Goal: Information Seeking & Learning: Learn about a topic

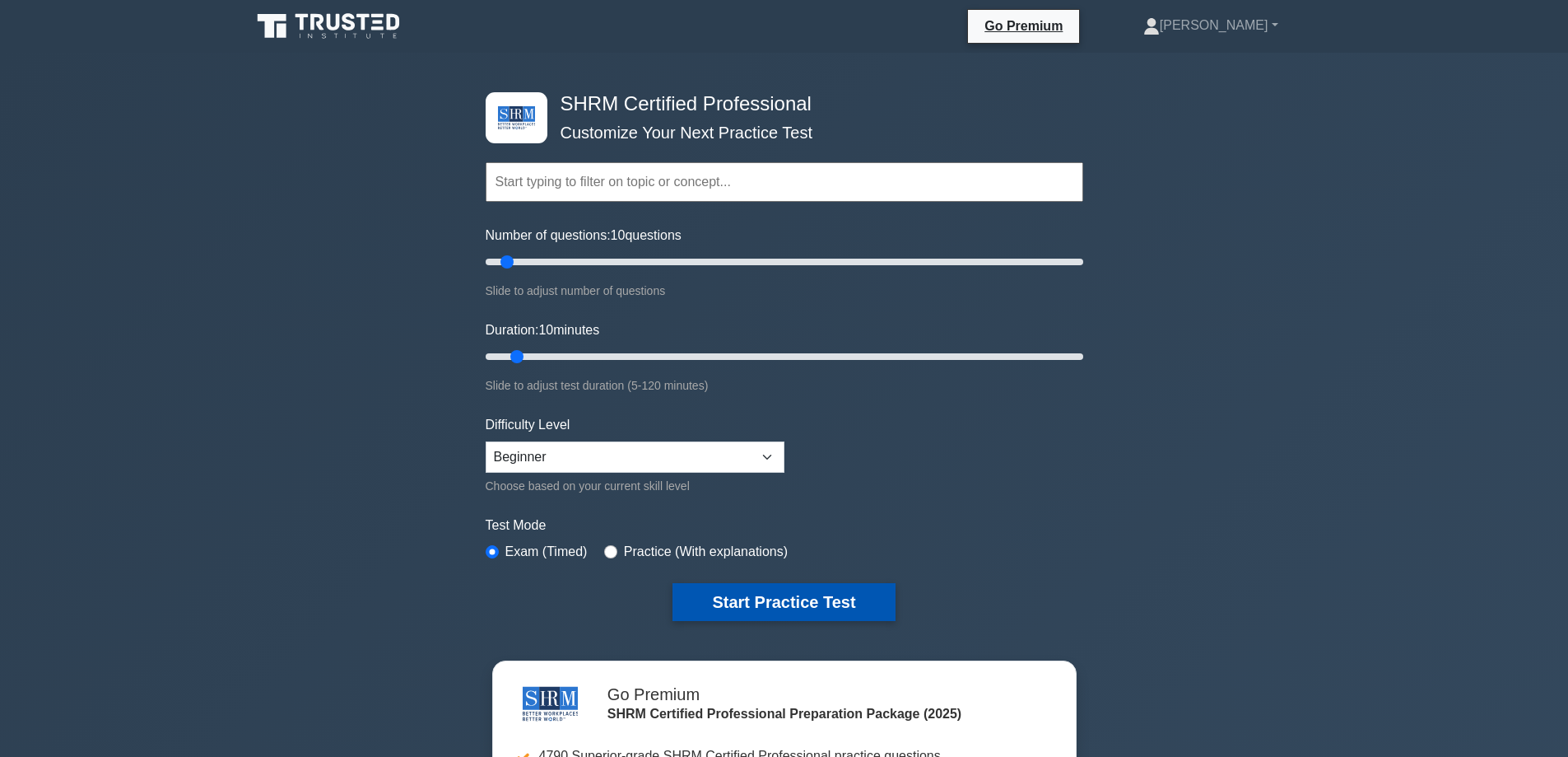
click at [706, 596] on button "Start Practice Test" at bounding box center [784, 601] width 222 height 38
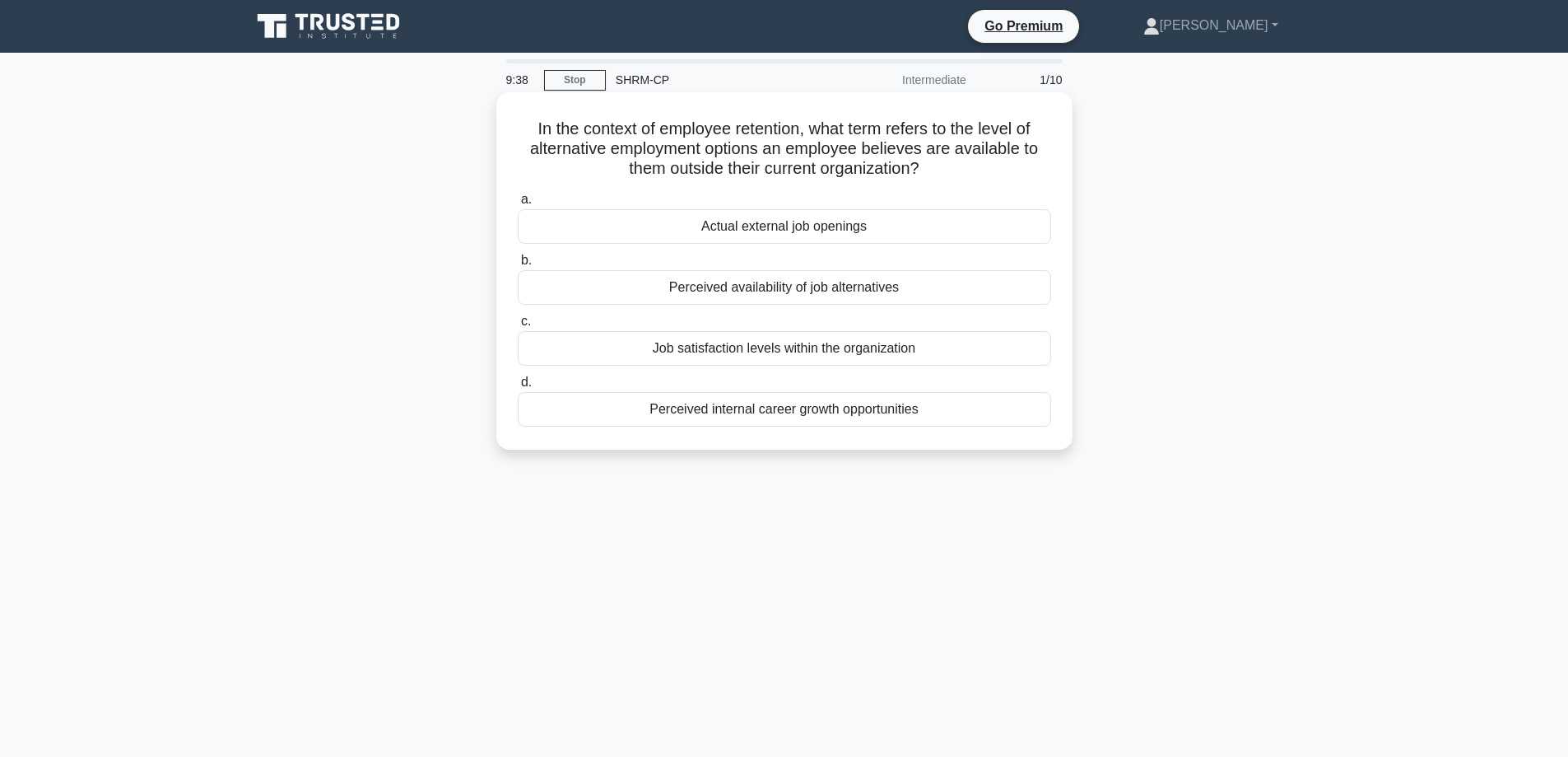
click at [859, 285] on div "Perceived availability of job alternatives" at bounding box center [784, 287] width 533 height 35
click at [518, 266] on input "b. Perceived availability of job alternatives" at bounding box center [518, 261] width 0 height 11
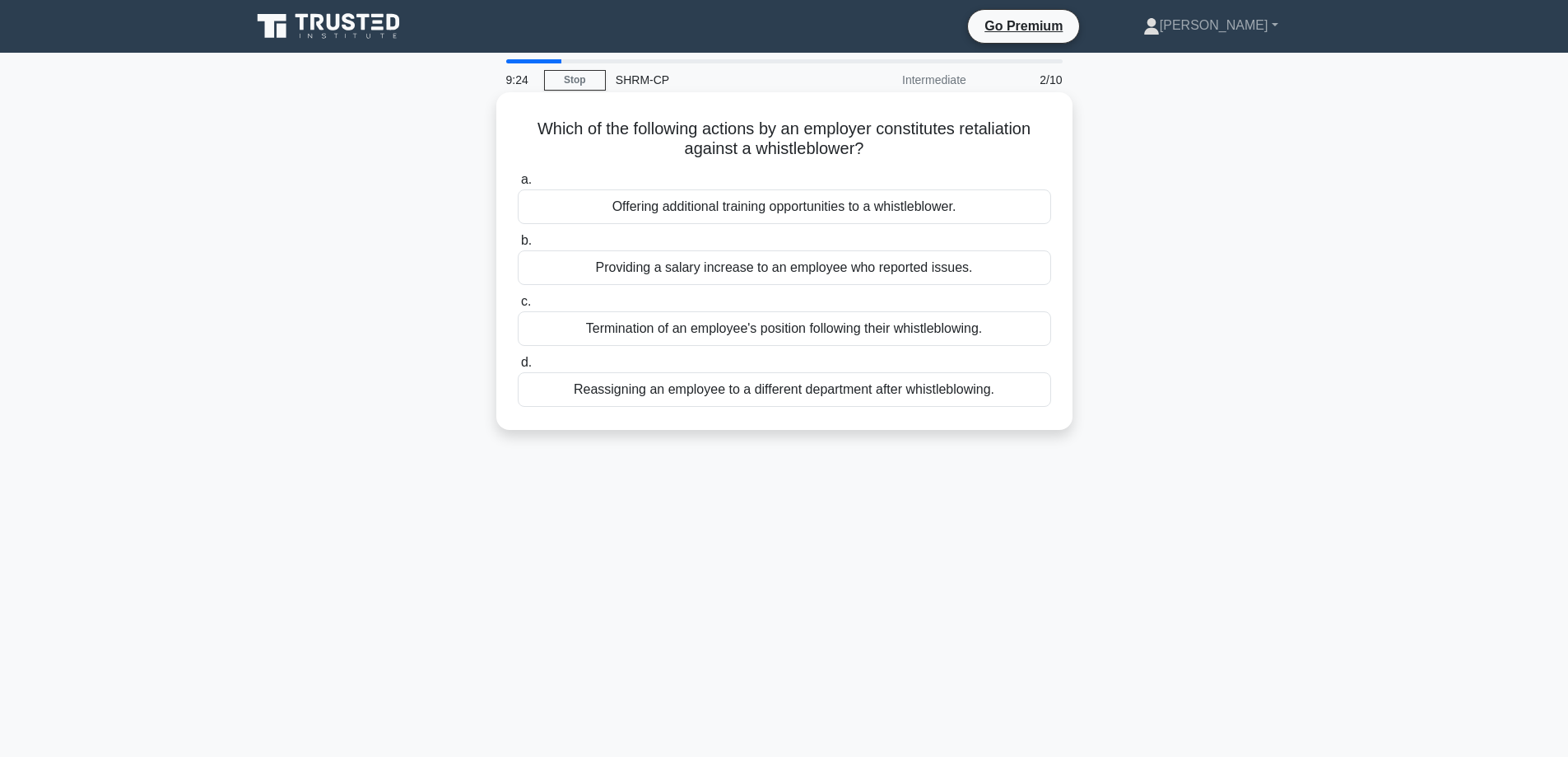
click at [851, 326] on div "Termination of an employee's position following their whistleblowing." at bounding box center [784, 328] width 533 height 35
click at [518, 307] on input "c. Termination of an employee's position following their whistleblowing." at bounding box center [518, 302] width 0 height 11
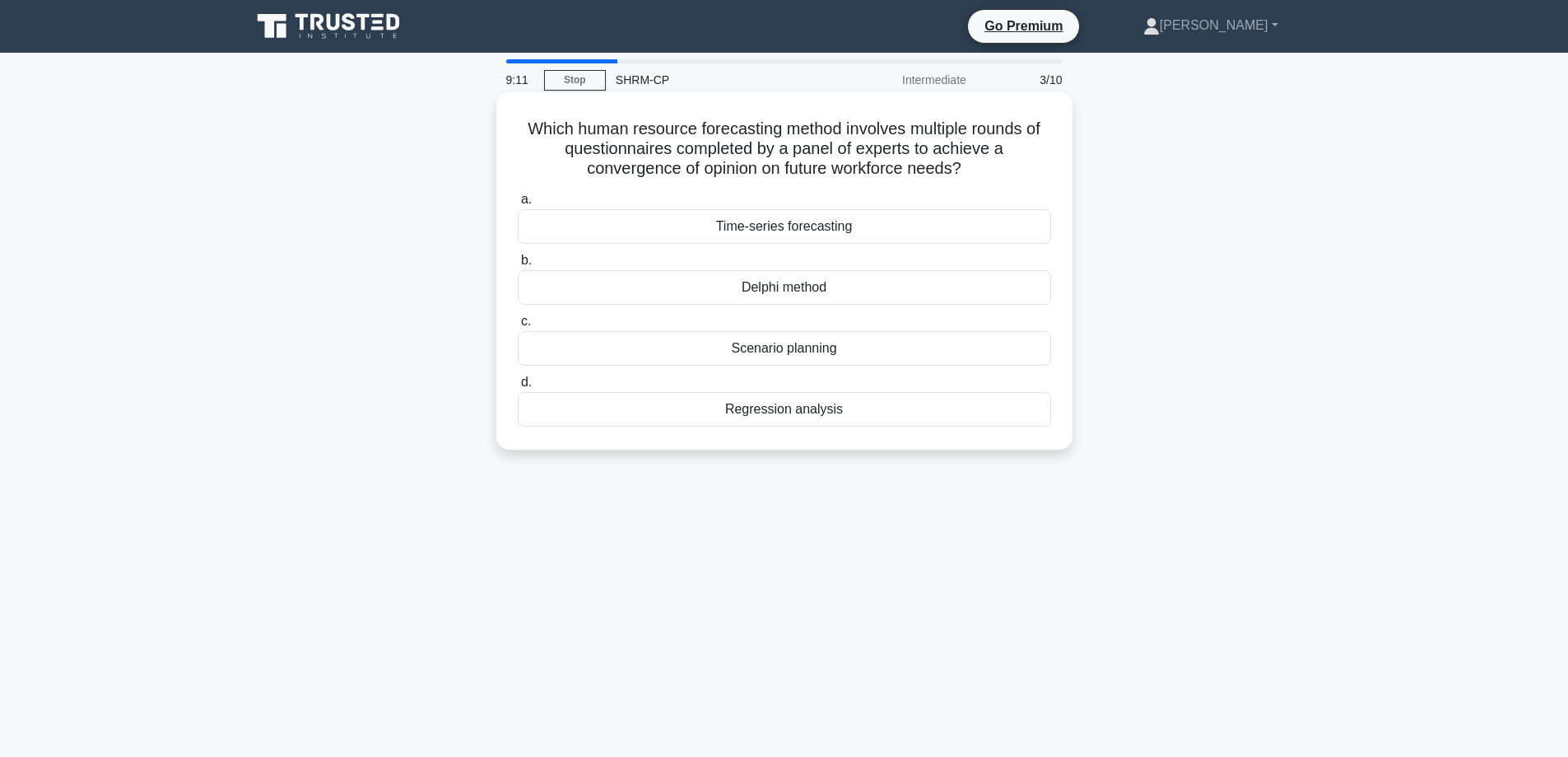
click at [835, 352] on div "Scenario planning" at bounding box center [784, 348] width 533 height 35
click at [518, 327] on input "c. Scenario planning" at bounding box center [518, 322] width 0 height 11
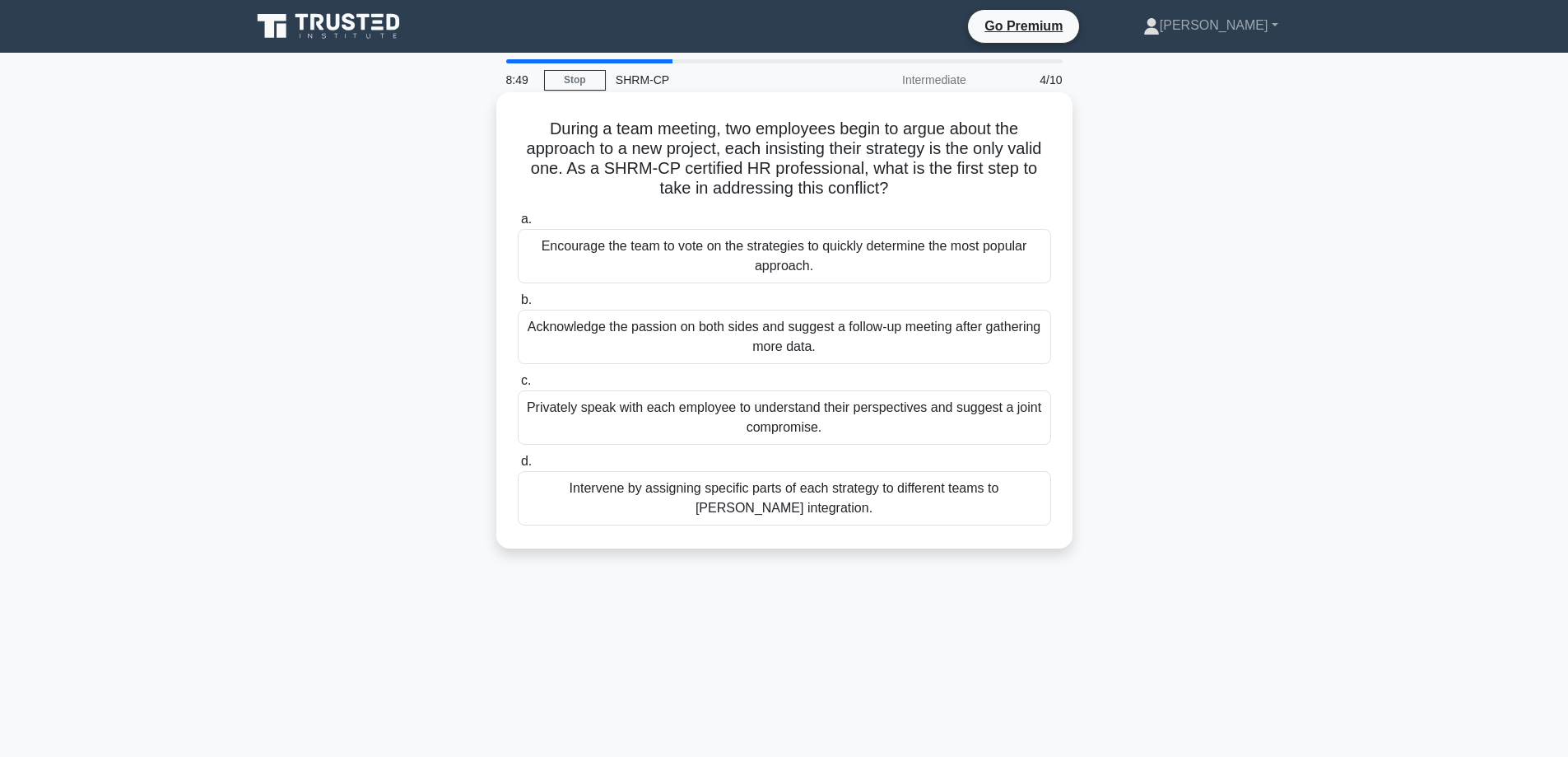
click at [781, 419] on div "Privately speak with each employee to understand their perspectives and suggest…" at bounding box center [784, 417] width 533 height 55
click at [518, 386] on input "c. Privately speak with each employee to understand their perspectives and sugg…" at bounding box center [518, 381] width 0 height 11
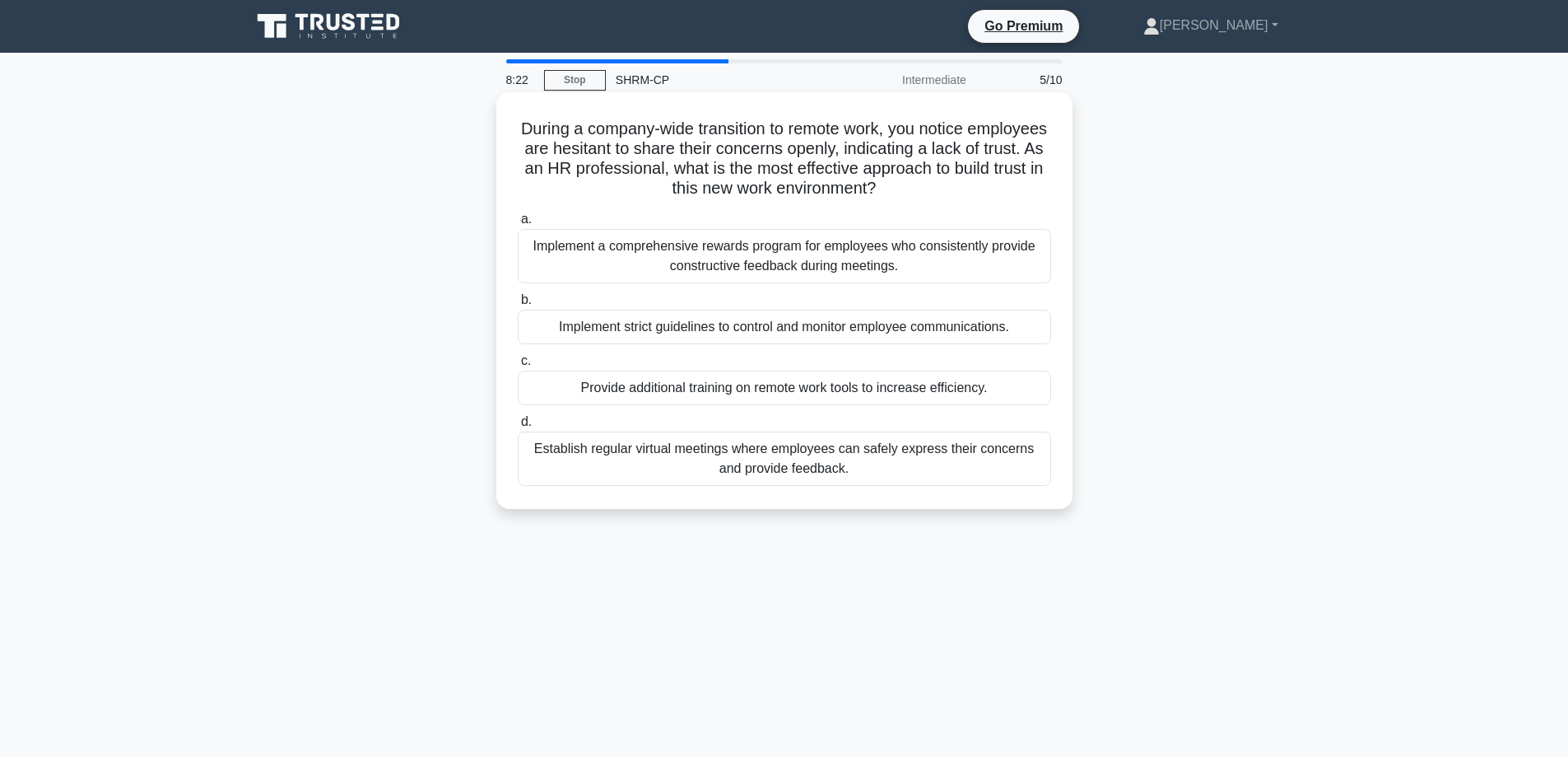
click at [794, 462] on div "Establish regular virtual meetings where employees can safely express their con…" at bounding box center [784, 458] width 533 height 55
click at [518, 427] on input "d. Establish regular virtual meetings where employees can safely express their …" at bounding box center [518, 422] width 0 height 11
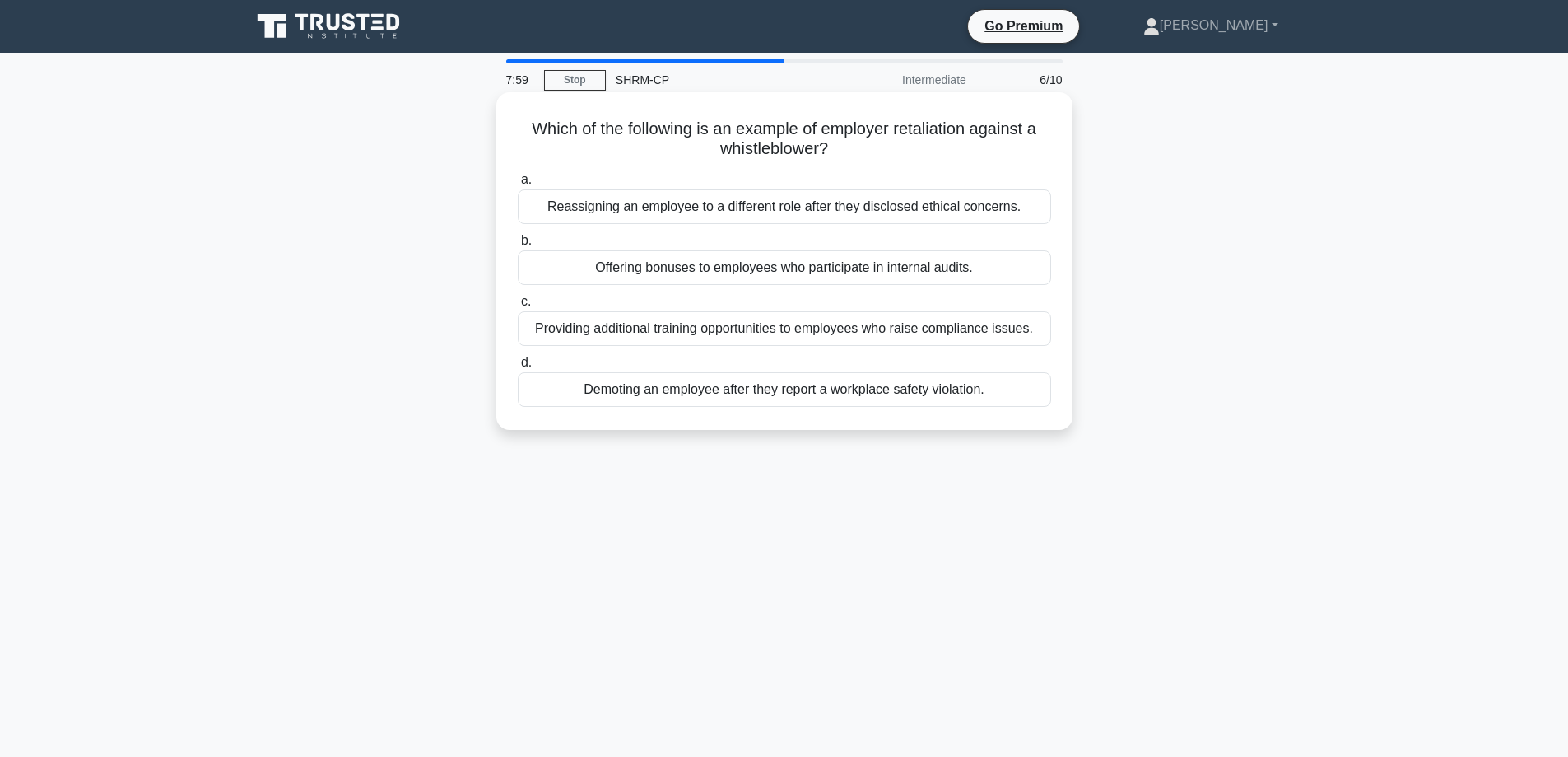
drag, startPoint x: 779, startPoint y: 398, endPoint x: 655, endPoint y: 246, distance: 196.2
click at [655, 246] on div "a. Reassigning an employee to a different role after they disclosed ethical con…" at bounding box center [784, 288] width 553 height 244
click at [654, 239] on label "b. Offering bonuses to employees who participate in internal audits." at bounding box center [784, 257] width 533 height 55
click at [518, 239] on input "b. Offering bonuses to employees who participate in internal audits." at bounding box center [518, 241] width 0 height 11
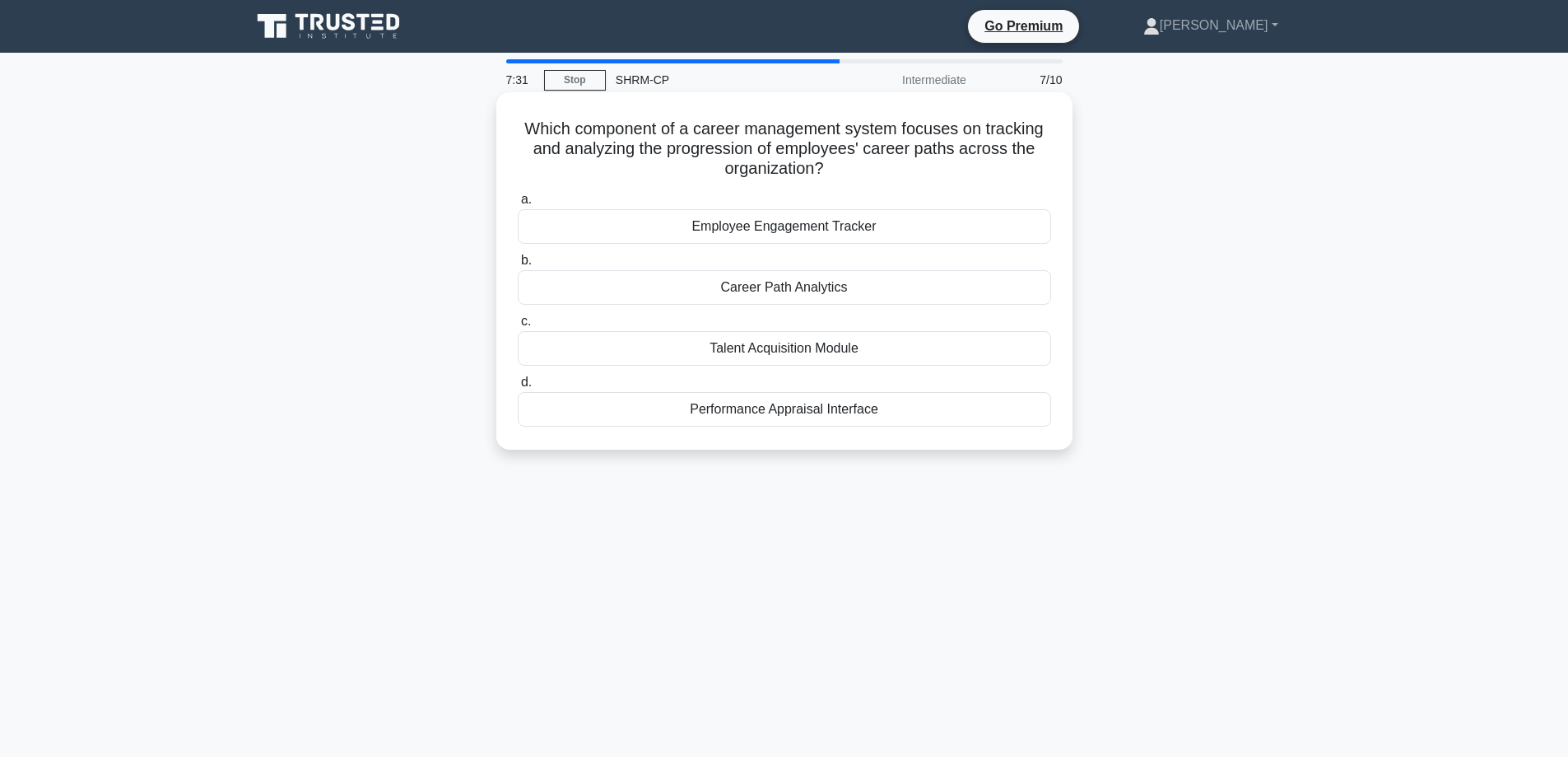
click at [793, 277] on div "Career Path Analytics" at bounding box center [784, 287] width 533 height 35
click at [518, 266] on input "b. Career Path Analytics" at bounding box center [518, 261] width 0 height 11
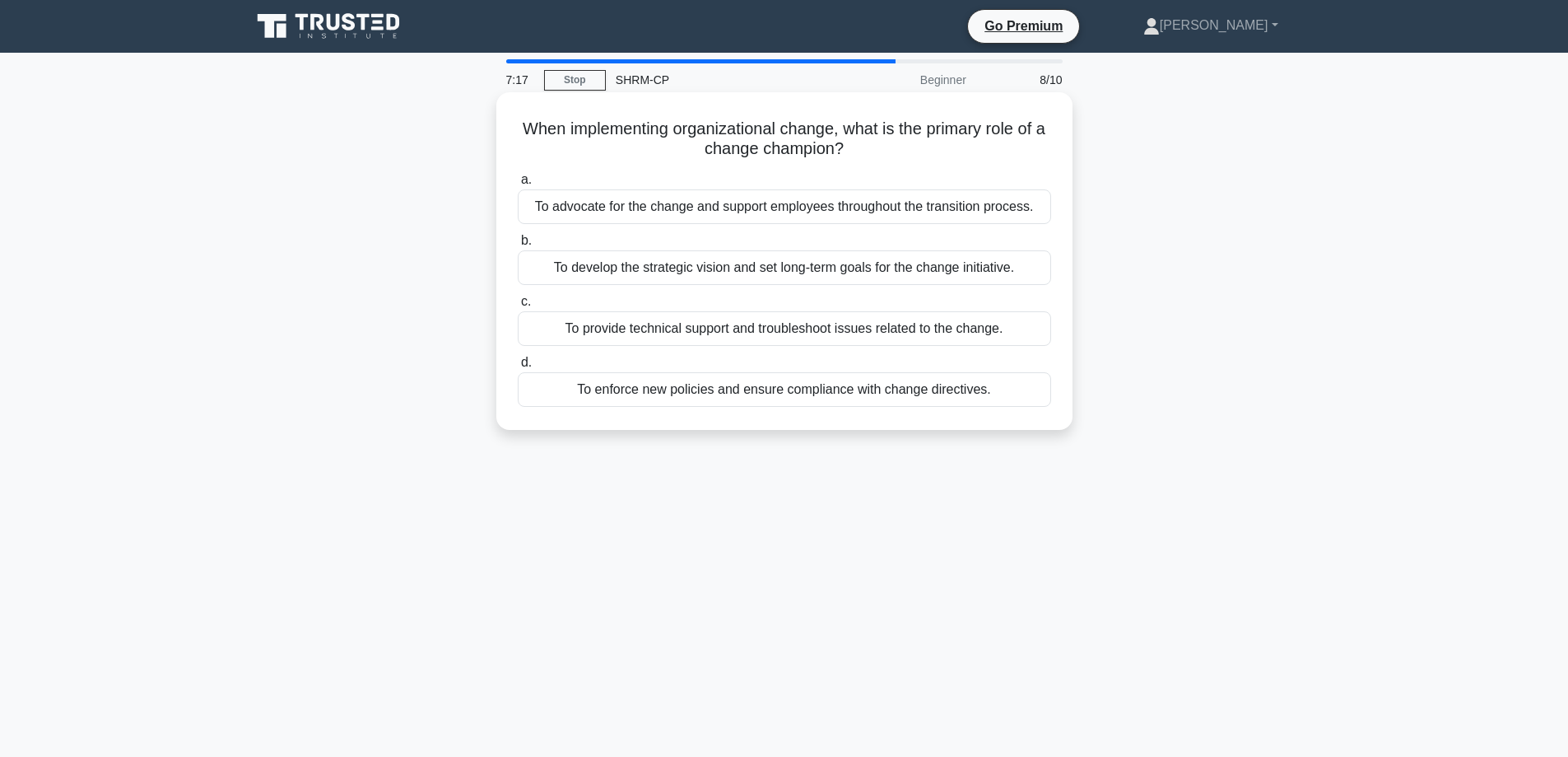
click at [665, 205] on div "To advocate for the change and support employees throughout the transition proc…" at bounding box center [784, 206] width 533 height 35
click at [518, 185] on input "a. To advocate for the change and support employees throughout the transition p…" at bounding box center [518, 180] width 0 height 11
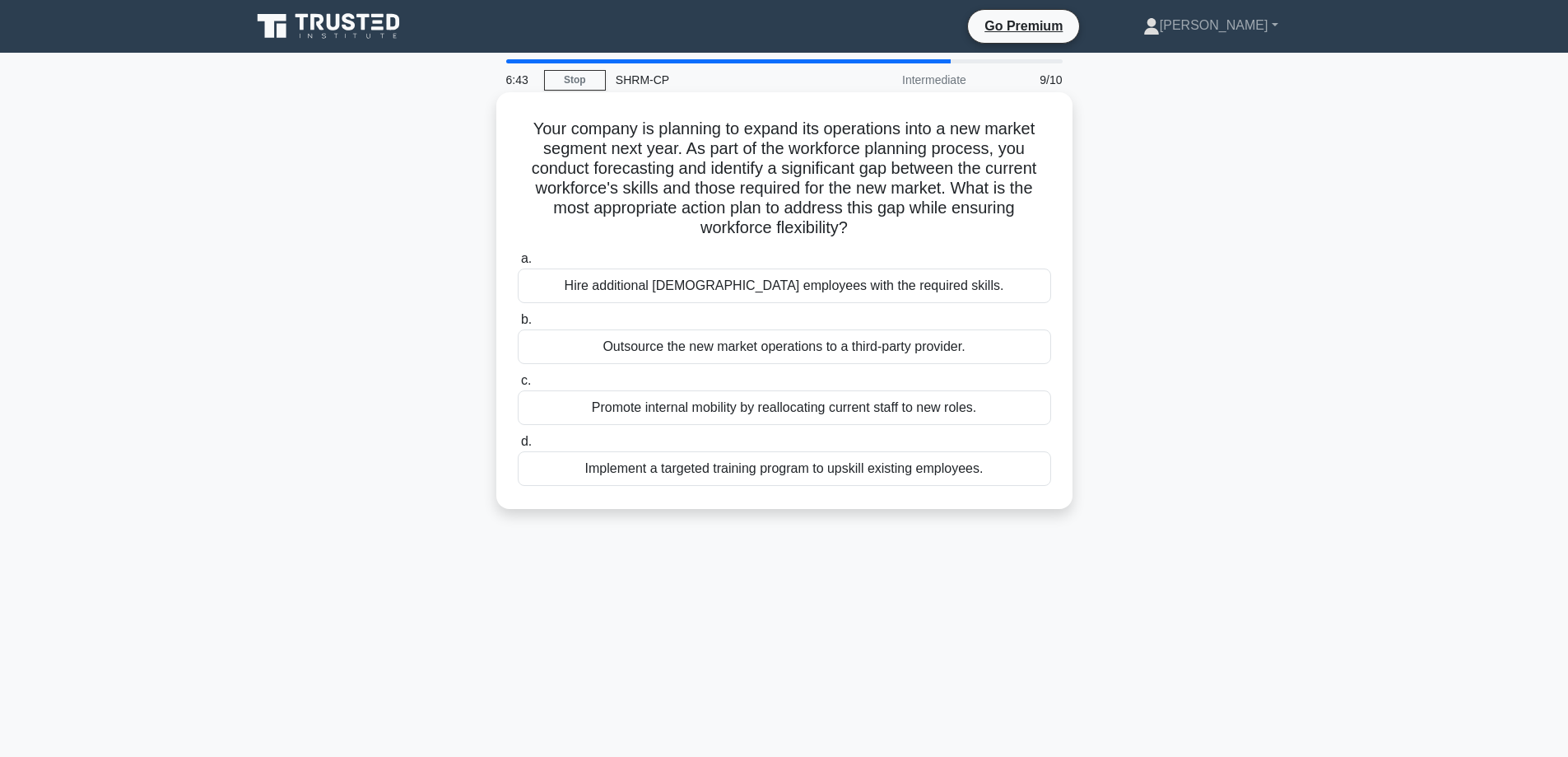
click at [776, 404] on div "Promote internal mobility by reallocating current staff to new roles." at bounding box center [784, 408] width 533 height 35
click at [518, 386] on input "c. Promote internal mobility by reallocating current staff to new roles." at bounding box center [518, 381] width 0 height 11
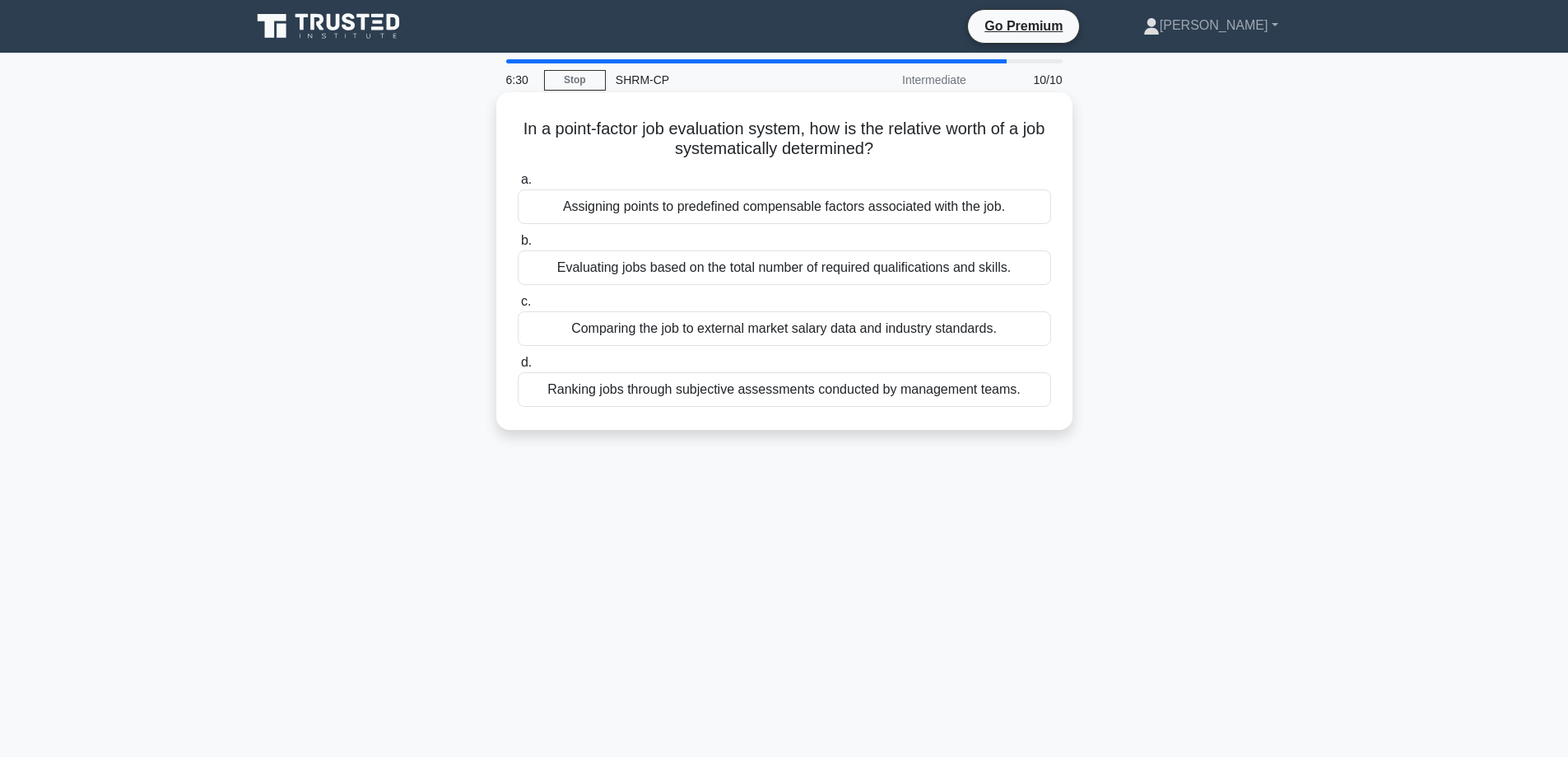
click at [696, 219] on div "Assigning points to predefined compensable factors associated with the job." at bounding box center [784, 206] width 533 height 35
click at [518, 185] on input "a. Assigning points to predefined compensable factors associated with the job." at bounding box center [518, 180] width 0 height 11
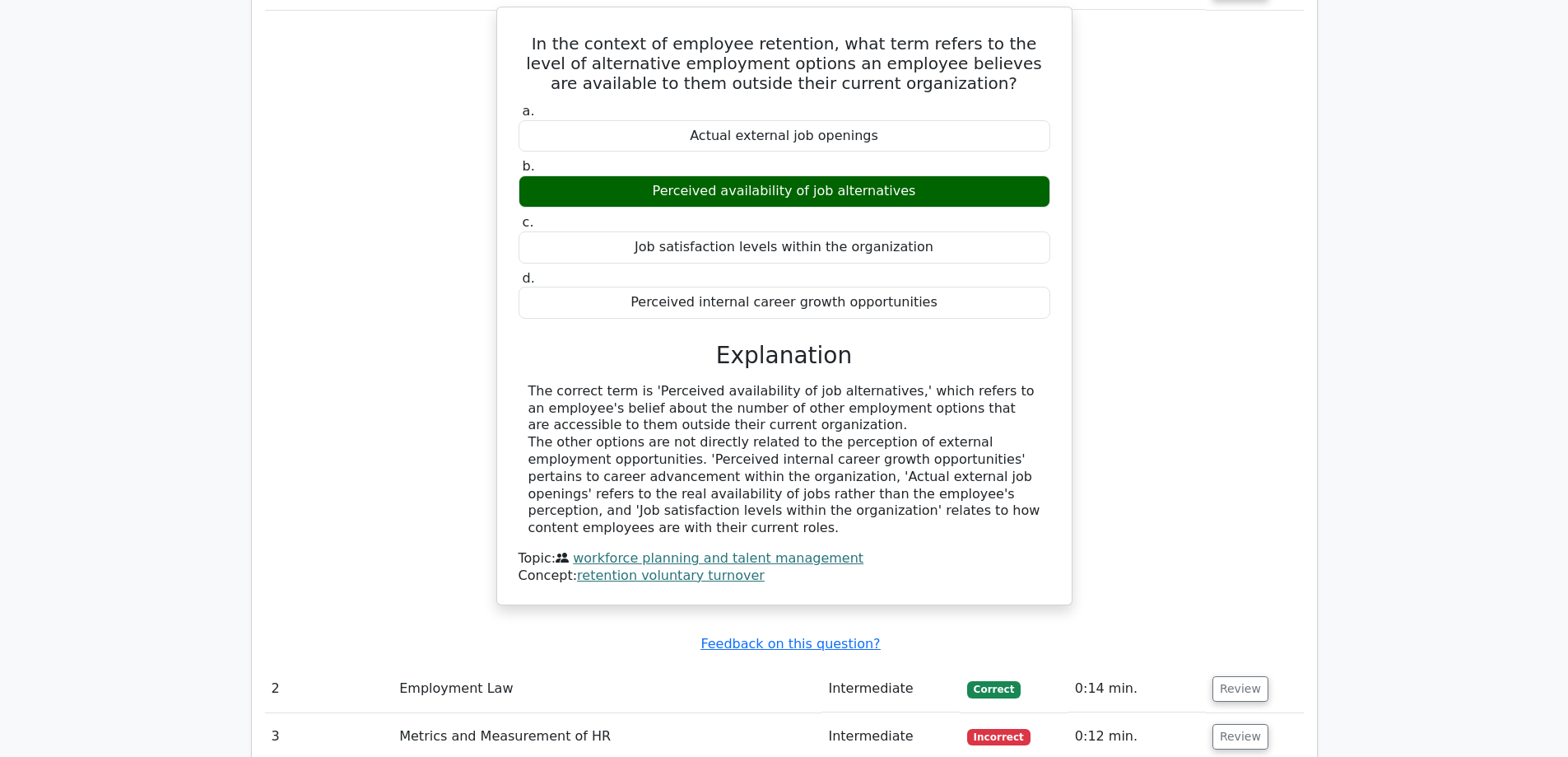
scroll to position [1482, 0]
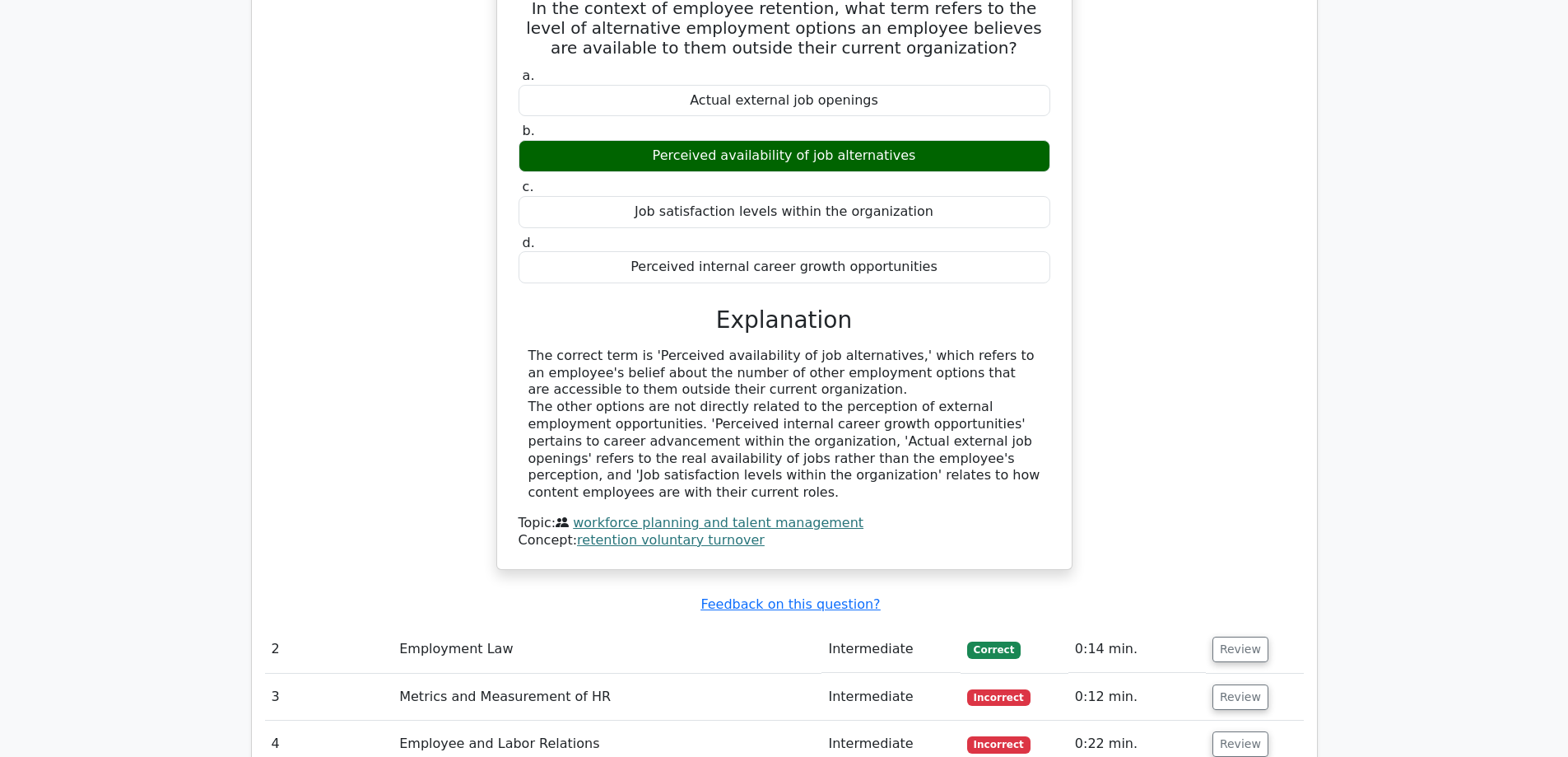
click at [1238, 674] on td "Review" at bounding box center [1255, 697] width 98 height 47
click at [1238, 685] on button "Review" at bounding box center [1240, 697] width 56 height 26
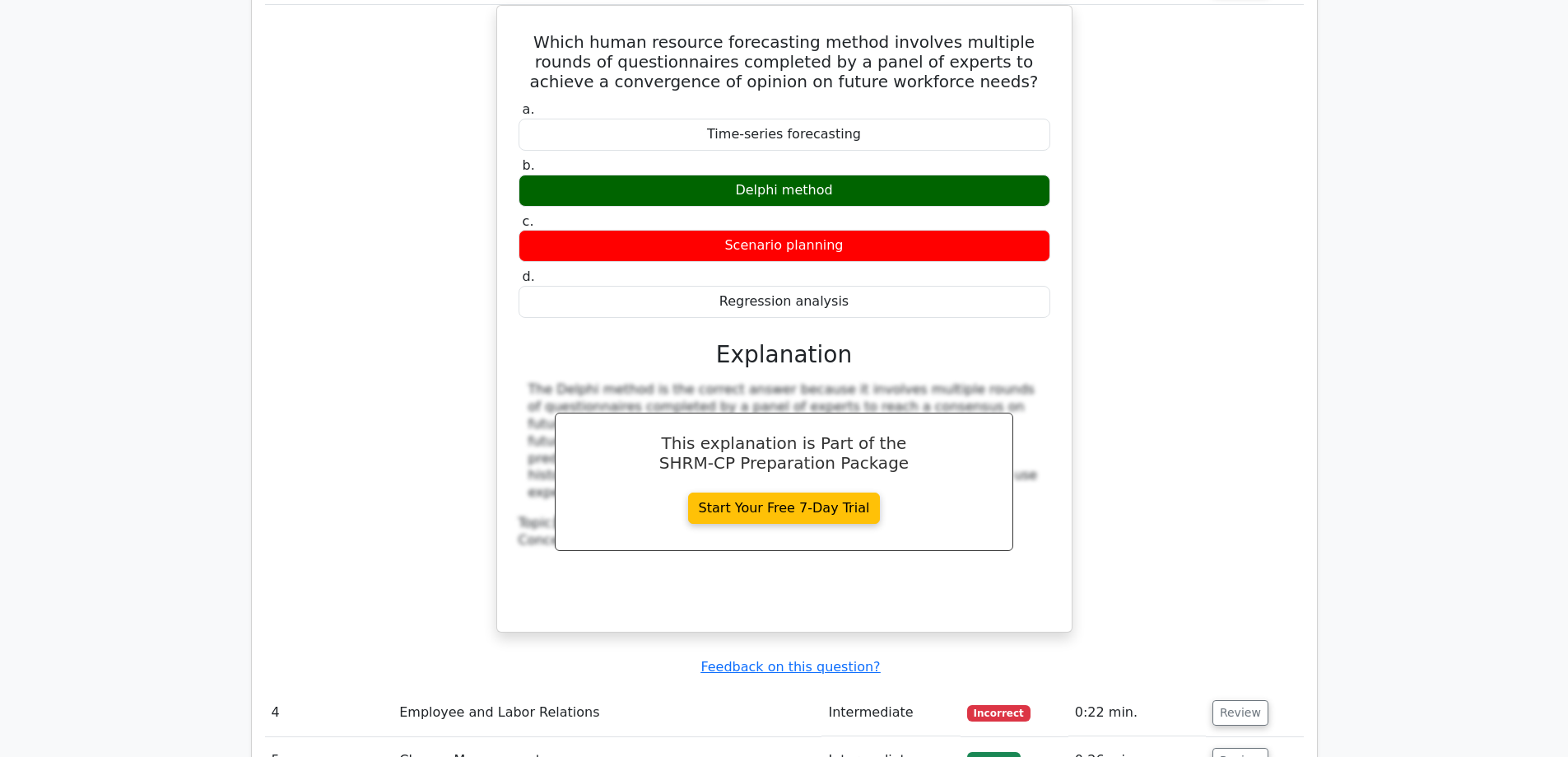
scroll to position [2224, 0]
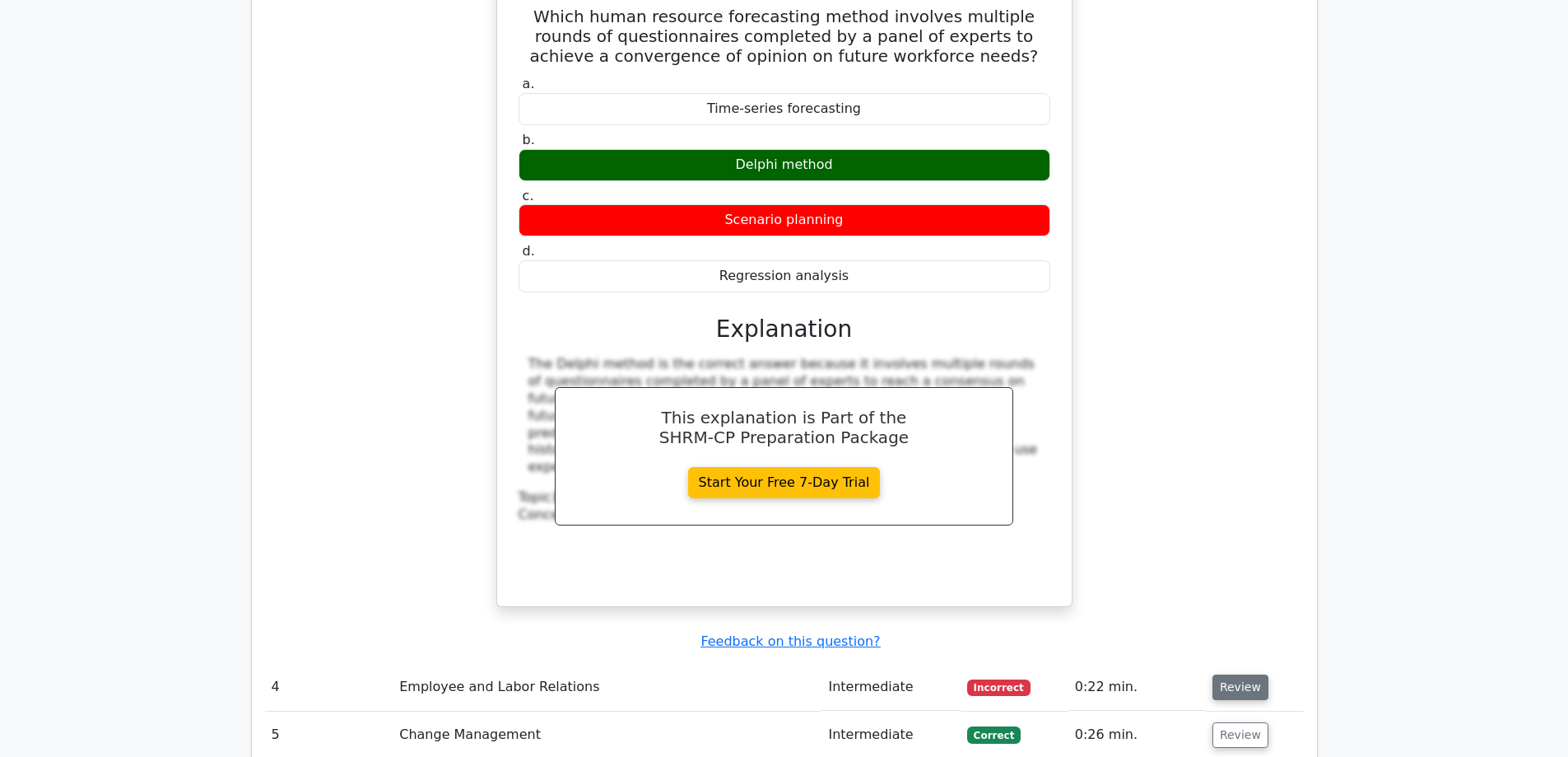
click at [1237, 675] on button "Review" at bounding box center [1240, 687] width 56 height 26
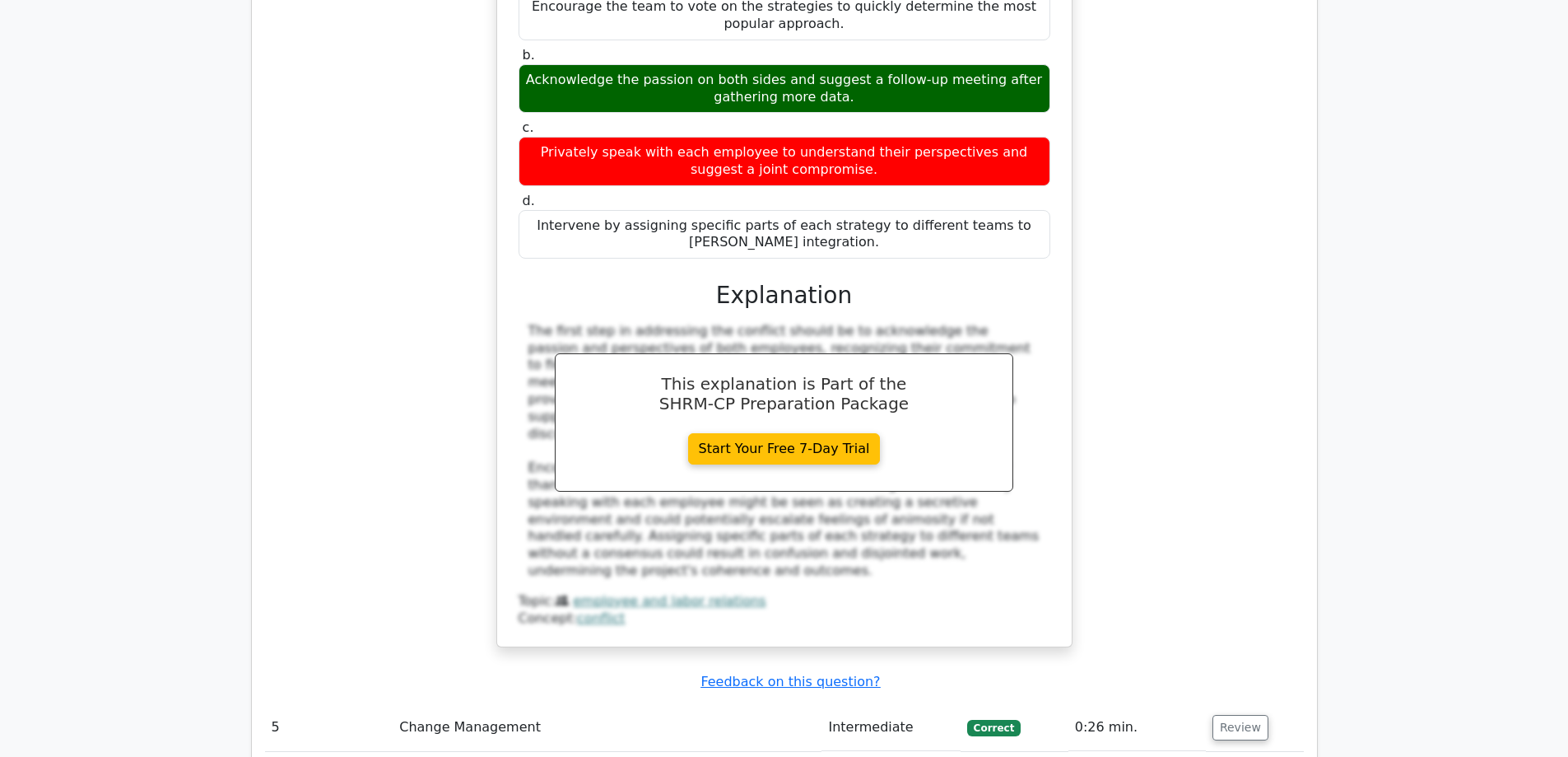
scroll to position [3293, 0]
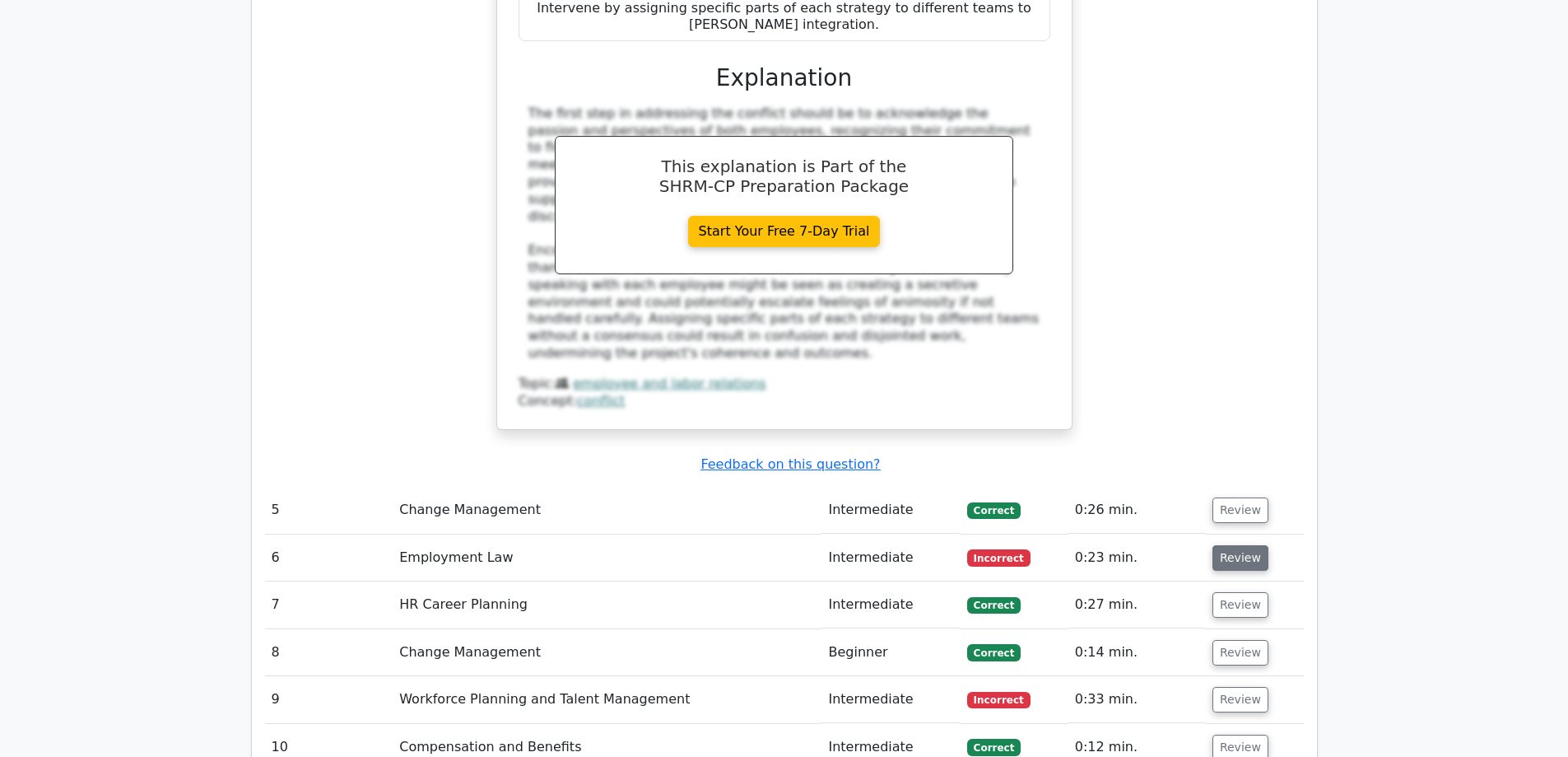
click at [1251, 545] on button "Review" at bounding box center [1240, 558] width 56 height 26
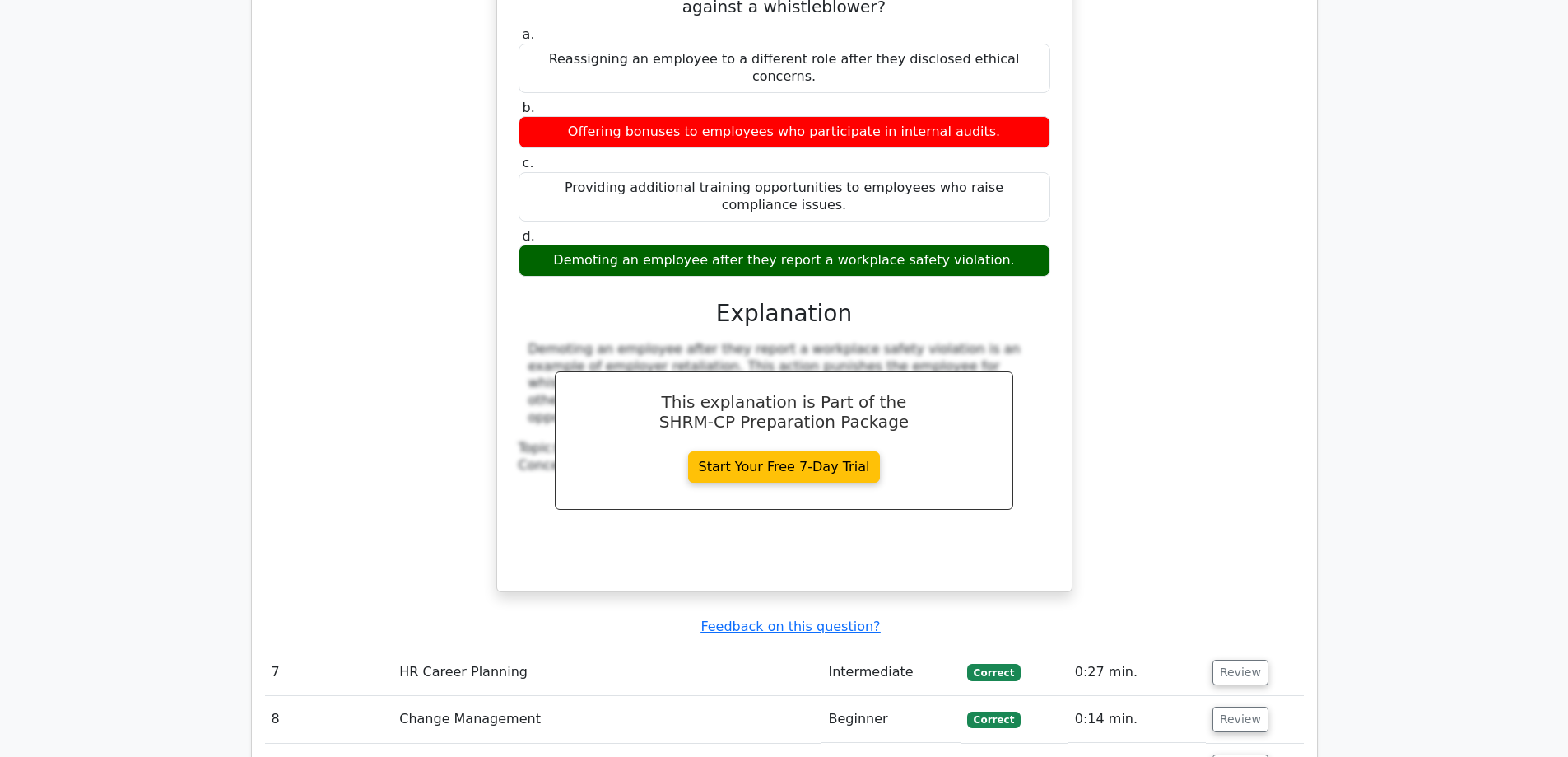
scroll to position [3952, 0]
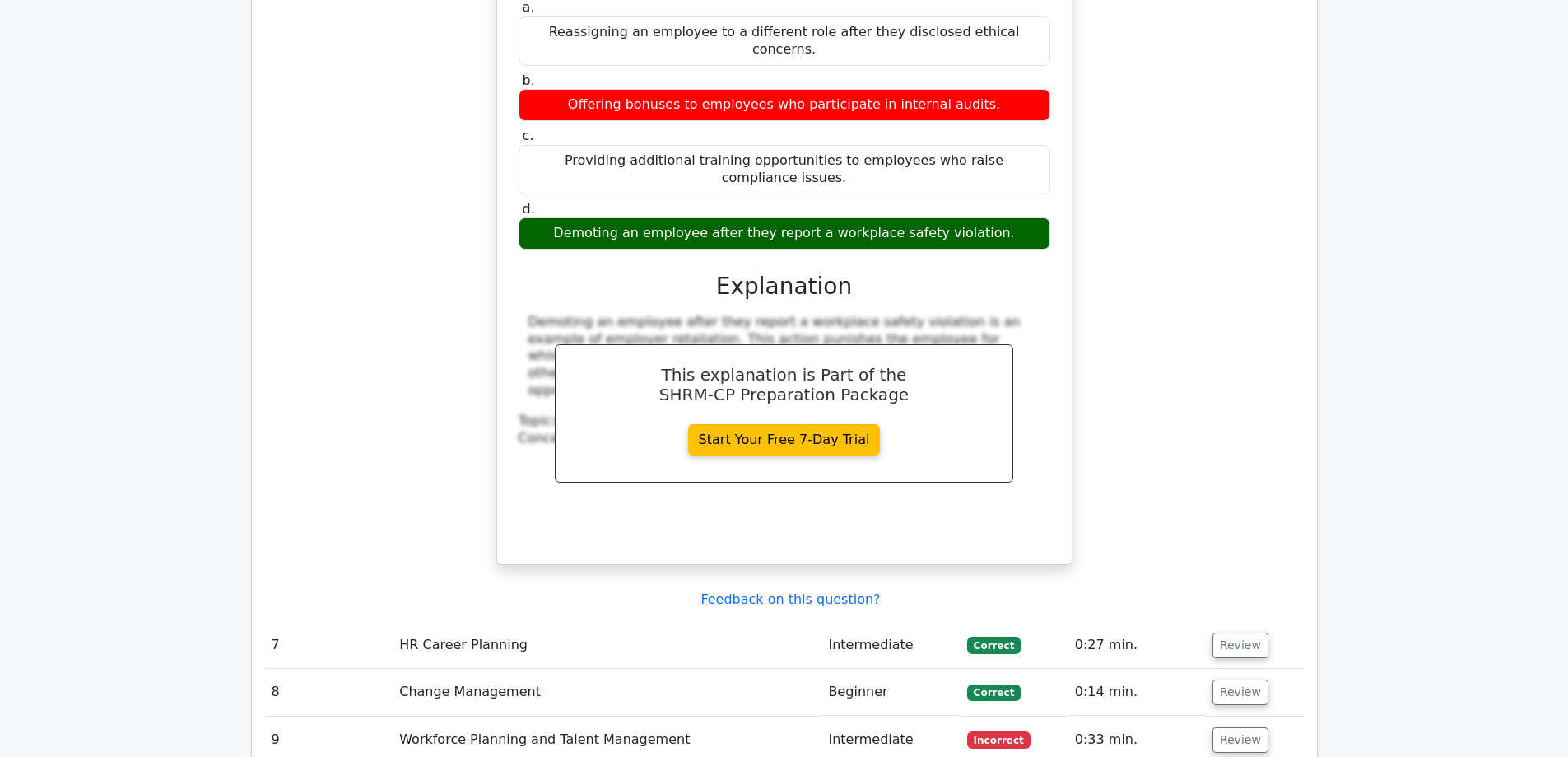
click at [1262, 717] on td "Review" at bounding box center [1255, 740] width 98 height 47
click at [1224, 728] on button "Review" at bounding box center [1240, 740] width 56 height 26
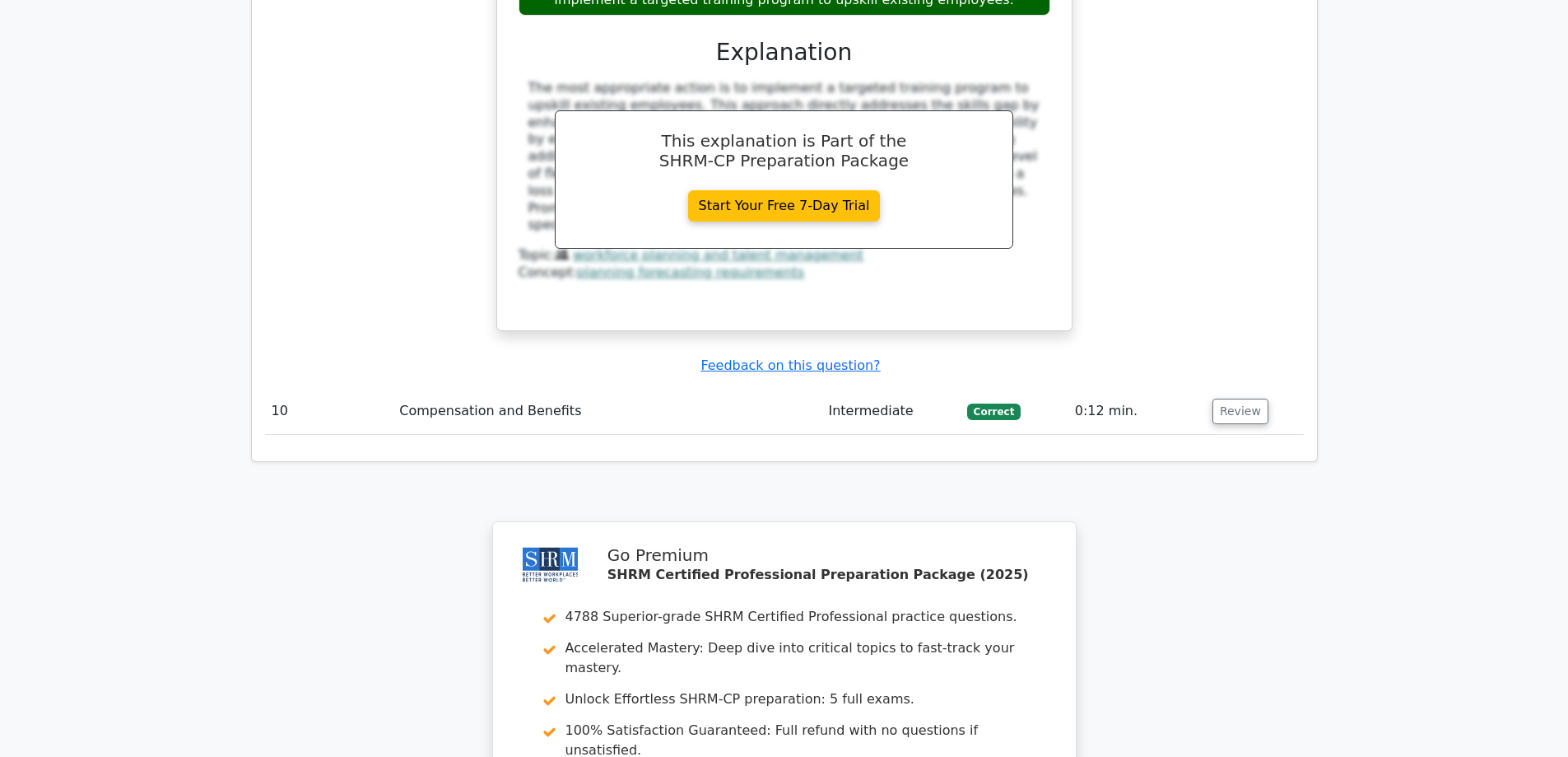
scroll to position [5270, 0]
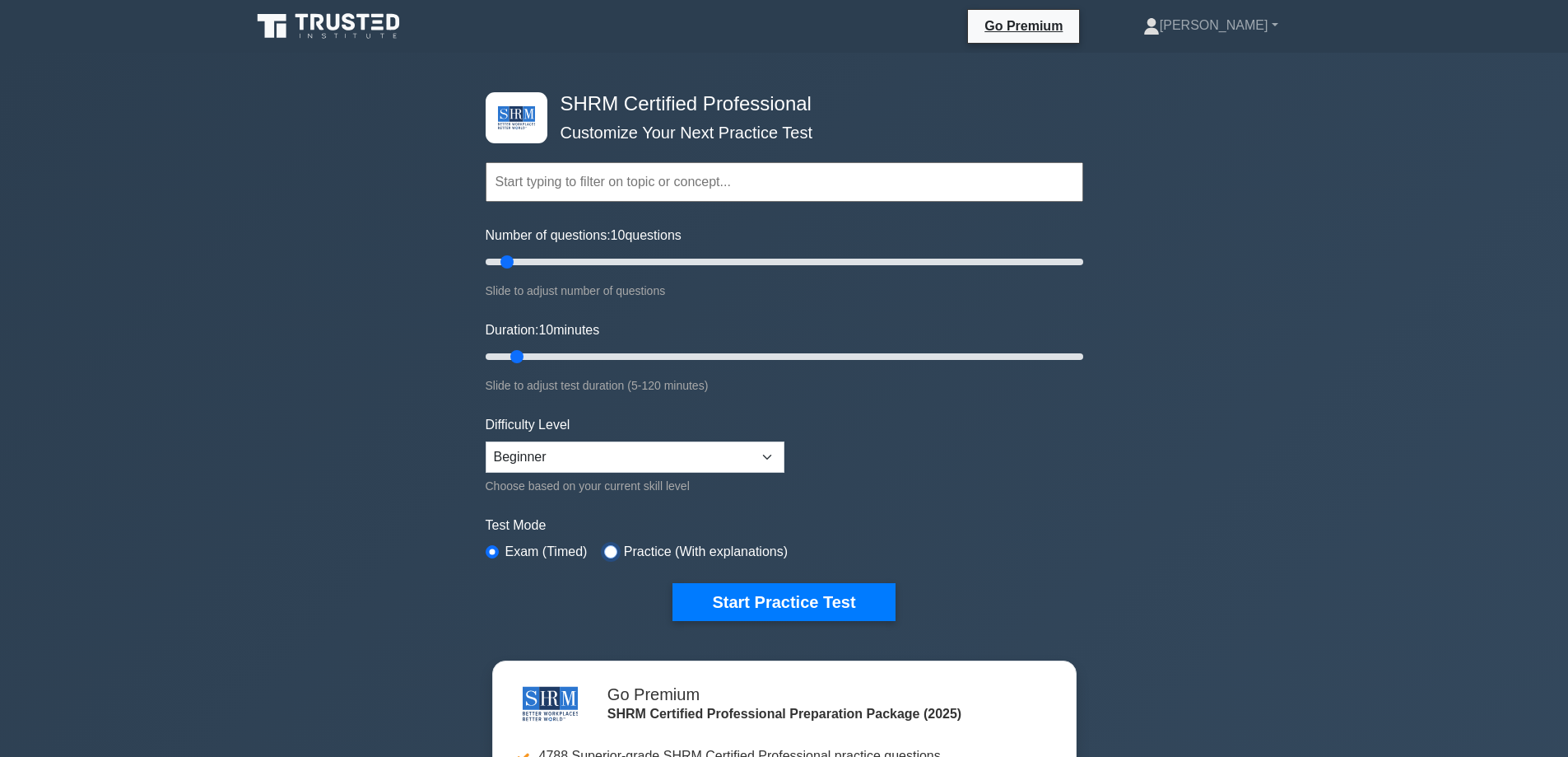
click at [605, 550] on input "radio" at bounding box center [610, 551] width 13 height 13
radio input "true"
click at [784, 583] on button "Start Practice Test" at bounding box center [784, 601] width 222 height 38
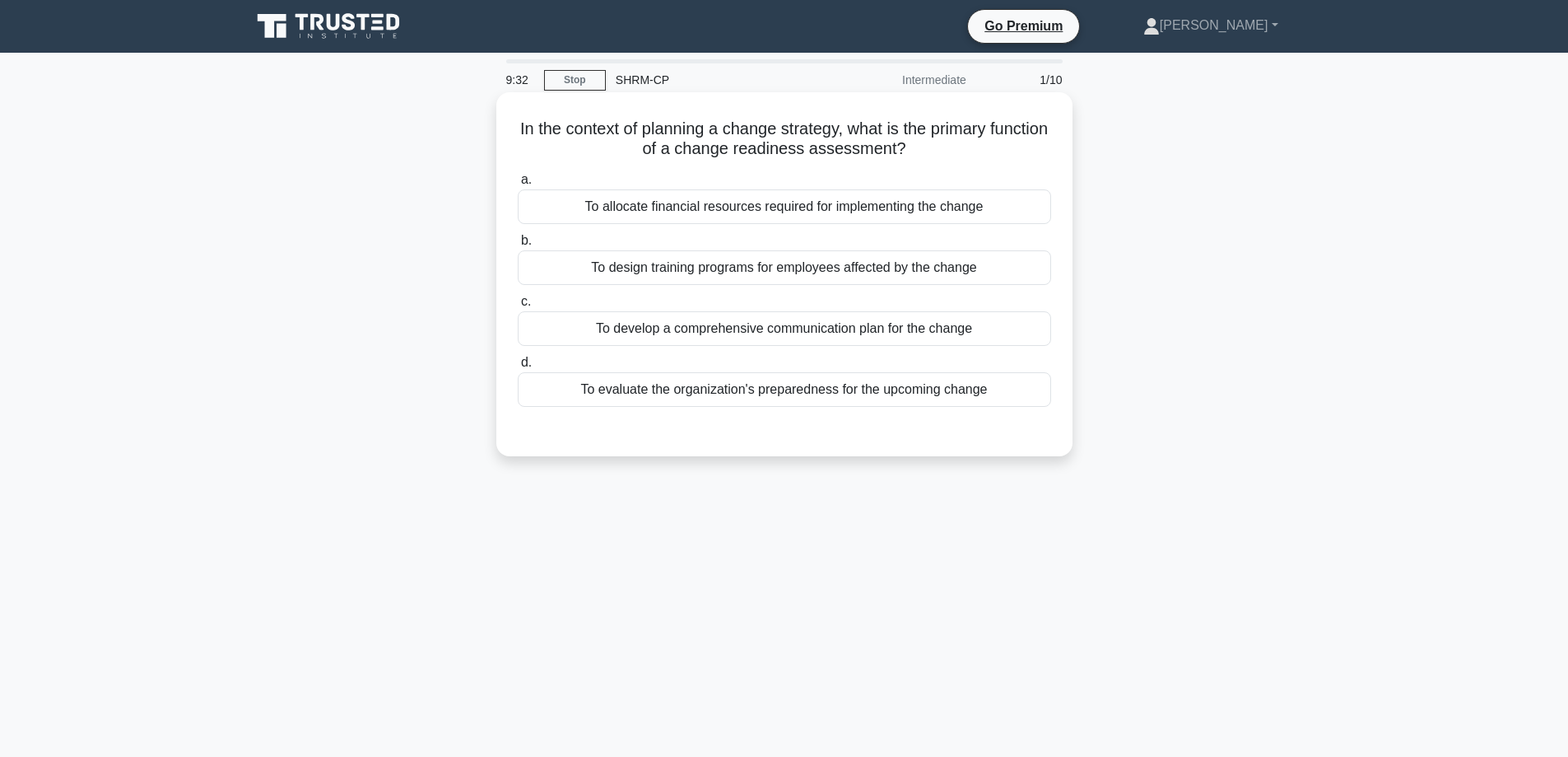
click at [935, 277] on div "To design training programs for employees affected by the change" at bounding box center [784, 267] width 533 height 35
click at [518, 246] on input "b. To design training programs for employees affected by the change" at bounding box center [518, 241] width 0 height 11
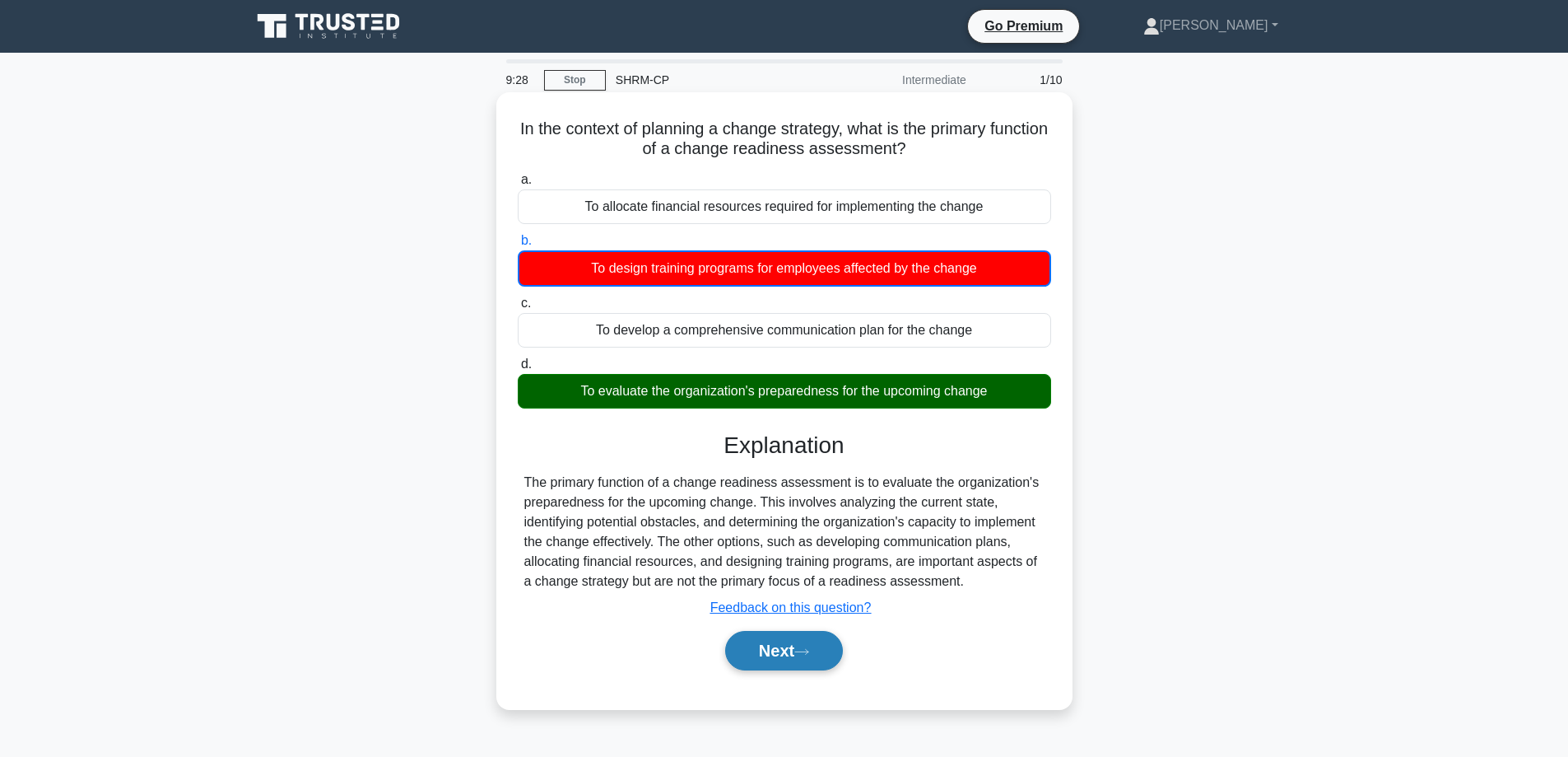
click at [807, 645] on button "Next" at bounding box center [784, 651] width 118 height 39
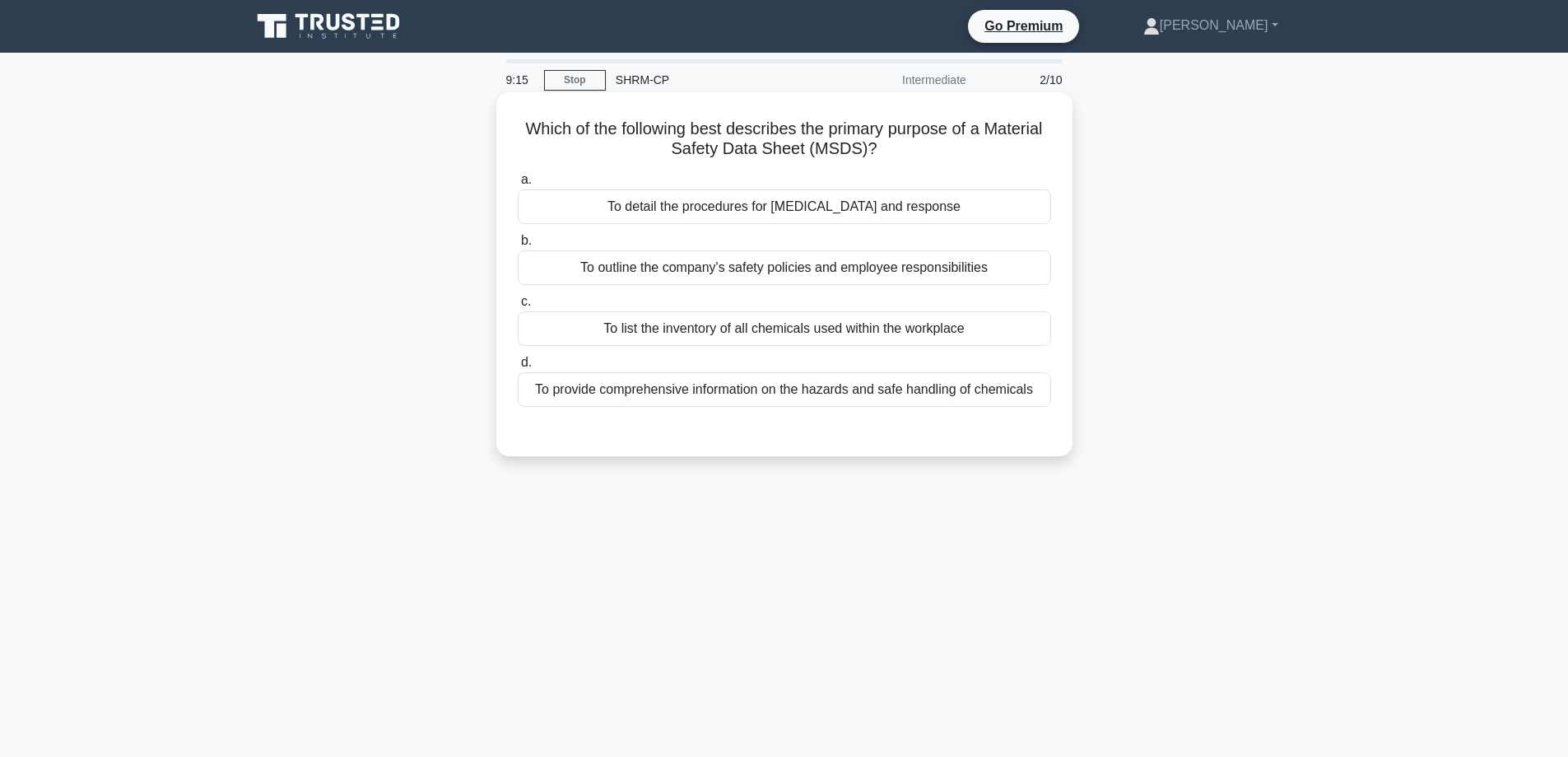
click at [876, 400] on div "To provide comprehensive information on the hazards and safe handling of chemic…" at bounding box center [784, 389] width 533 height 35
click at [518, 368] on input "d. To provide comprehensive information on the hazards and safe handling of che…" at bounding box center [518, 363] width 0 height 11
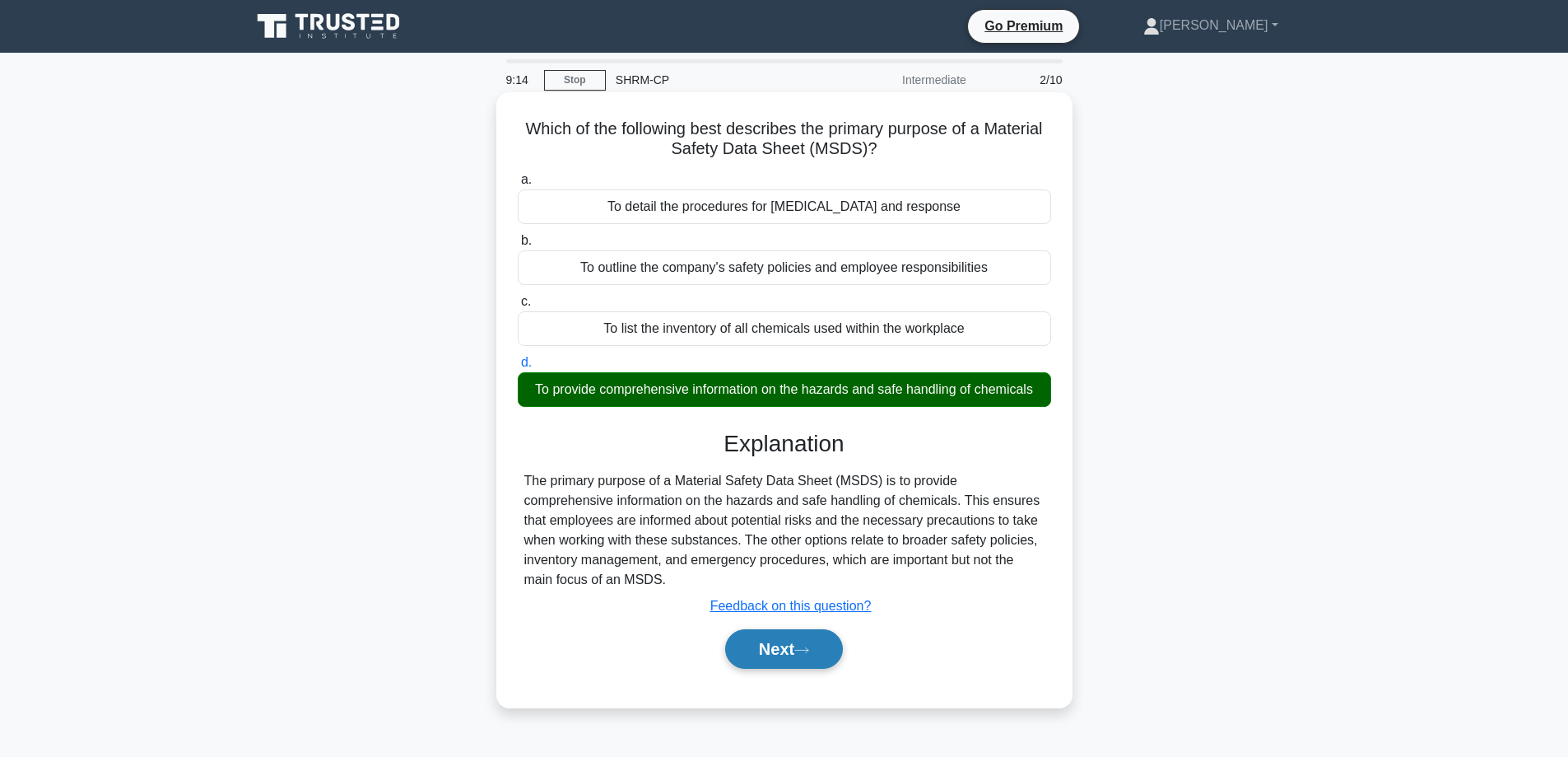
click at [725, 644] on button "Next" at bounding box center [784, 649] width 118 height 39
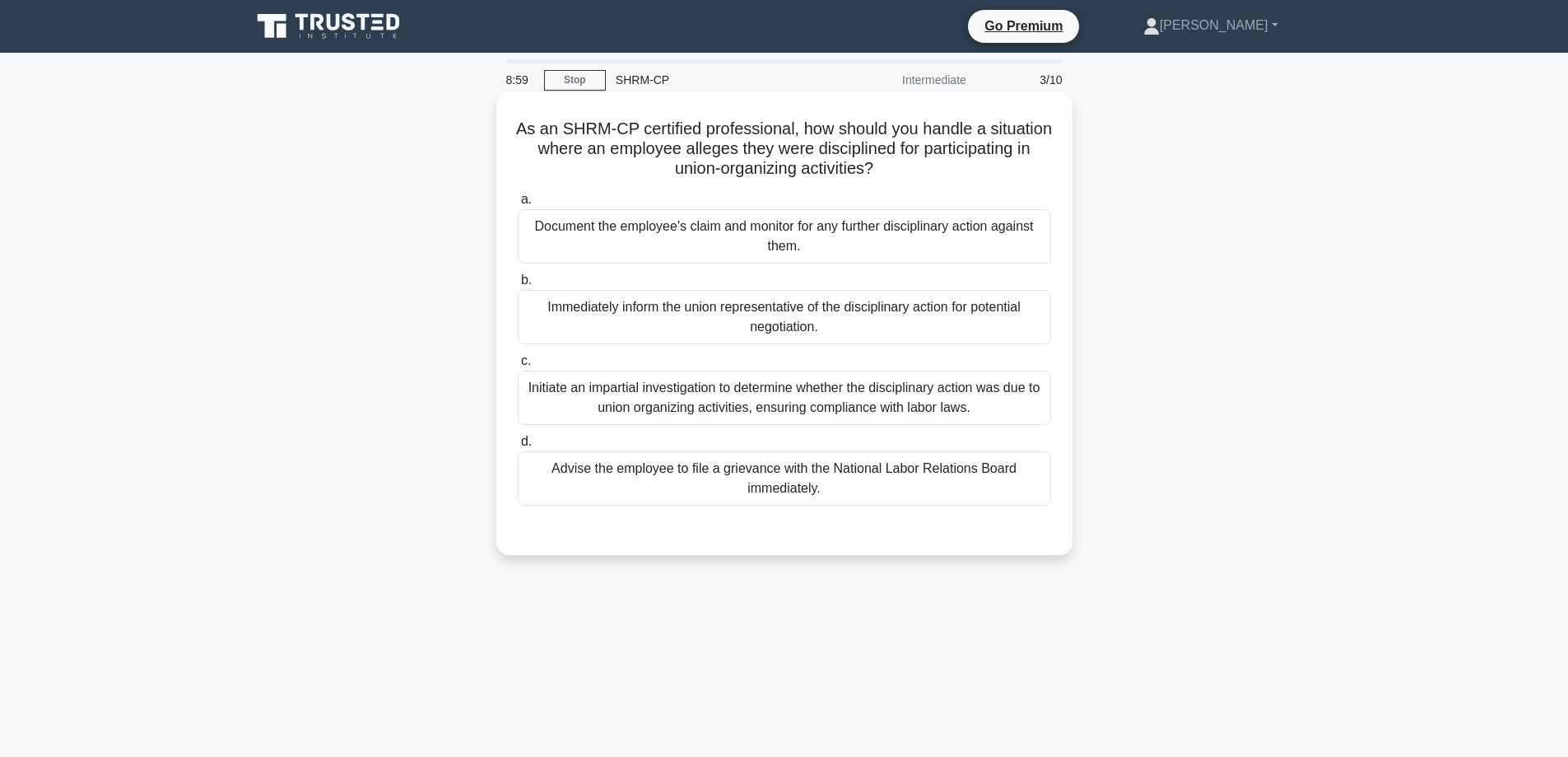
click at [783, 306] on div "Immediately inform the union representative of the disciplinary action for pote…" at bounding box center [784, 316] width 533 height 55
click at [518, 286] on input "b. Immediately inform the union representative of the disciplinary action for p…" at bounding box center [518, 281] width 0 height 11
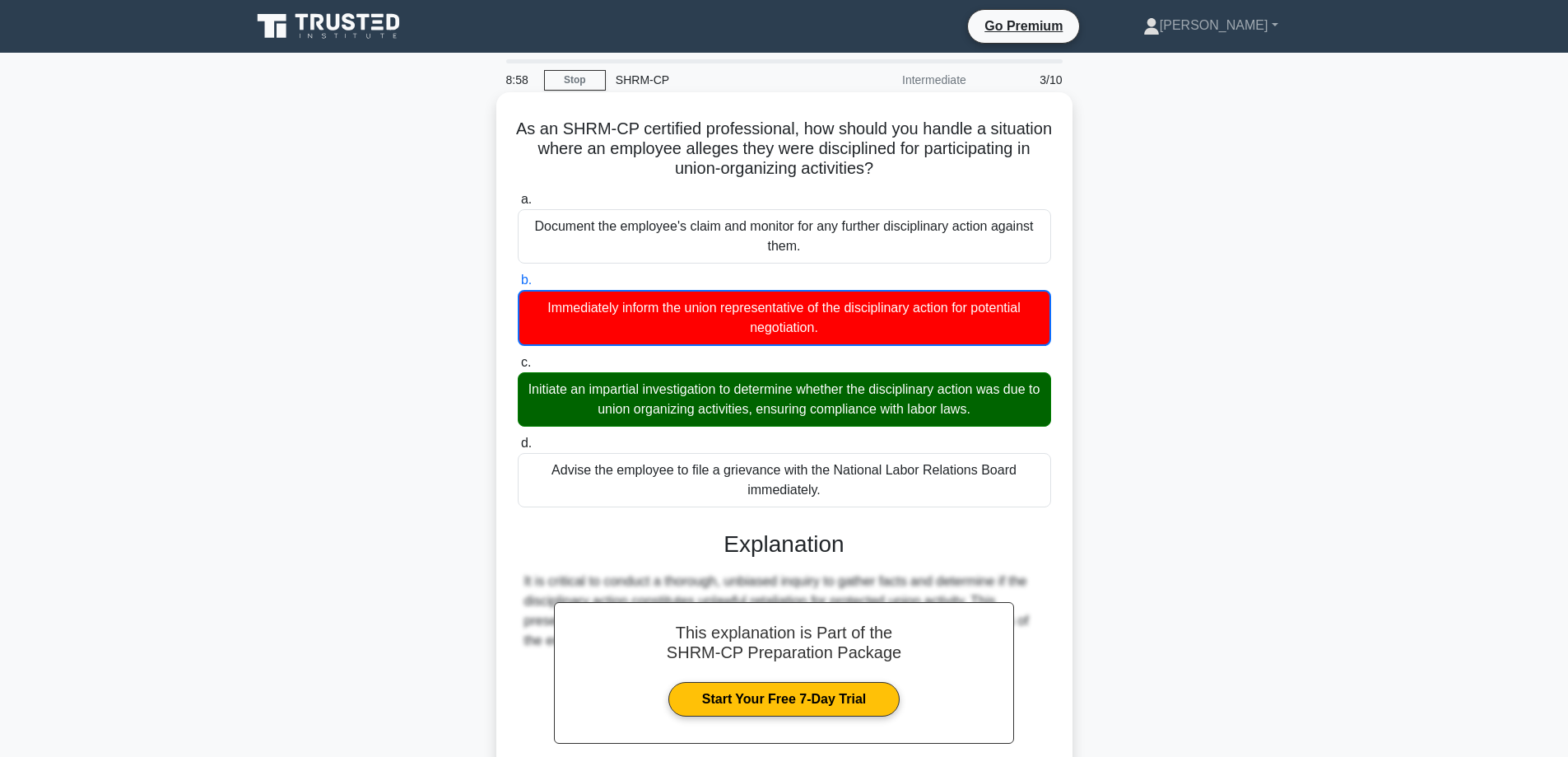
click at [777, 393] on div "Initiate an impartial investigation to determine whether the disciplinary actio…" at bounding box center [784, 399] width 533 height 55
click at [518, 368] on input "c. Initiate an impartial investigation to determine whether the disciplinary ac…" at bounding box center [518, 363] width 0 height 11
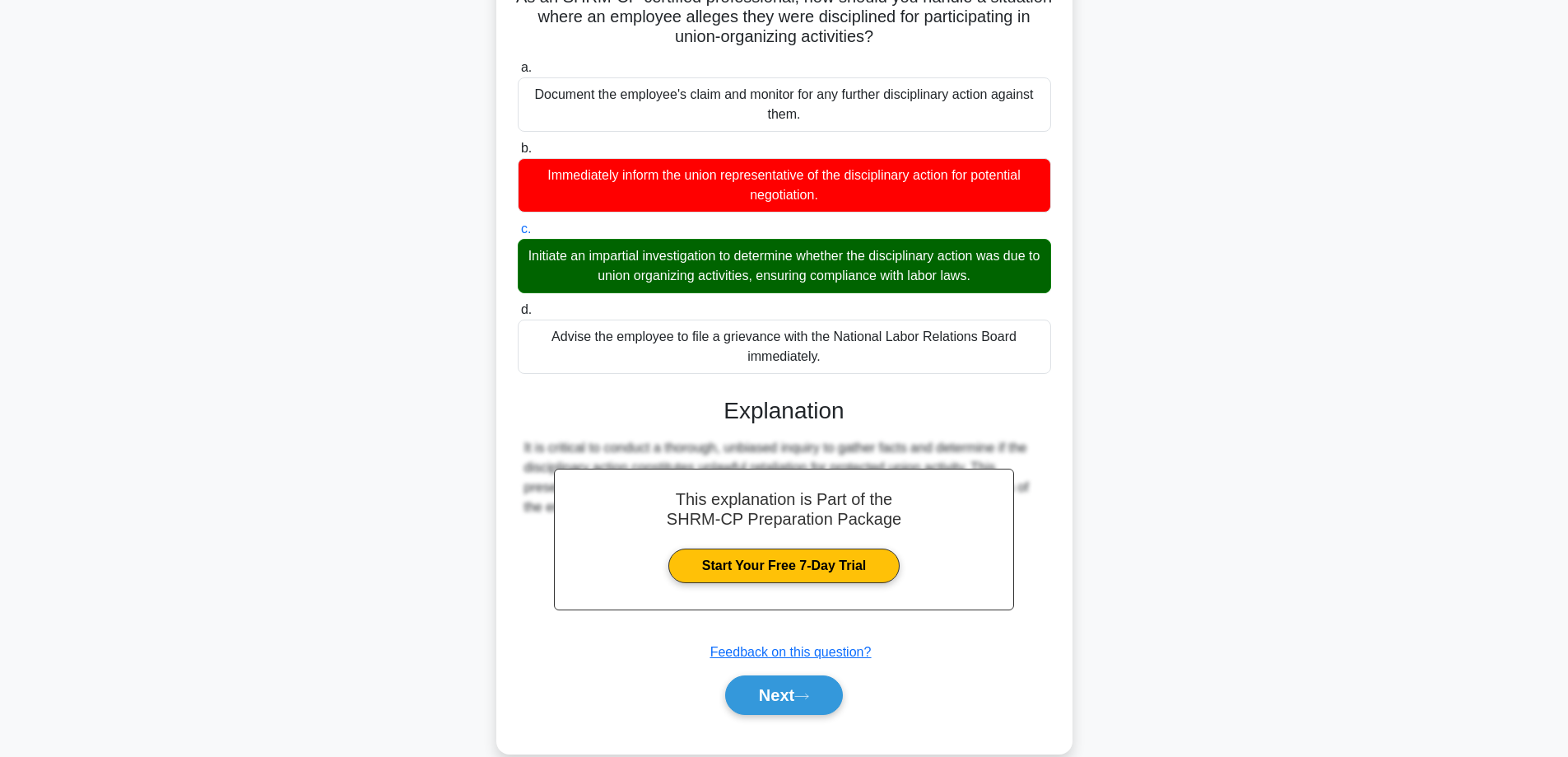
scroll to position [161, 0]
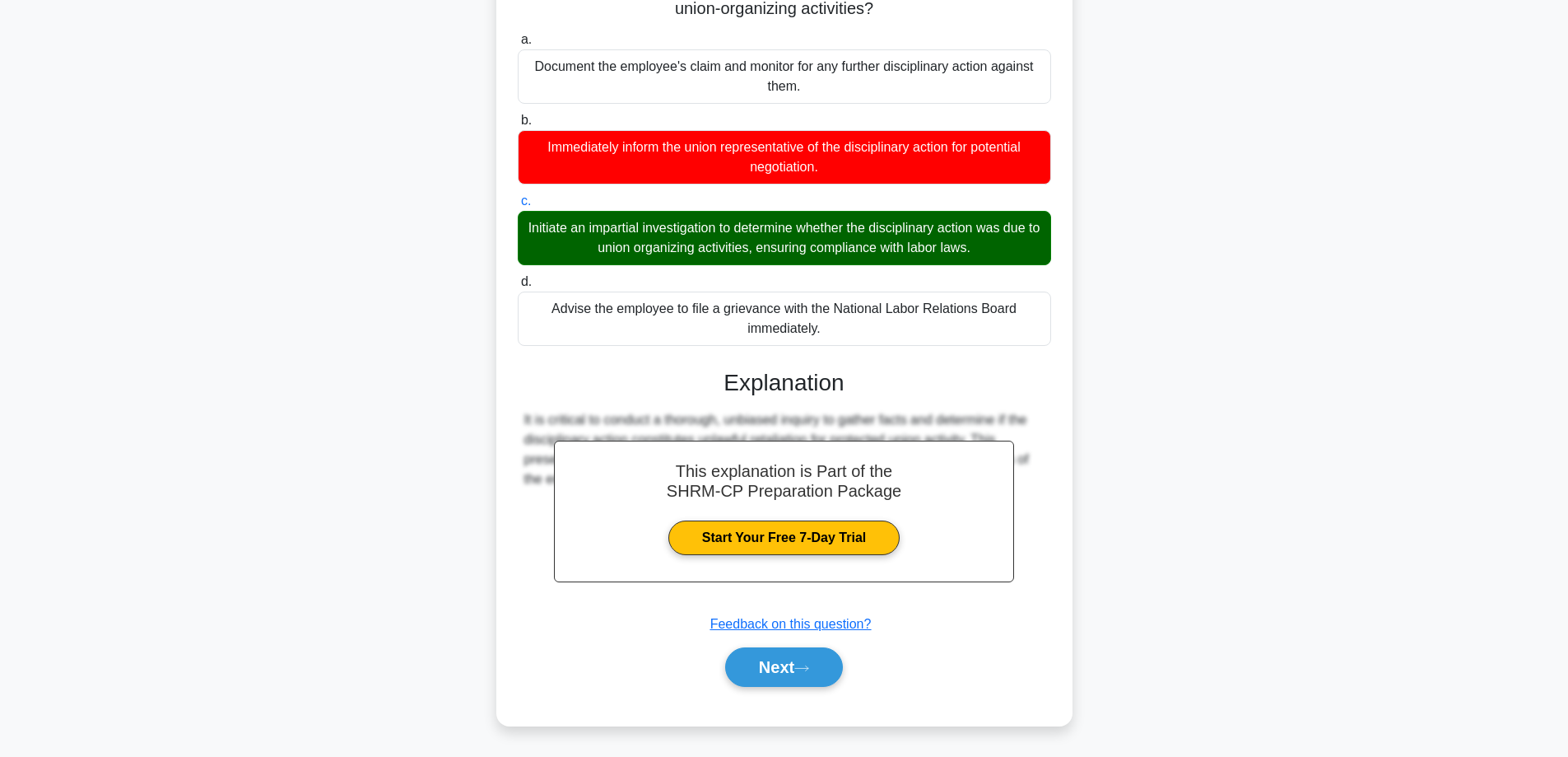
click at [772, 646] on div "Next" at bounding box center [784, 667] width 533 height 53
click at [772, 683] on button "Next" at bounding box center [784, 667] width 118 height 39
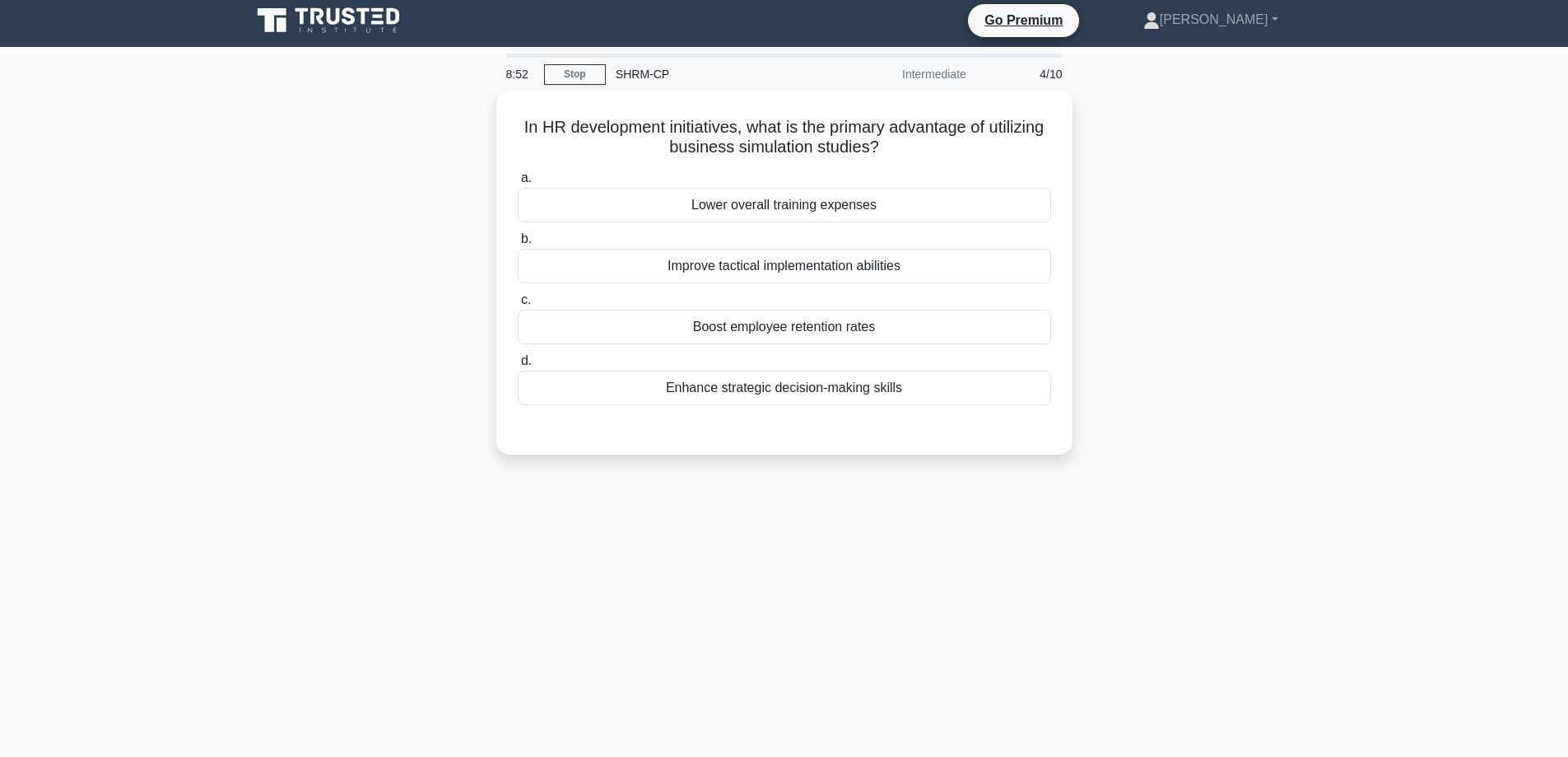
scroll to position [0, 0]
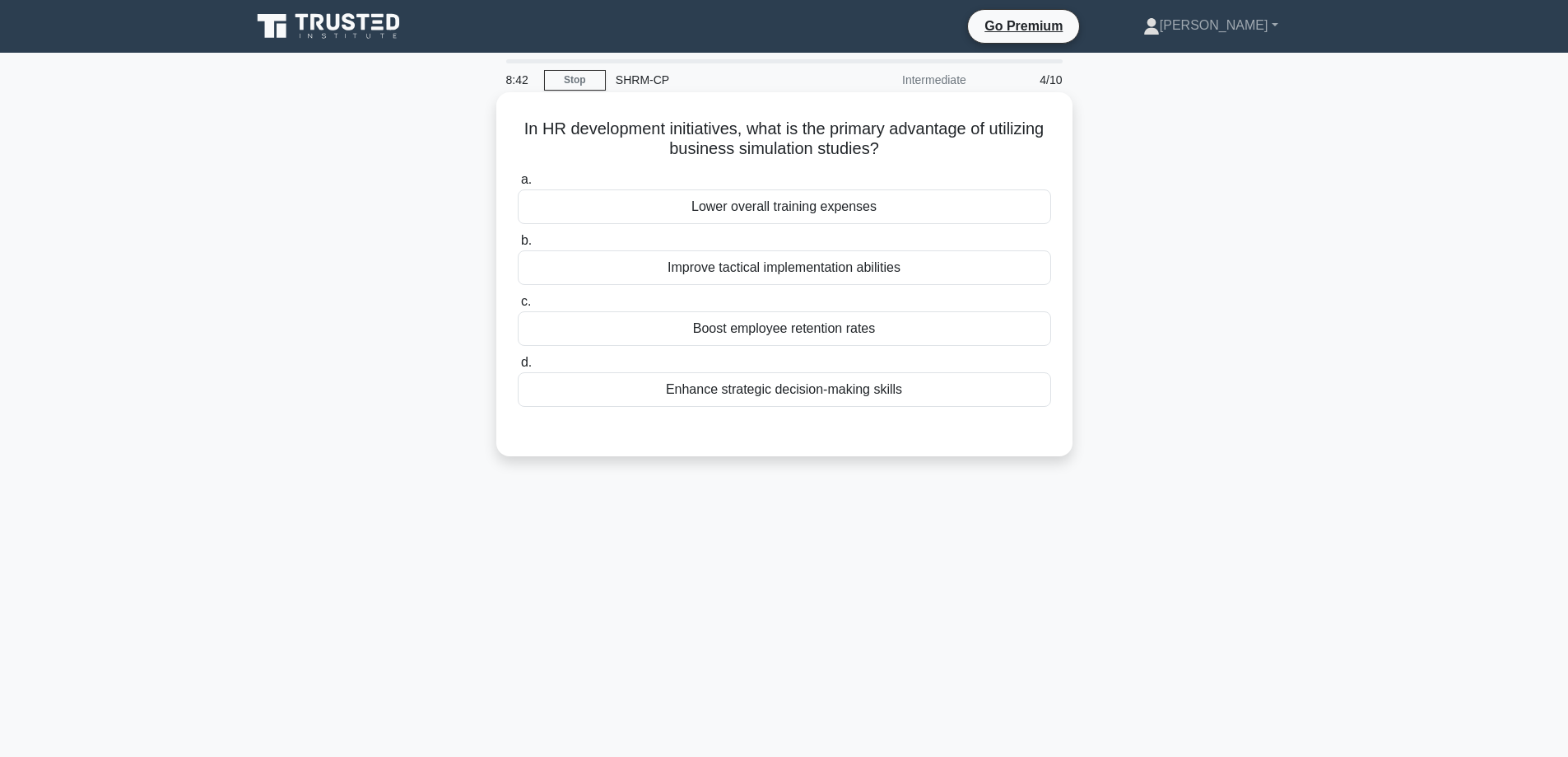
click at [865, 207] on div "Lower overall training expenses" at bounding box center [784, 206] width 533 height 35
click at [518, 185] on input "a. Lower overall training expenses" at bounding box center [518, 180] width 0 height 11
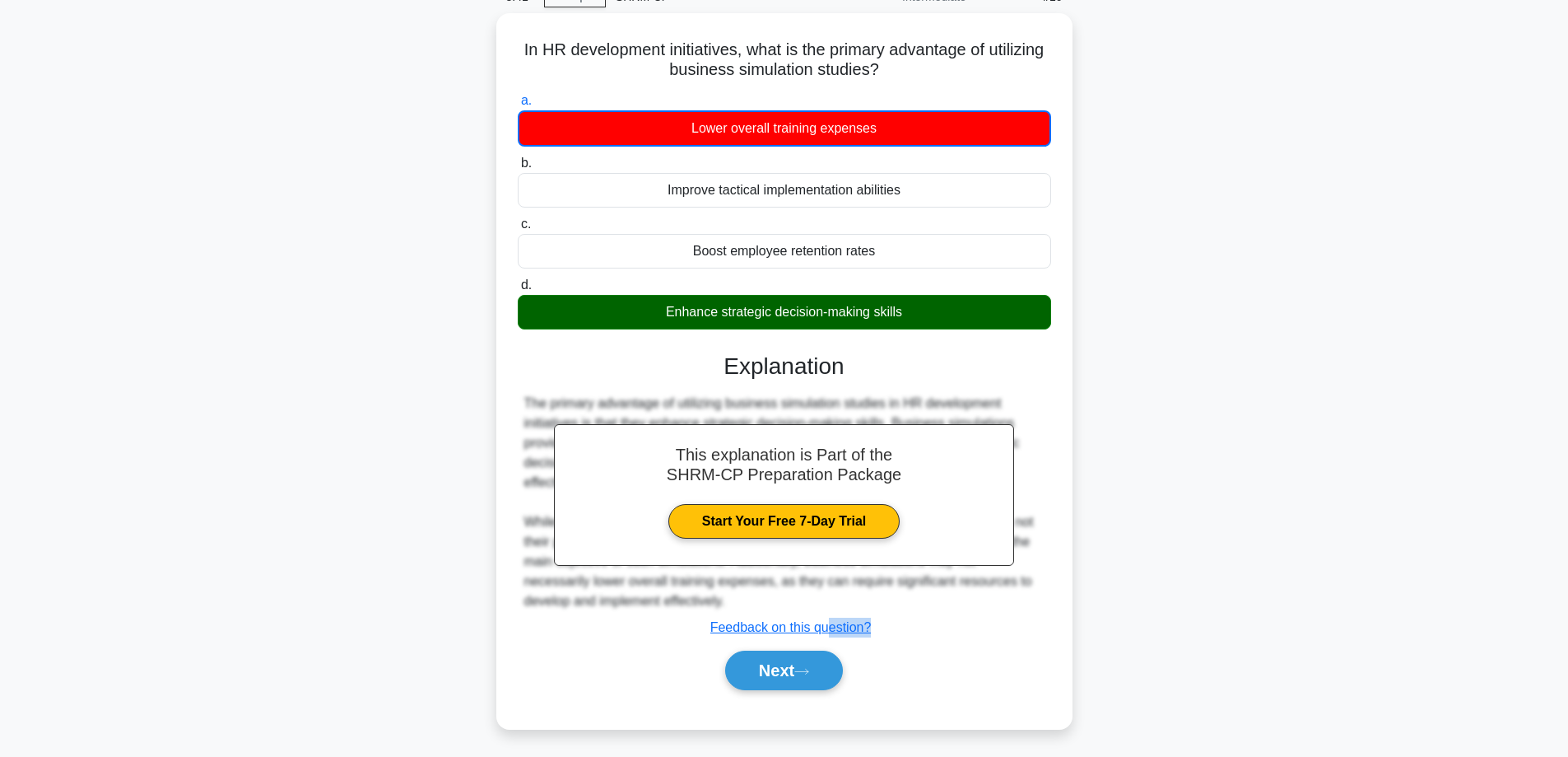
drag, startPoint x: 825, startPoint y: 721, endPoint x: 808, endPoint y: 763, distance: 45.3
click at [808, 756] on html "Go Premium Sarah" at bounding box center [784, 361] width 1568 height 889
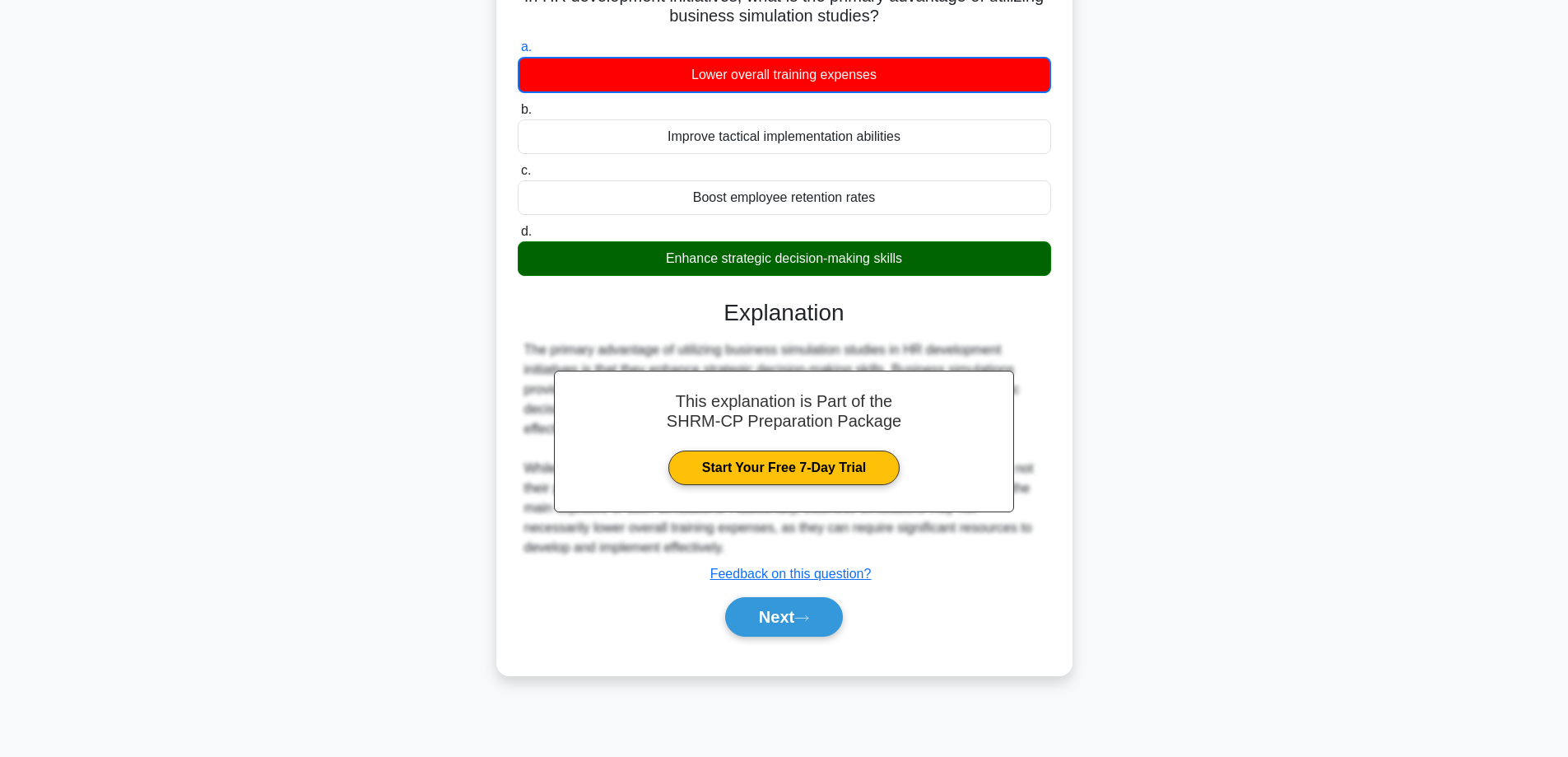
click at [785, 654] on div "a. Lower overall training expenses b. Improve tactical implementation abilities" at bounding box center [784, 345] width 537 height 623
click at [784, 601] on button "Next" at bounding box center [784, 617] width 118 height 39
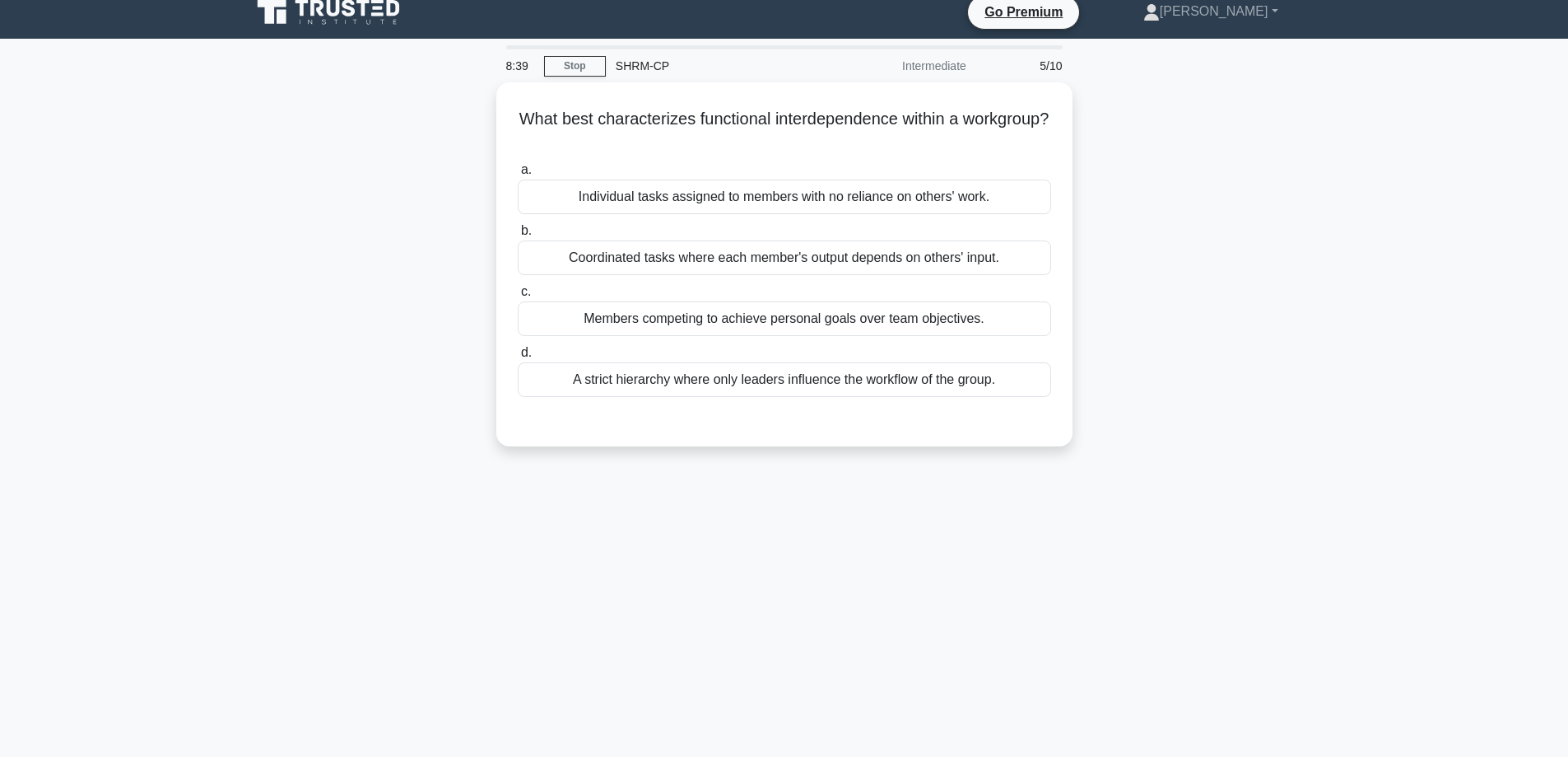
scroll to position [0, 0]
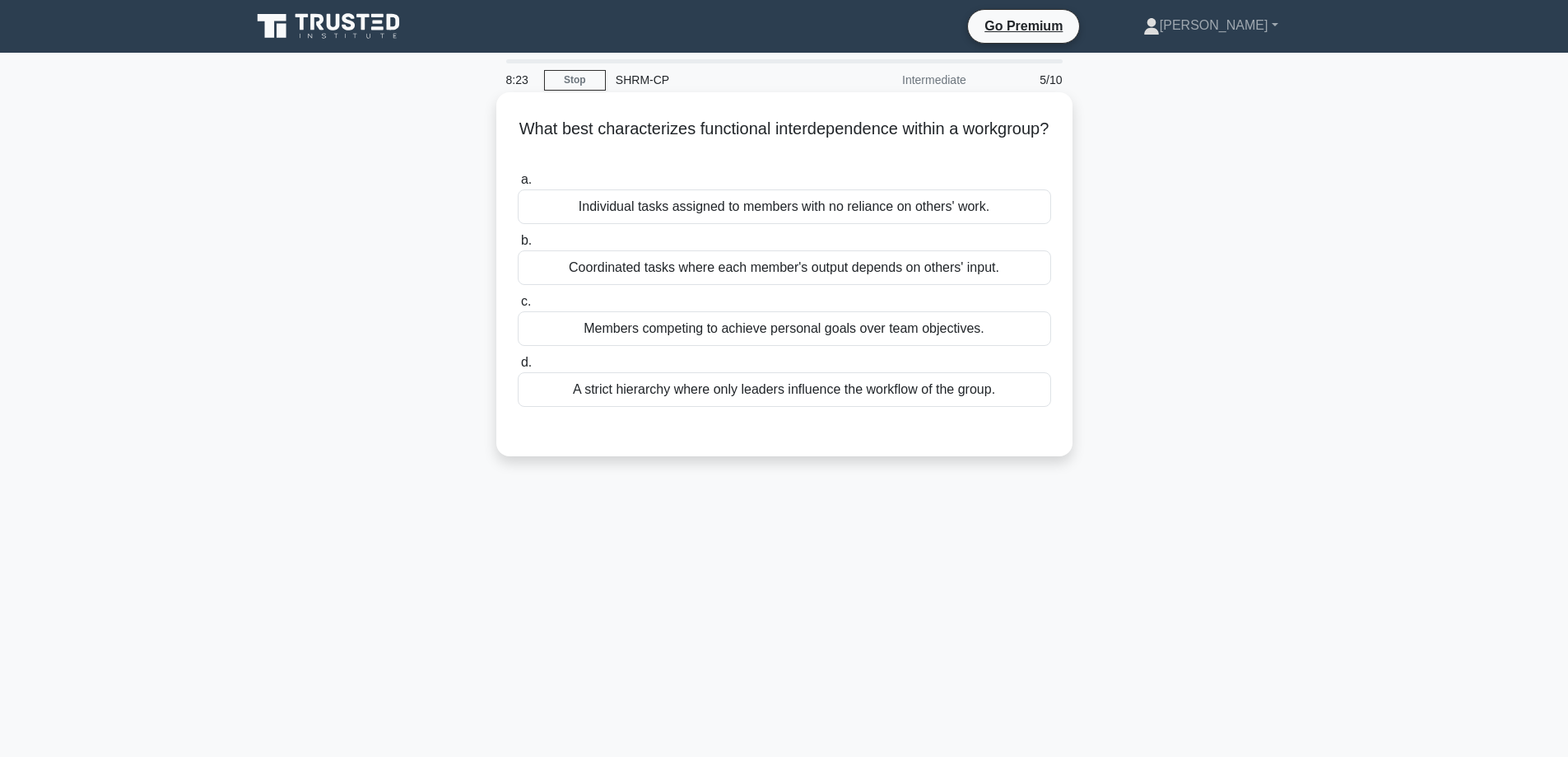
click at [788, 281] on div "Coordinated tasks where each member's output depends on others' input." at bounding box center [784, 267] width 533 height 35
click at [518, 246] on input "b. Coordinated tasks where each member's output depends on others' input." at bounding box center [518, 241] width 0 height 11
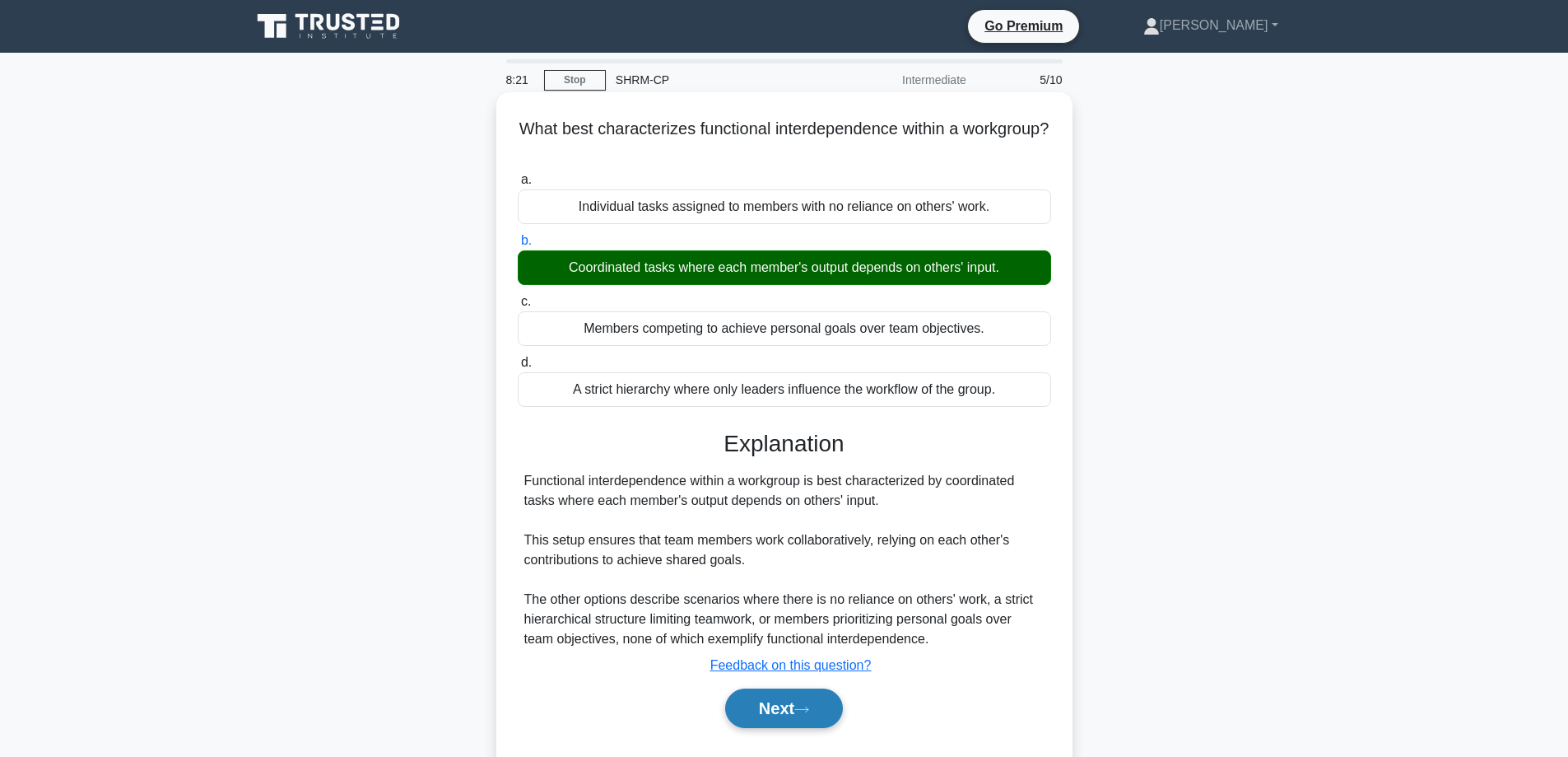
click at [796, 708] on button "Next" at bounding box center [784, 708] width 118 height 39
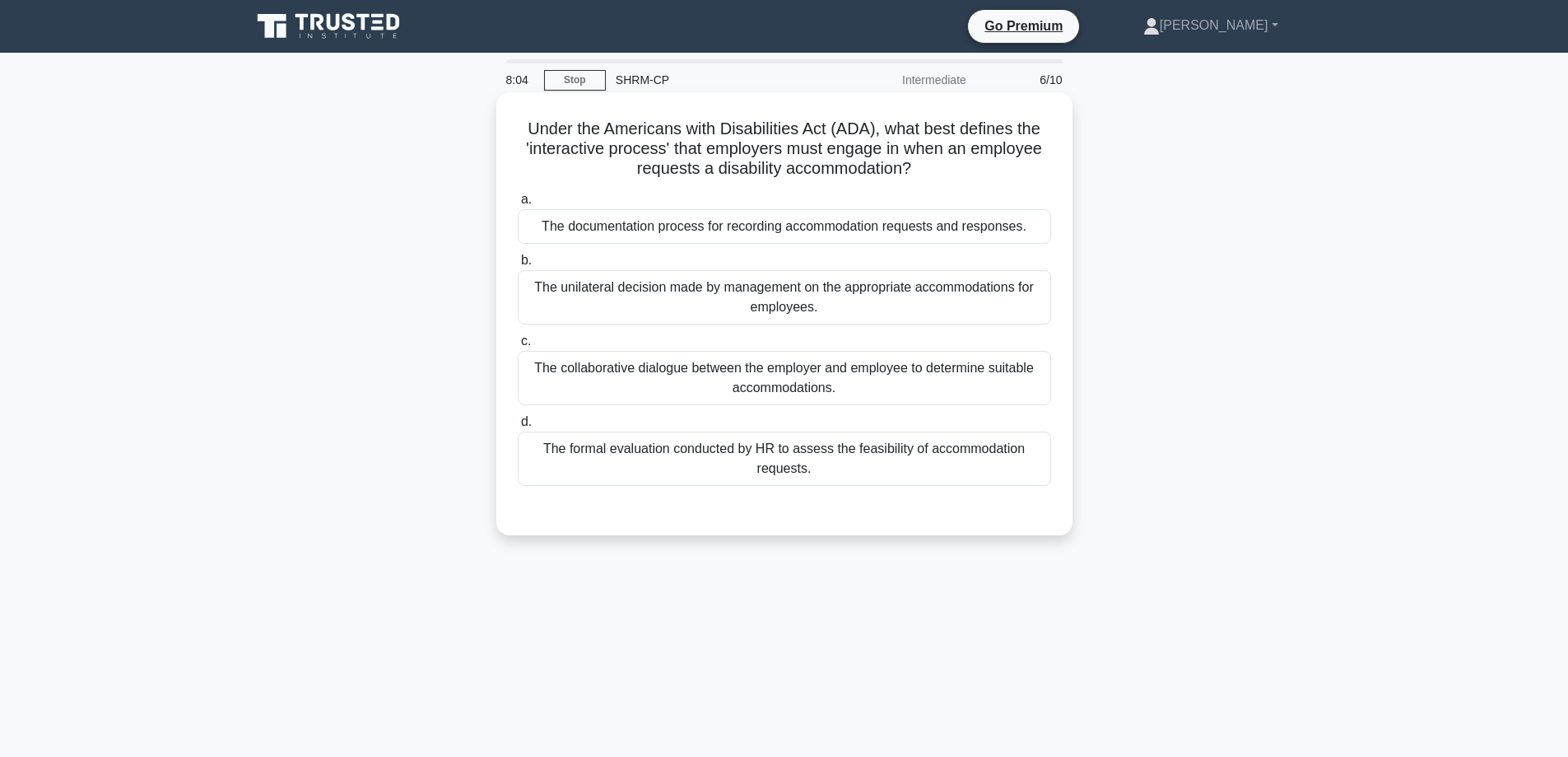
click at [806, 389] on div "The collaborative dialogue between the employer and employee to determine suita…" at bounding box center [784, 377] width 533 height 55
click at [518, 347] on input "c. The collaborative dialogue between the employer and employee to determine su…" at bounding box center [518, 341] width 0 height 11
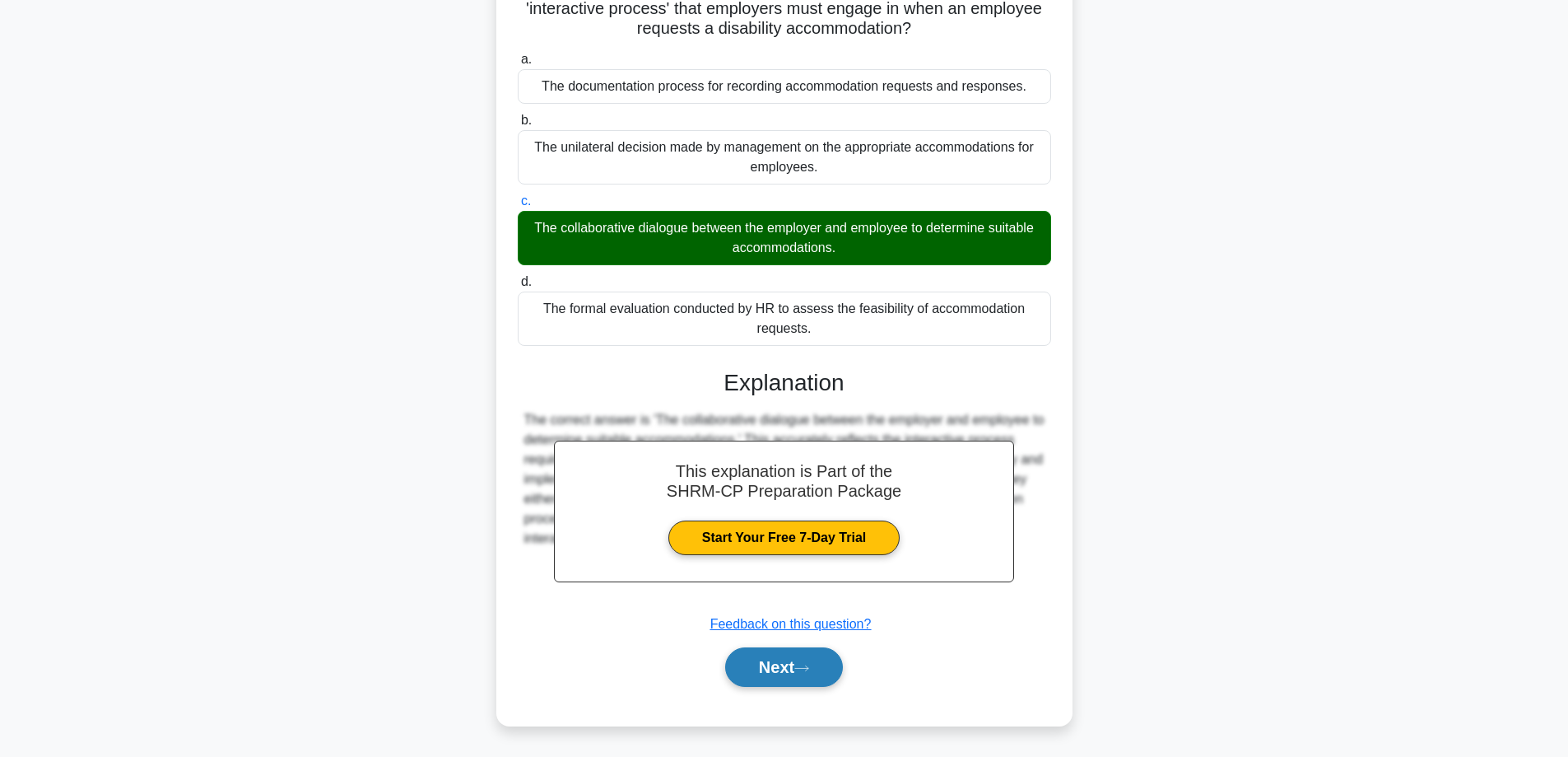
click at [821, 682] on button "Next" at bounding box center [784, 667] width 118 height 39
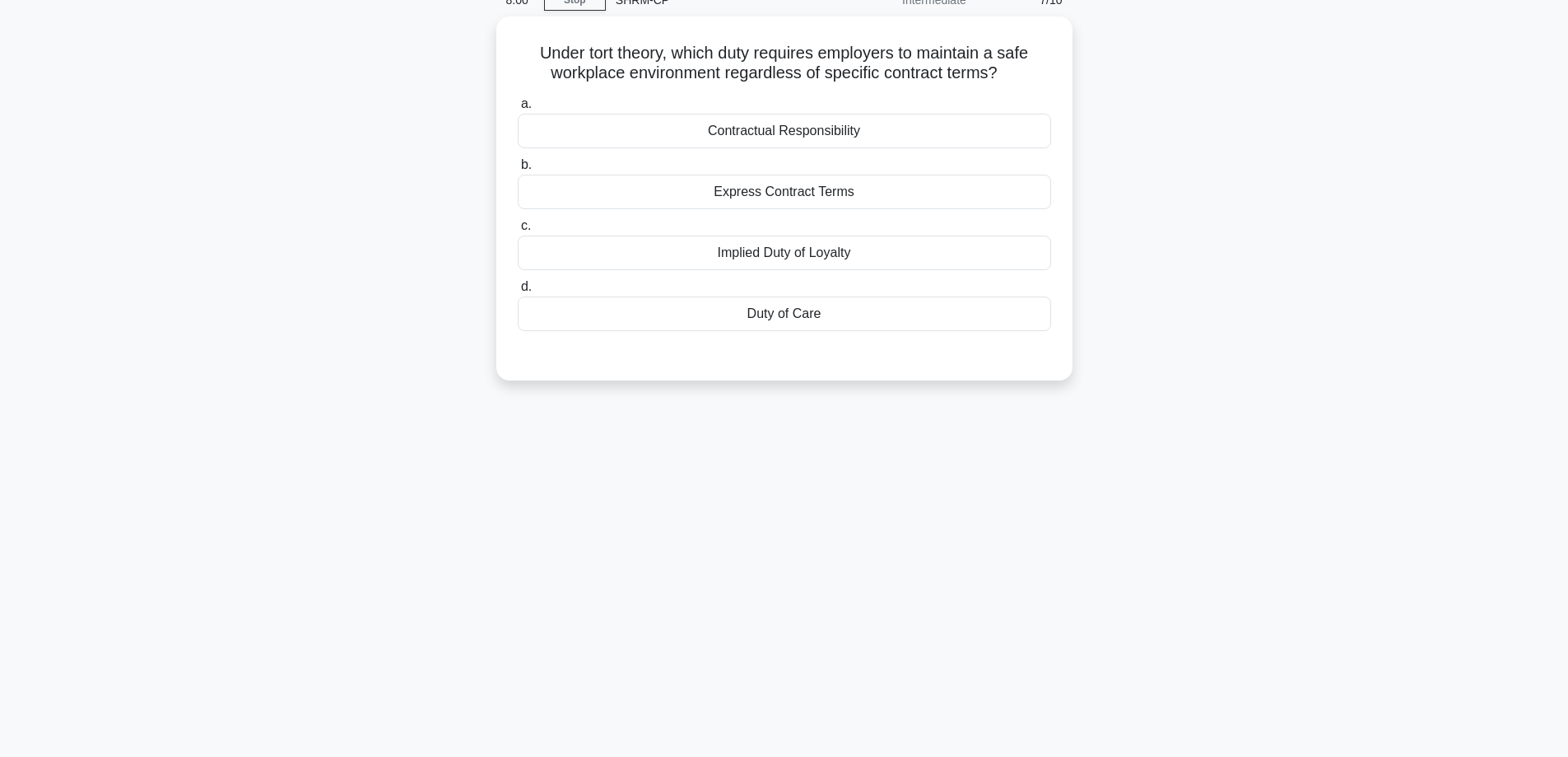
scroll to position [82, 0]
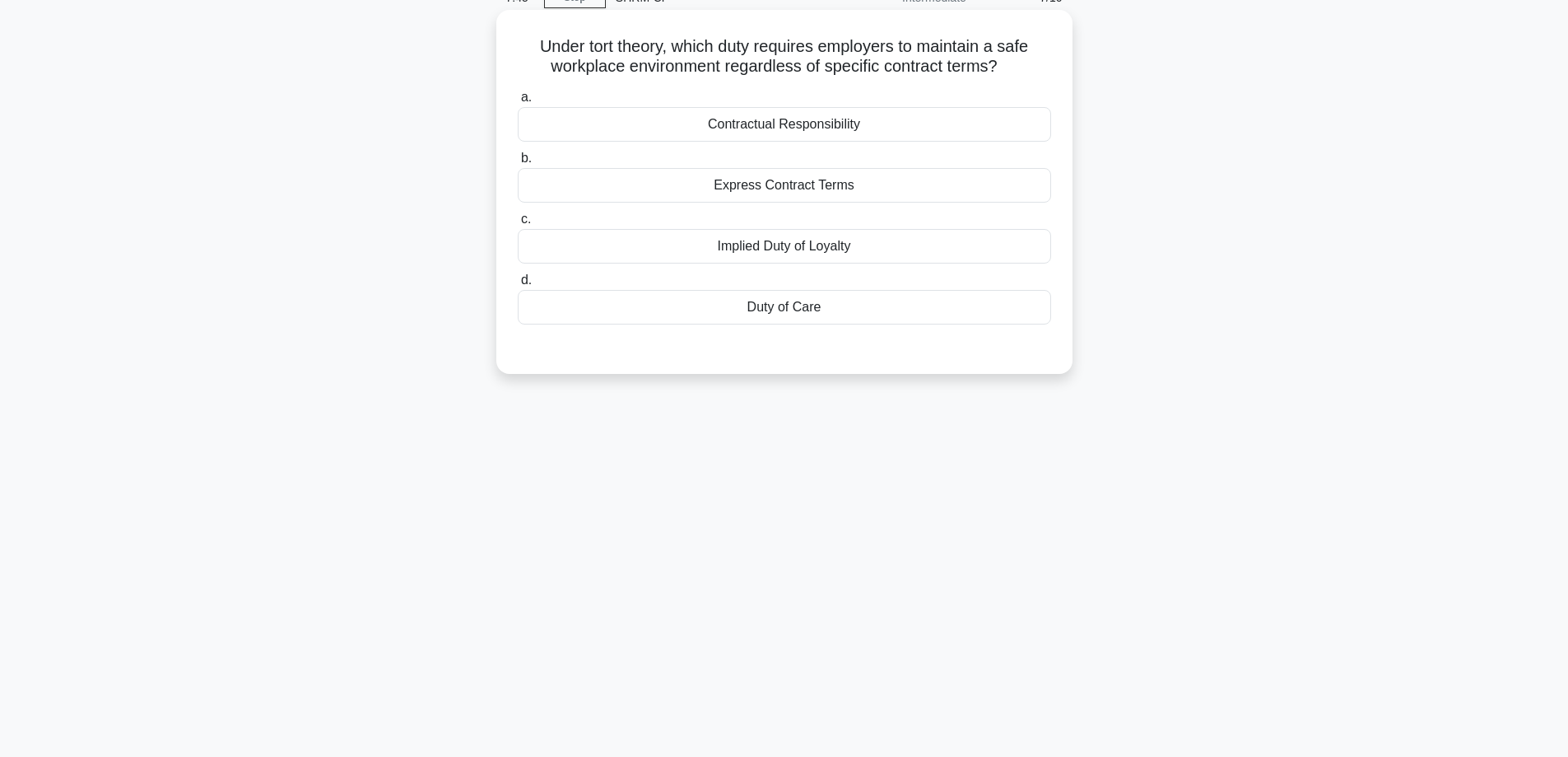
click at [786, 133] on div "Contractual Responsibility" at bounding box center [784, 124] width 533 height 35
click at [518, 103] on input "a. Contractual Responsibility" at bounding box center [518, 97] width 0 height 11
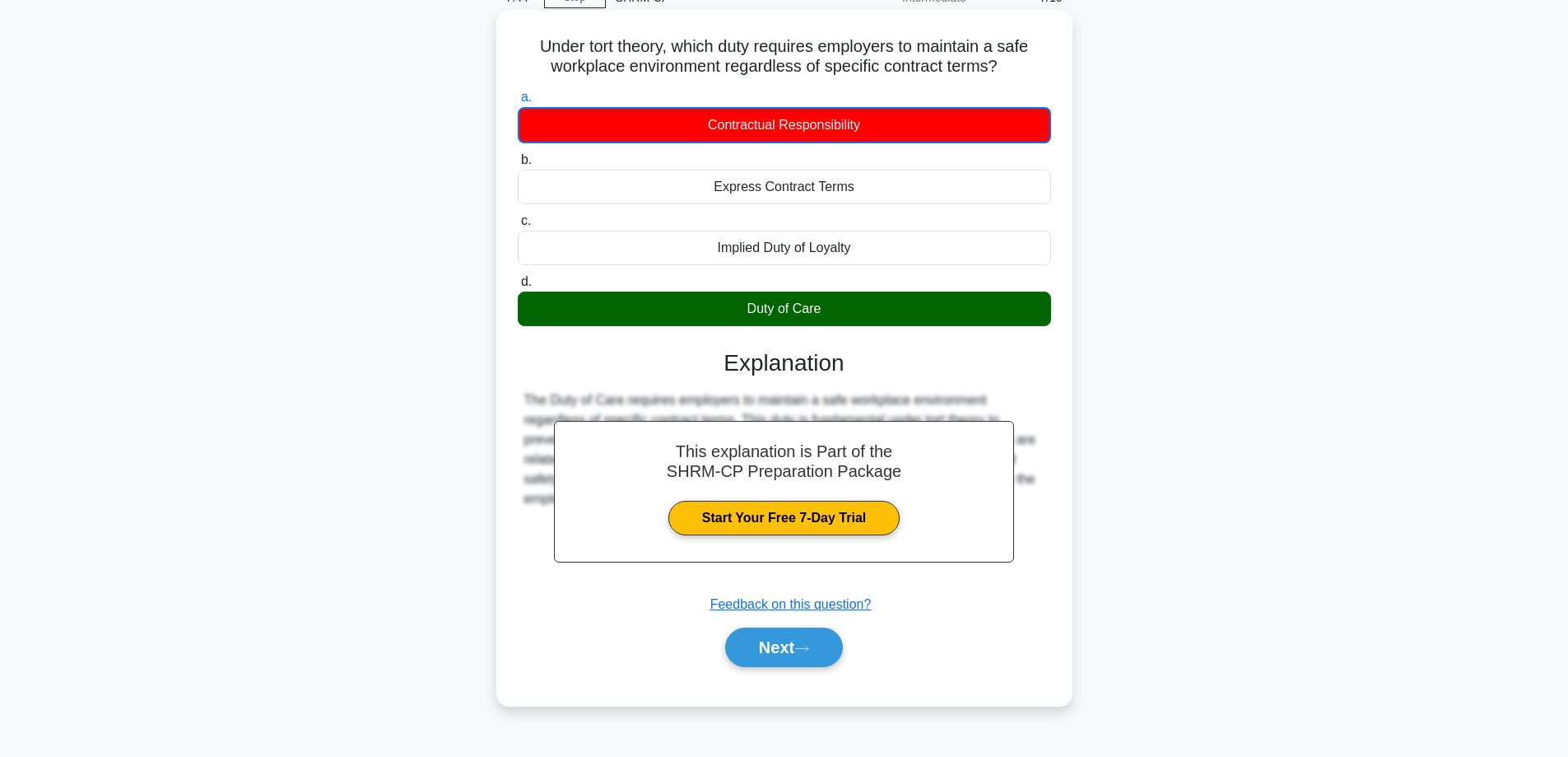
click at [821, 310] on div "Duty of Care" at bounding box center [784, 308] width 533 height 35
click at [802, 665] on button "Next" at bounding box center [784, 647] width 118 height 39
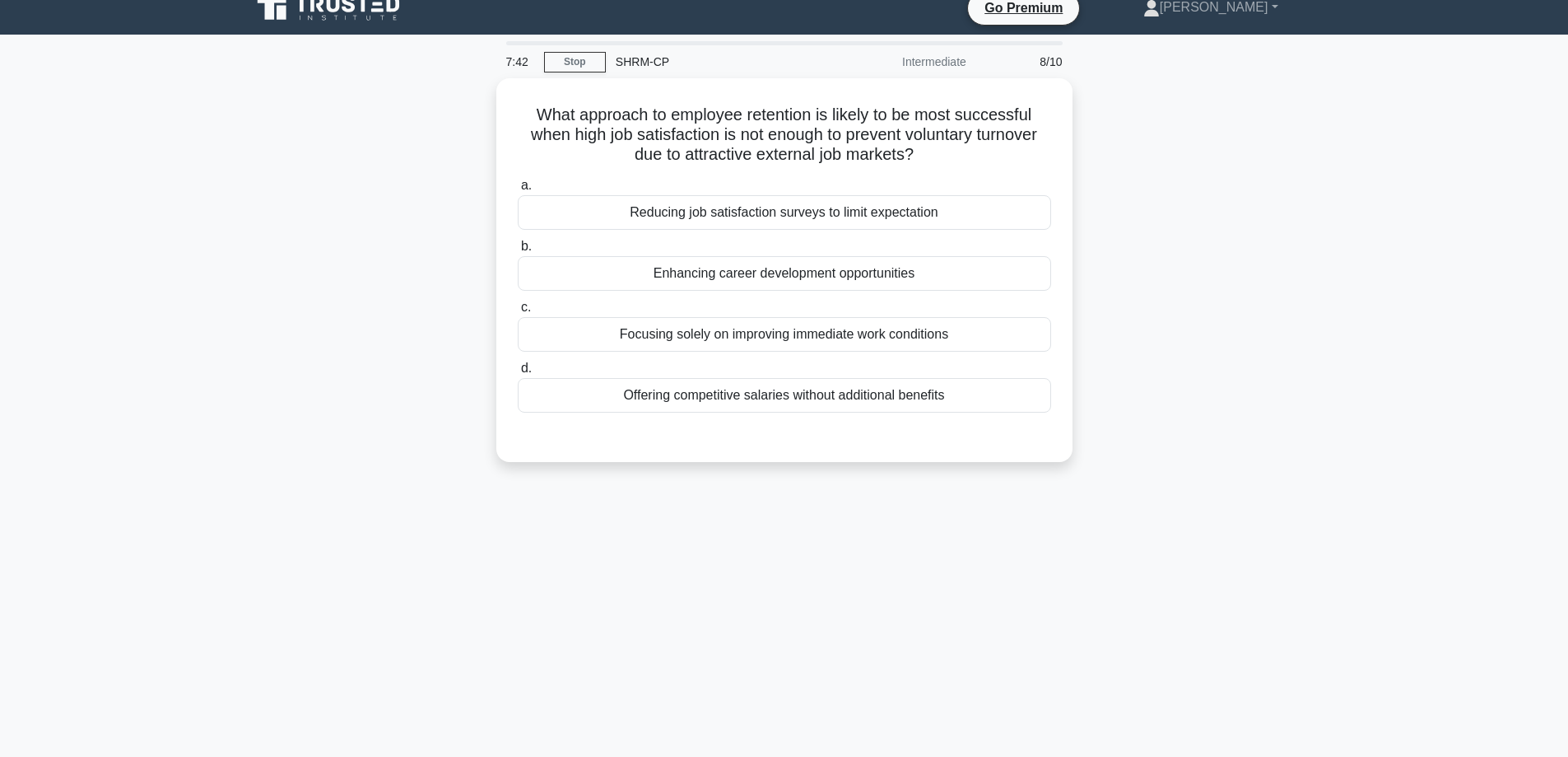
scroll to position [0, 0]
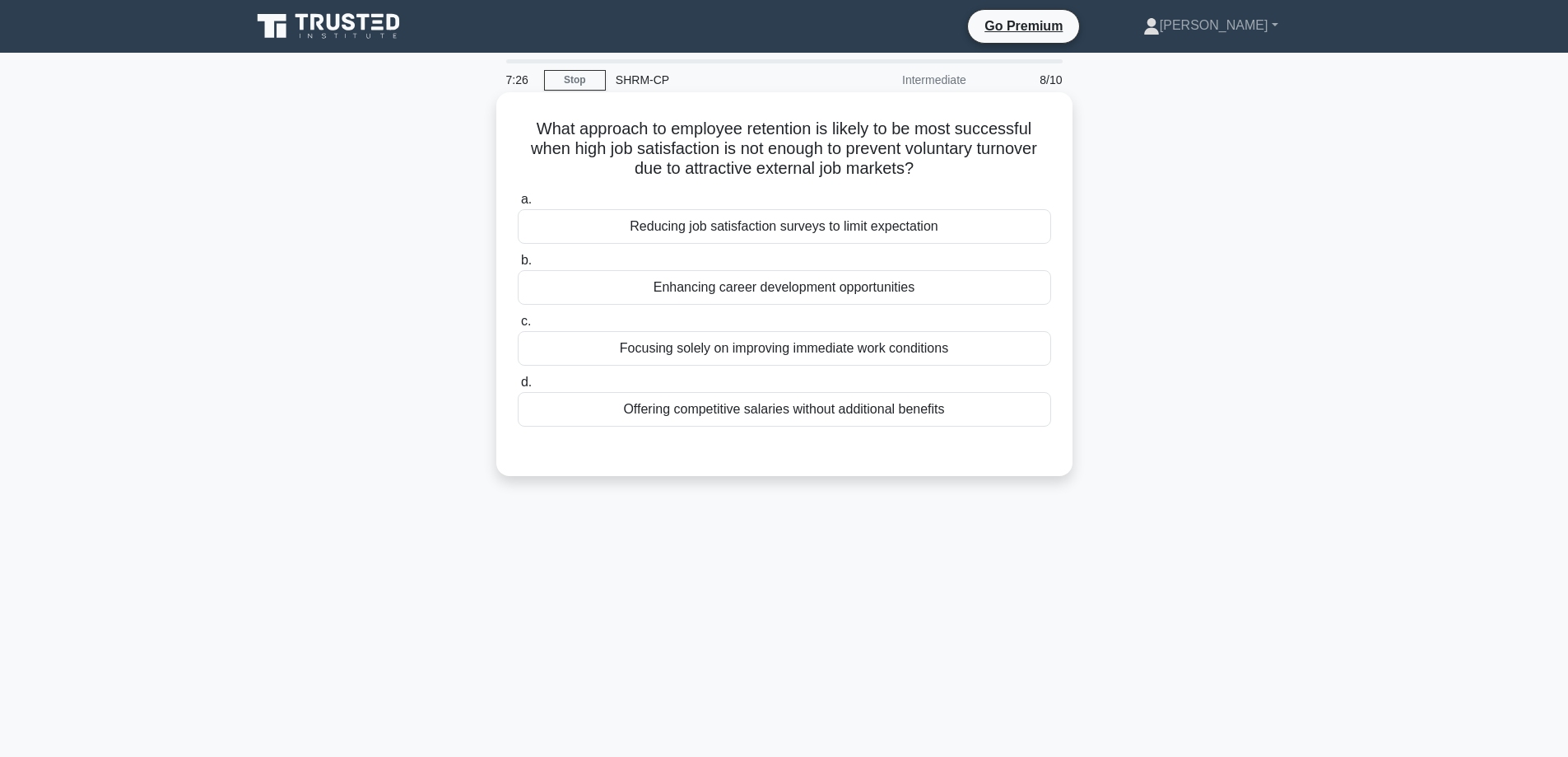
click at [815, 424] on div "Offering competitive salaries without additional benefits" at bounding box center [784, 409] width 533 height 35
click at [518, 388] on input "d. Offering competitive salaries without additional benefits" at bounding box center [518, 383] width 0 height 11
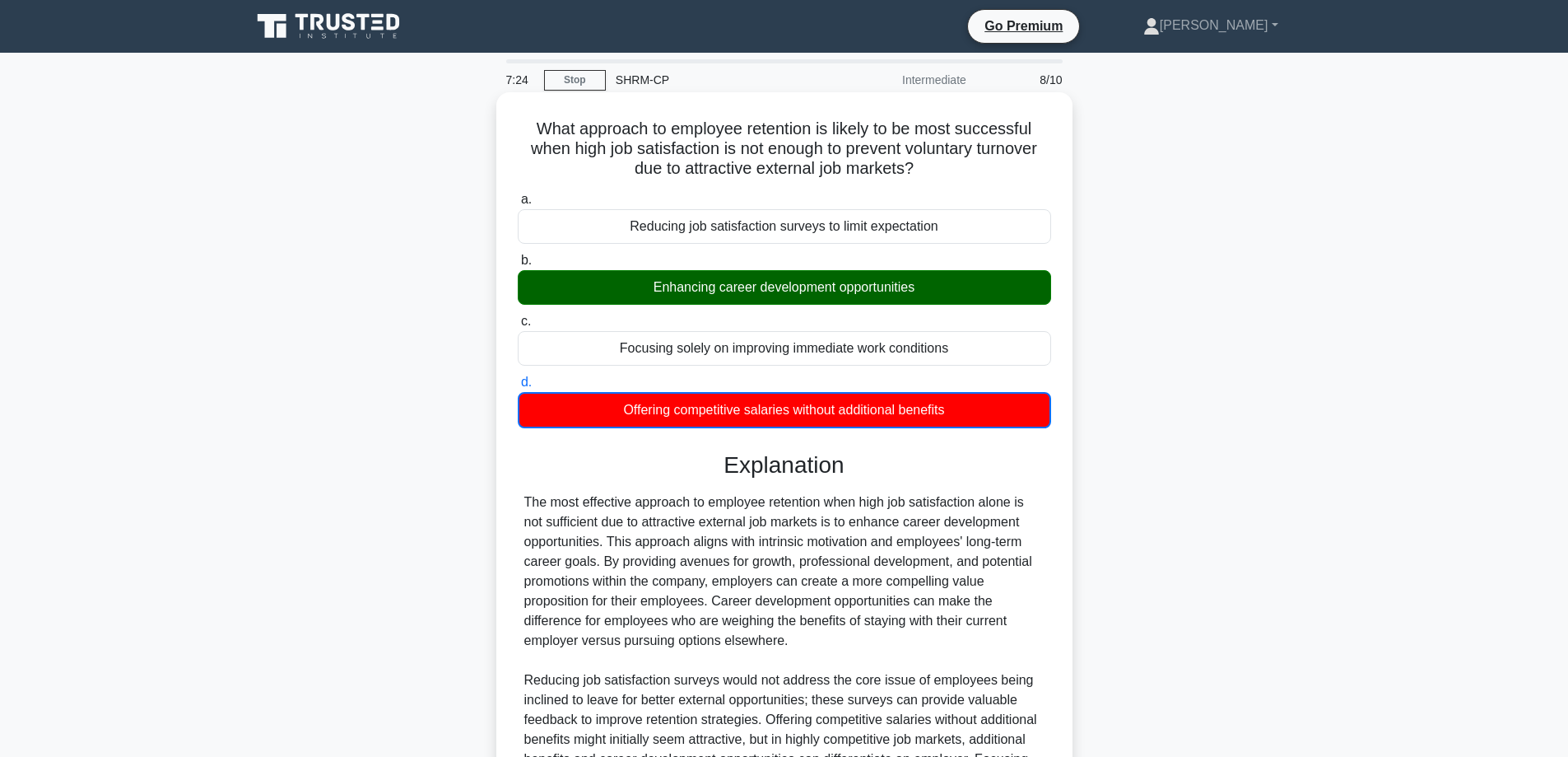
click at [821, 292] on div "Enhancing career development opportunities" at bounding box center [784, 287] width 533 height 35
click at [518, 266] on input "b. Enhancing career development opportunities" at bounding box center [518, 261] width 0 height 11
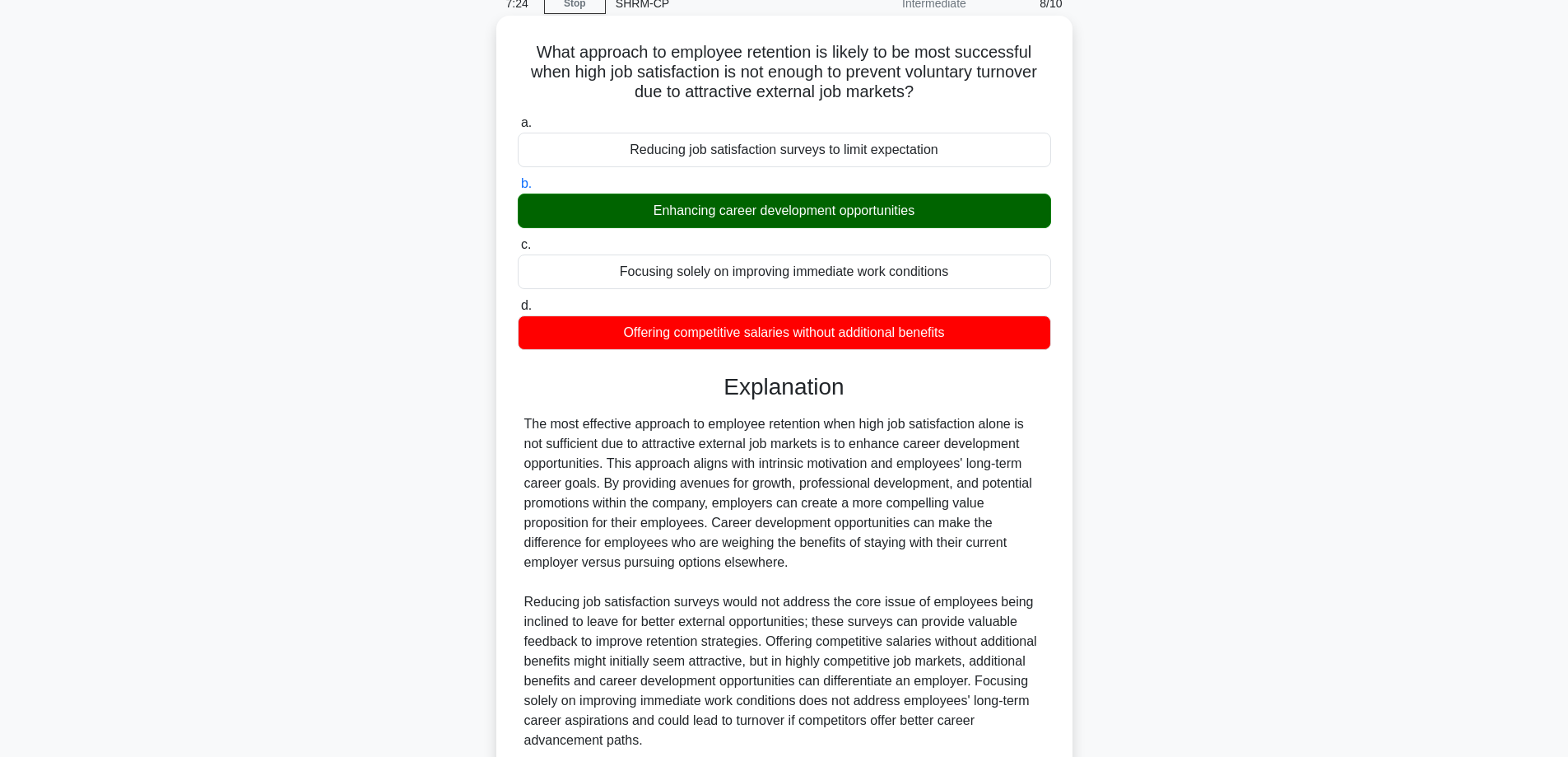
scroll to position [220, 0]
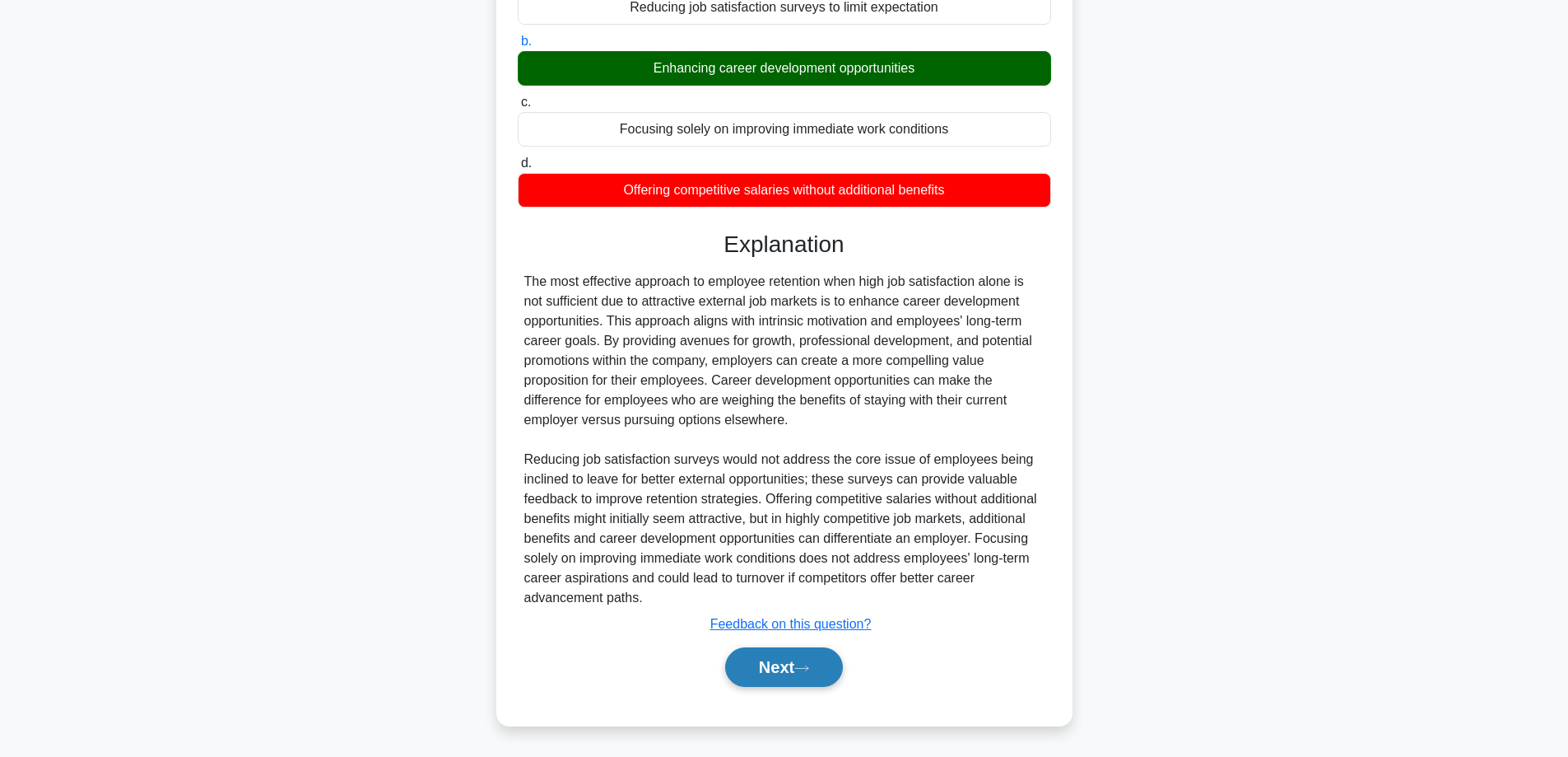
click at [781, 675] on button "Next" at bounding box center [784, 667] width 118 height 39
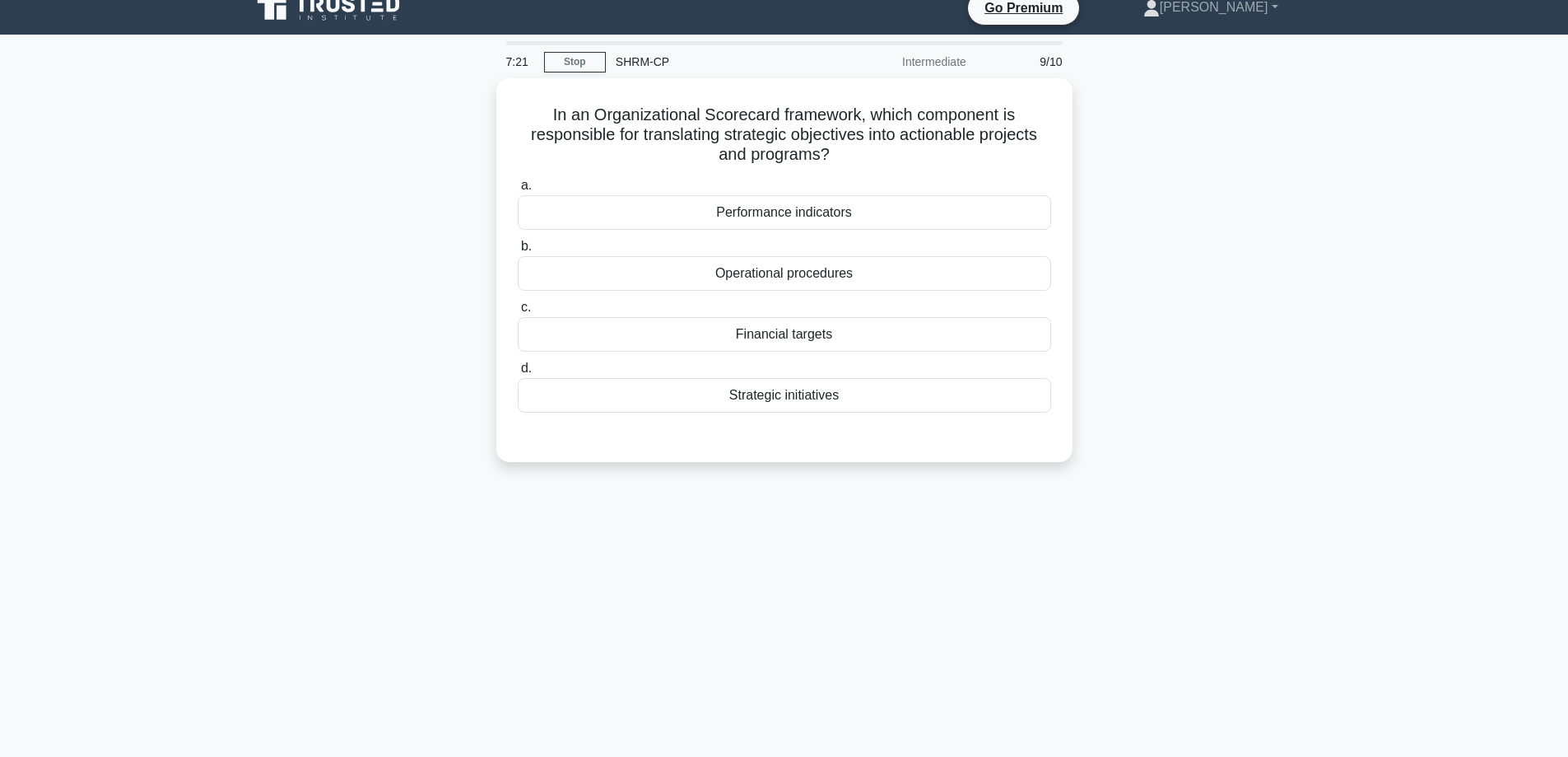
scroll to position [0, 0]
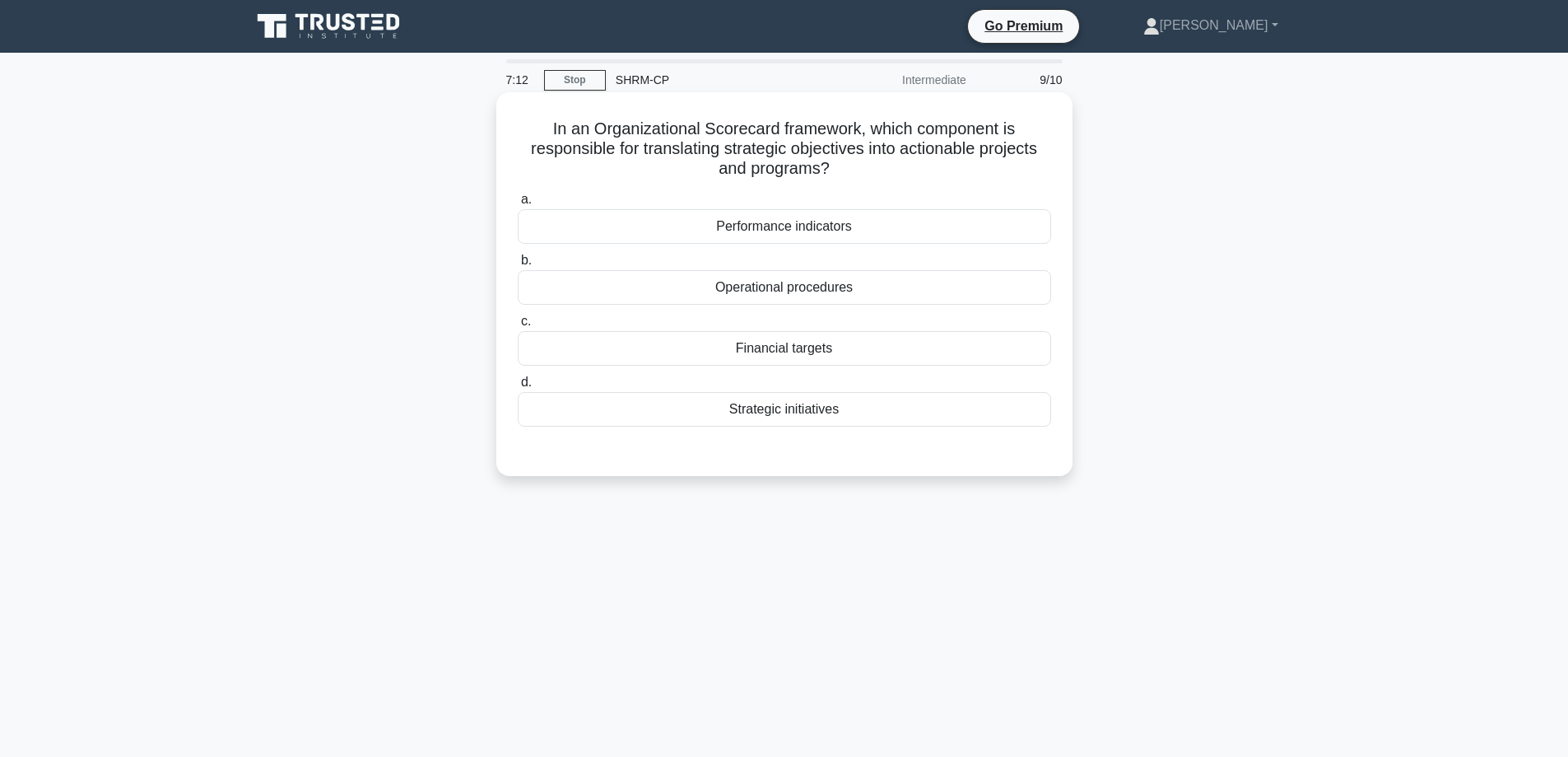
click at [842, 414] on div "Strategic initiatives" at bounding box center [784, 409] width 533 height 35
click at [518, 388] on input "d. Strategic initiatives" at bounding box center [518, 383] width 0 height 11
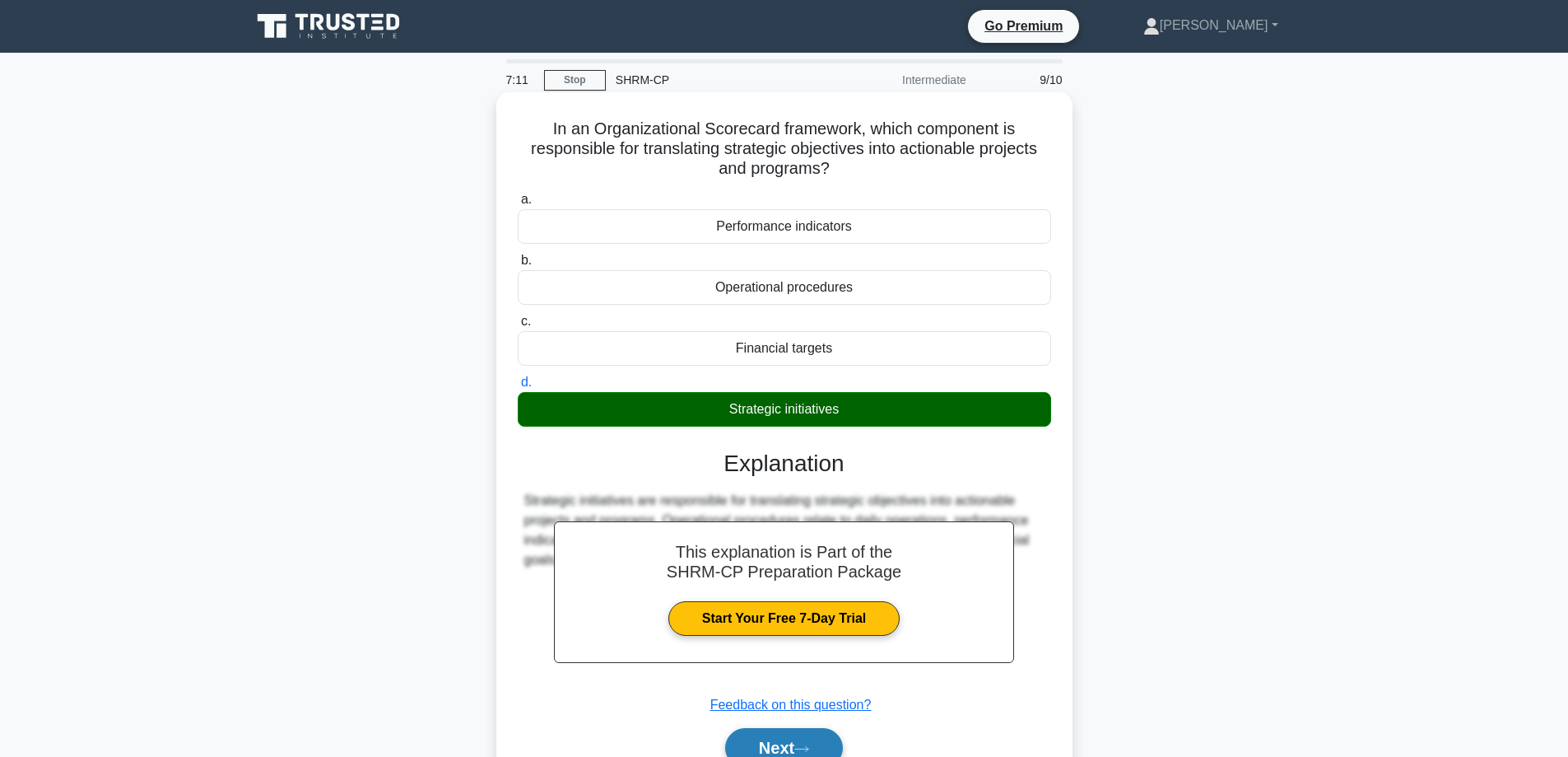
click at [801, 745] on button "Next" at bounding box center [784, 747] width 118 height 39
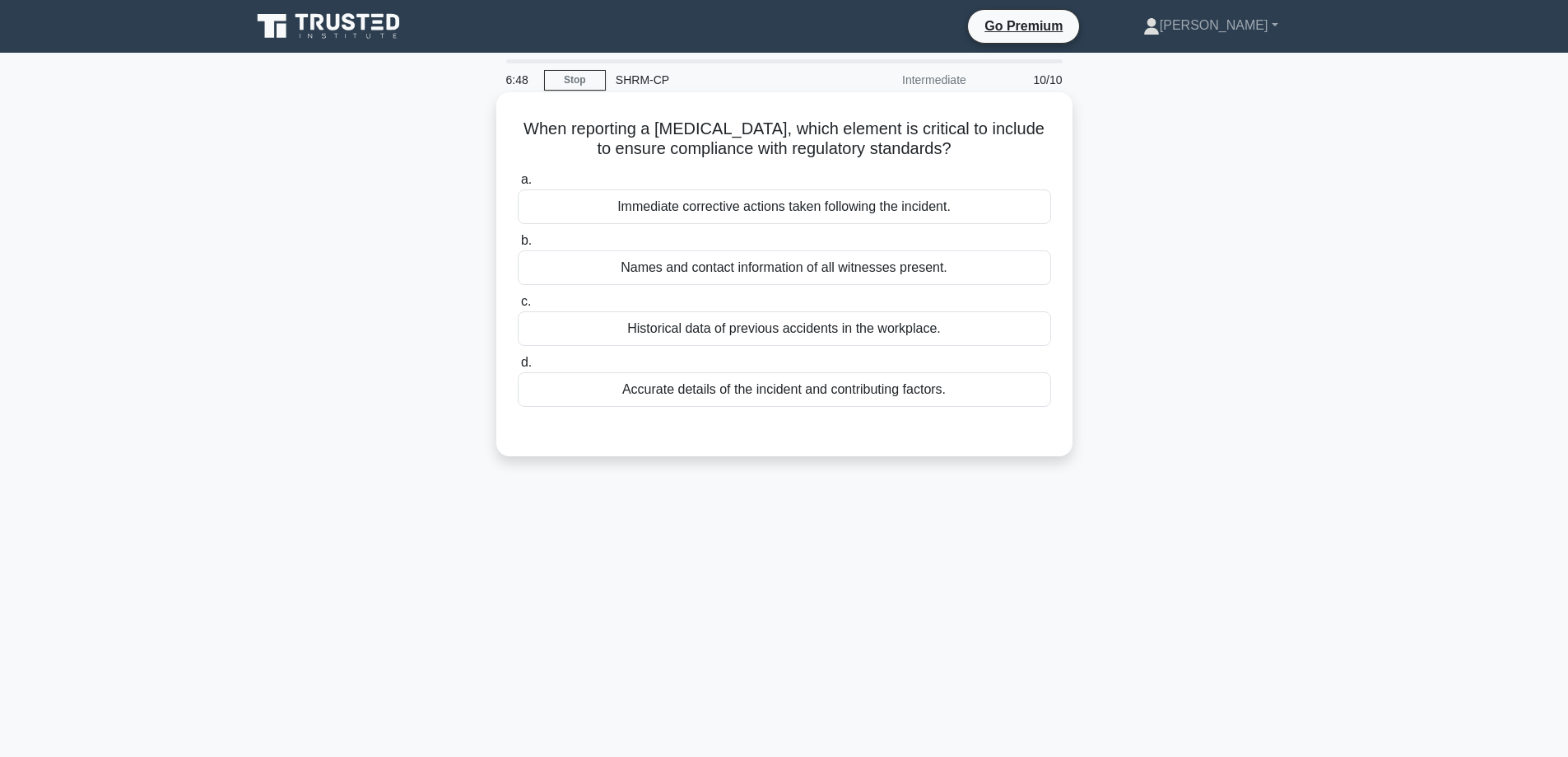
click at [801, 214] on div "Immediate corrective actions taken following the incident." at bounding box center [784, 206] width 533 height 35
click at [518, 185] on input "a. Immediate corrective actions taken following the incident." at bounding box center [518, 180] width 0 height 11
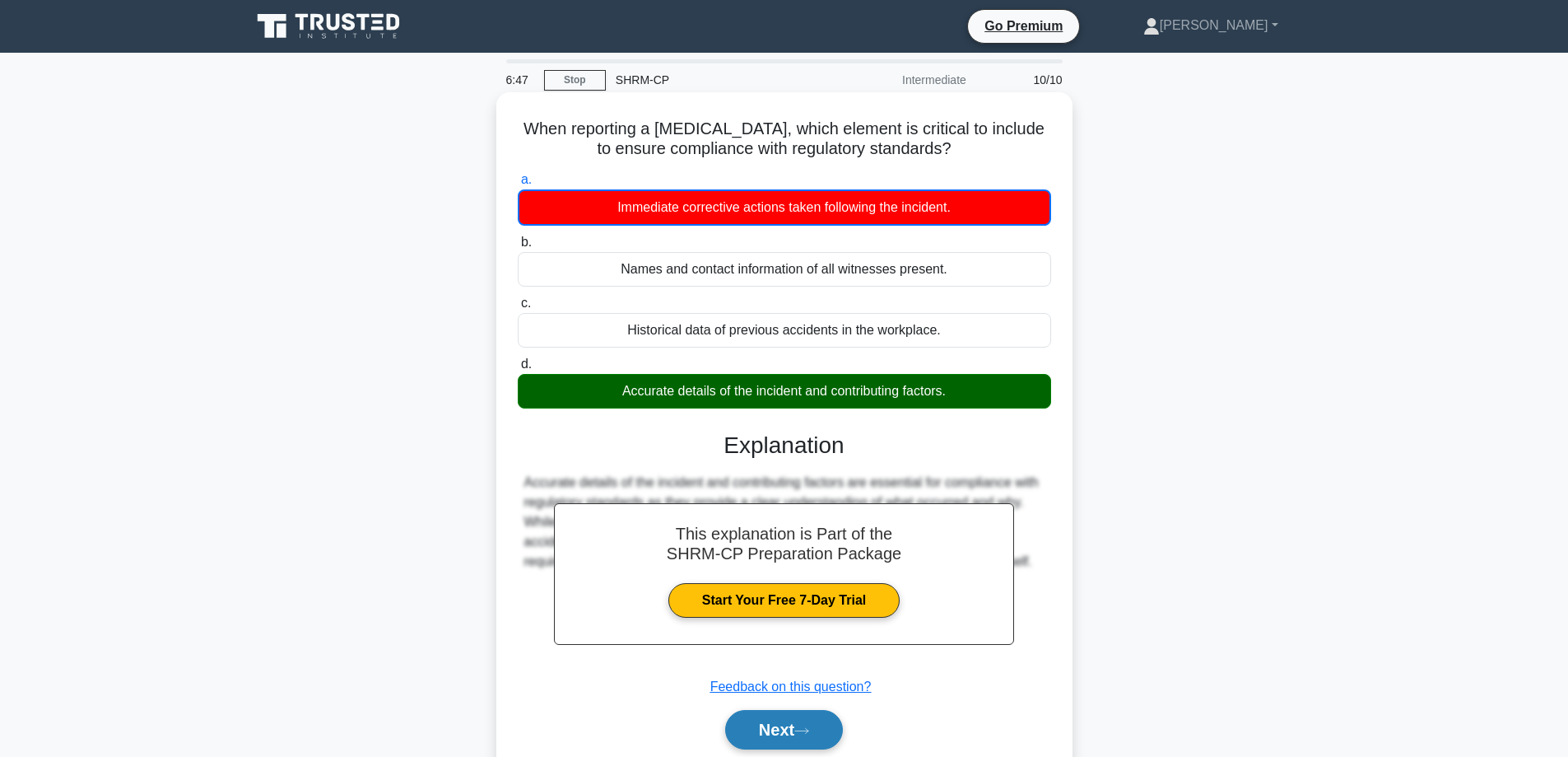
click at [771, 728] on button "Next" at bounding box center [784, 729] width 118 height 39
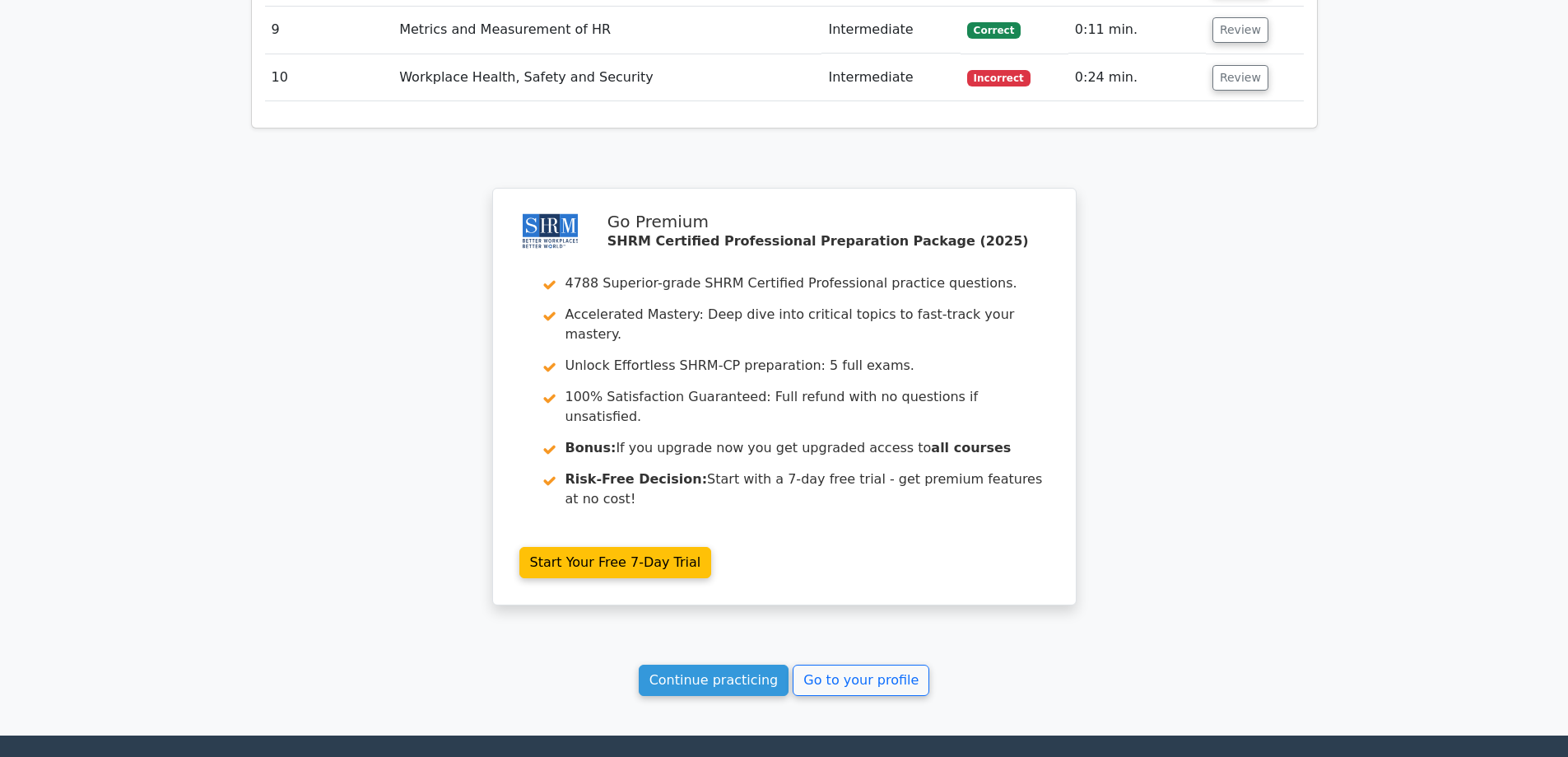
scroll to position [2388, 0]
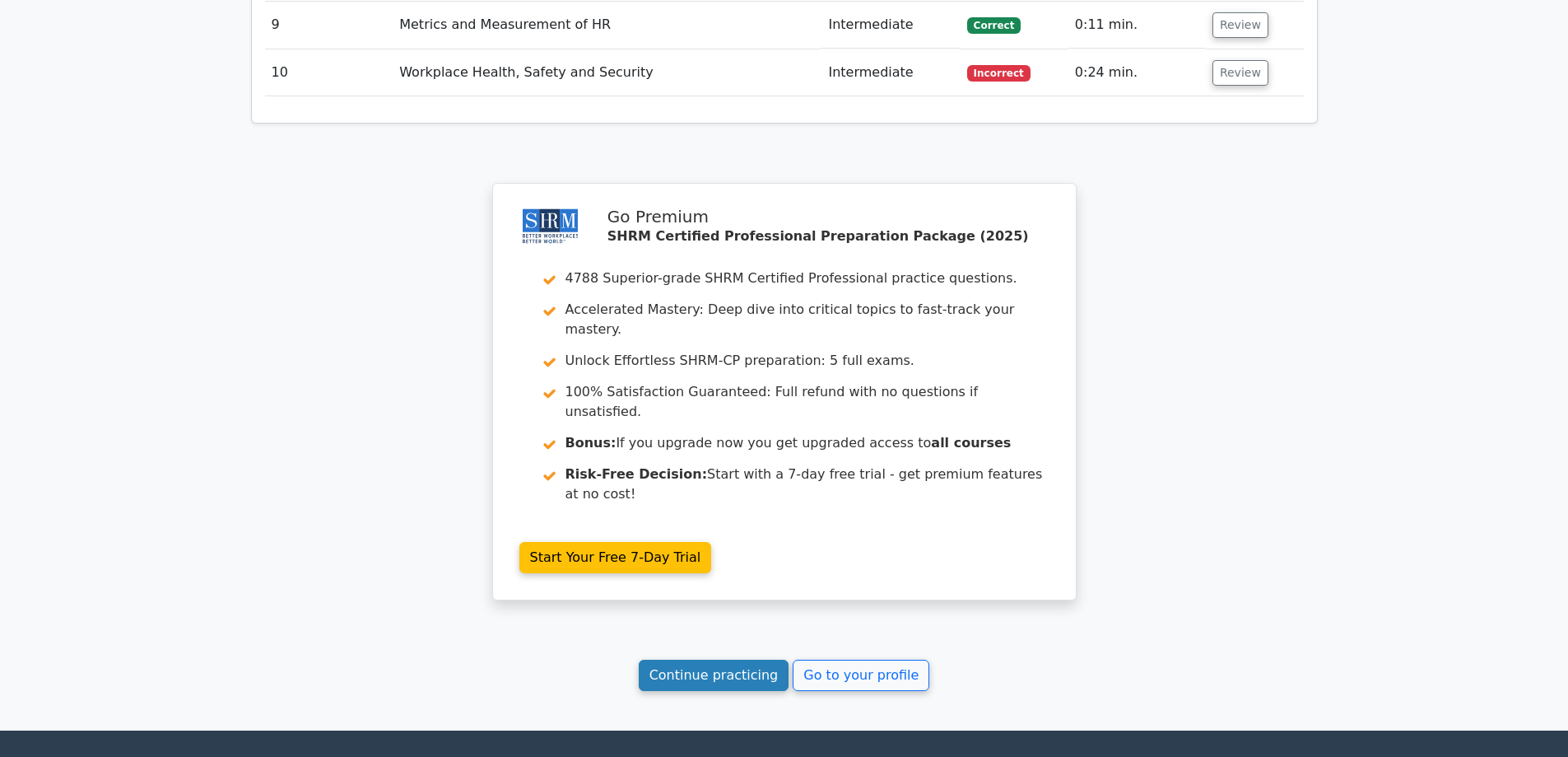
click at [772, 660] on link "Continue practicing" at bounding box center [714, 675] width 151 height 31
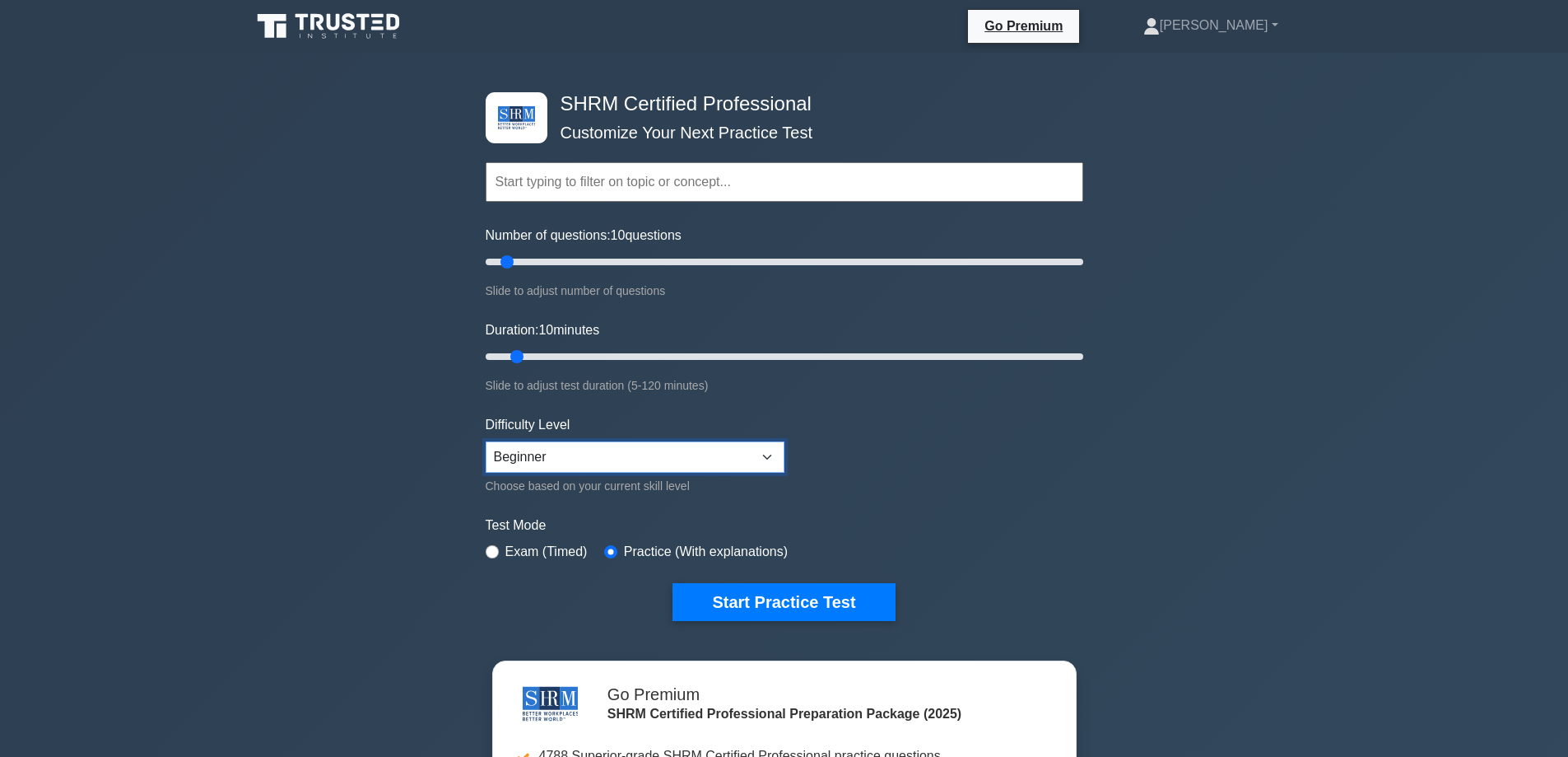
click at [767, 458] on select "Beginner Intermediate Expert" at bounding box center [635, 457] width 298 height 31
select select "expert"
click at [486, 442] on select "Beginner Intermediate Expert" at bounding box center [635, 457] width 298 height 31
drag, startPoint x: 517, startPoint y: 357, endPoint x: 594, endPoint y: 366, distance: 77.5
type input "25"
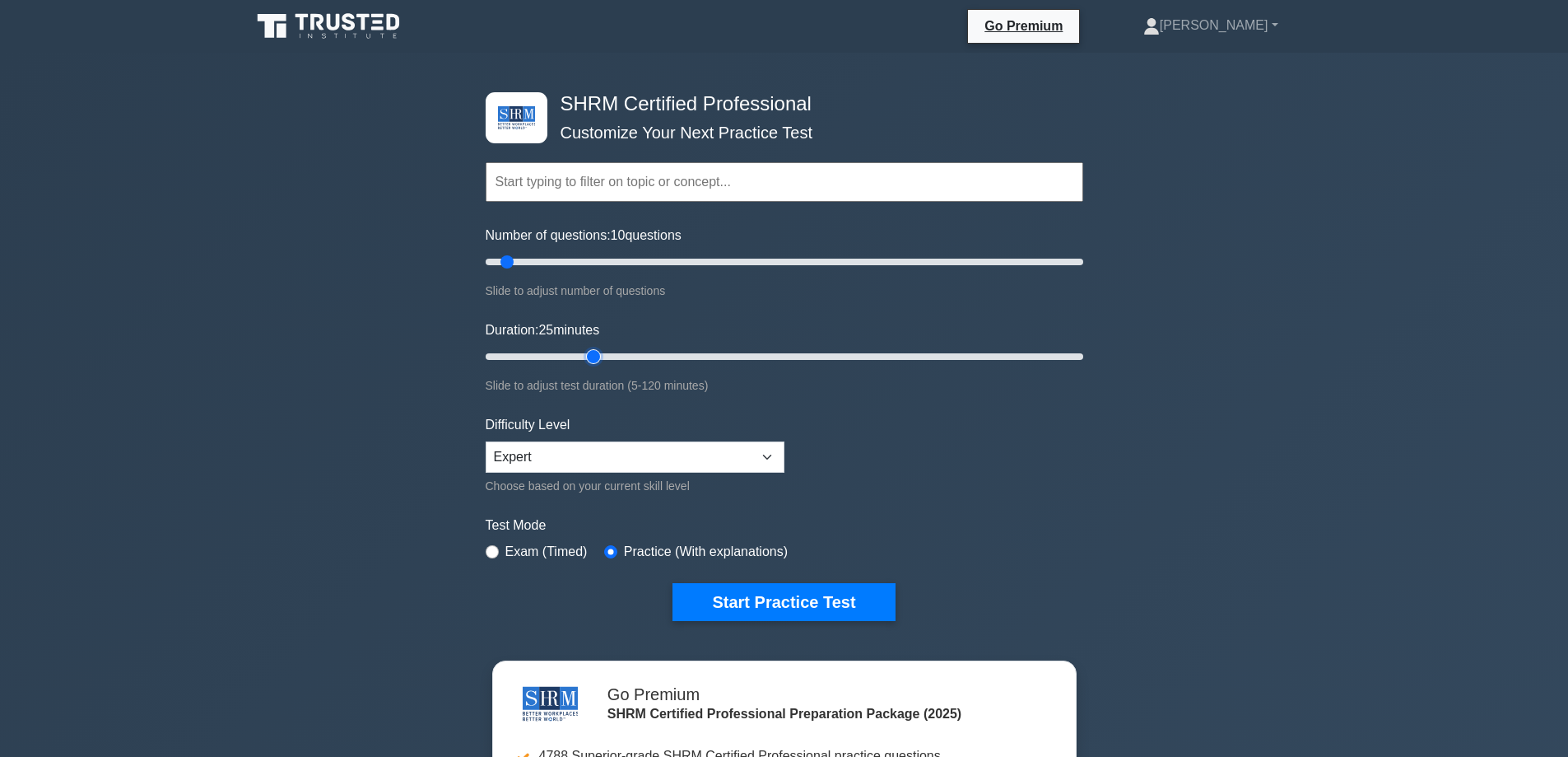
click at [594, 366] on input "Duration: 25 minutes" at bounding box center [784, 357] width 598 height 20
click at [713, 613] on button "Start Practice Test" at bounding box center [784, 601] width 222 height 38
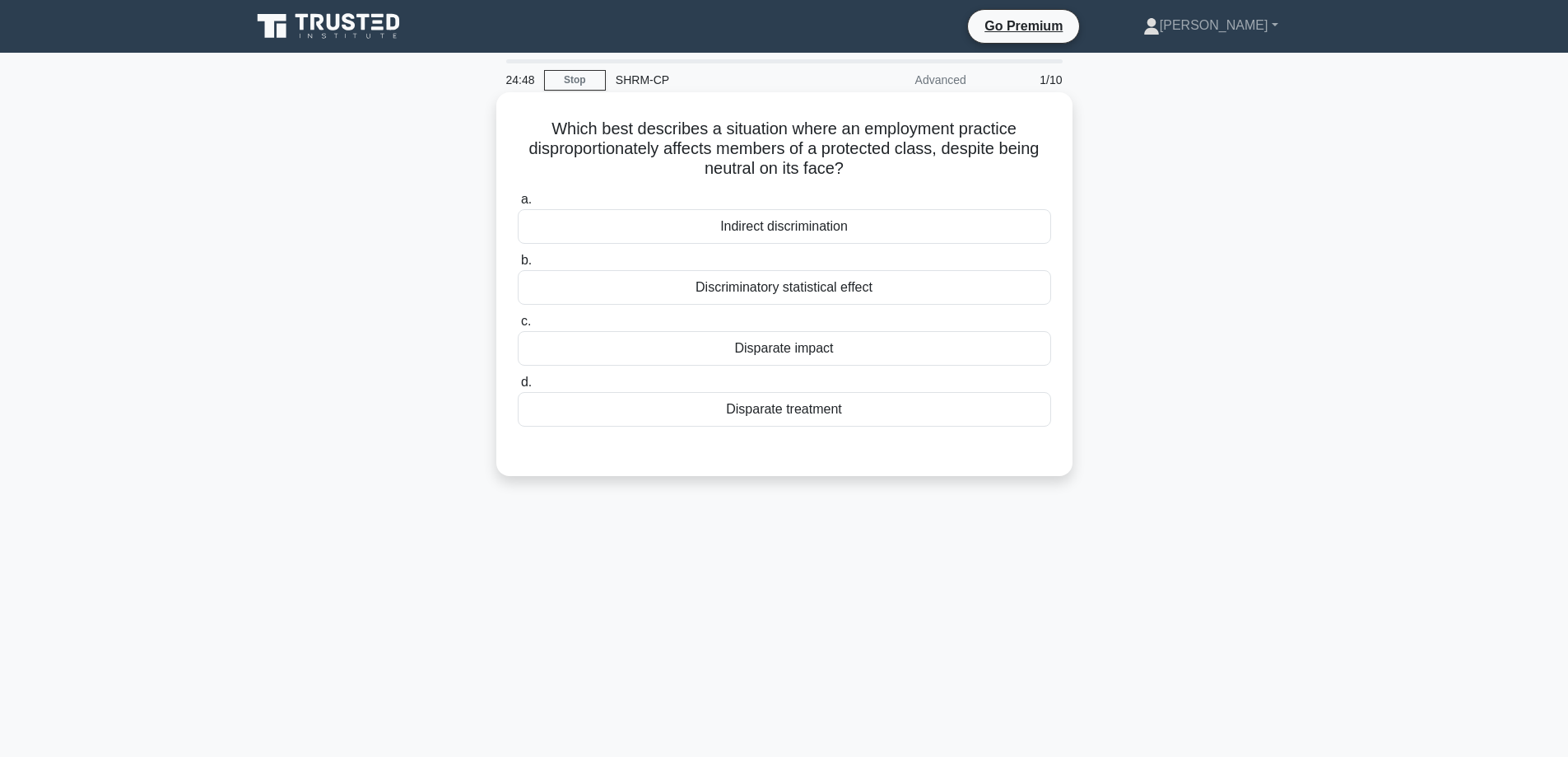
click at [803, 225] on div "Indirect discrimination" at bounding box center [784, 226] width 533 height 35
click at [518, 205] on input "a. Indirect discrimination" at bounding box center [518, 199] width 0 height 11
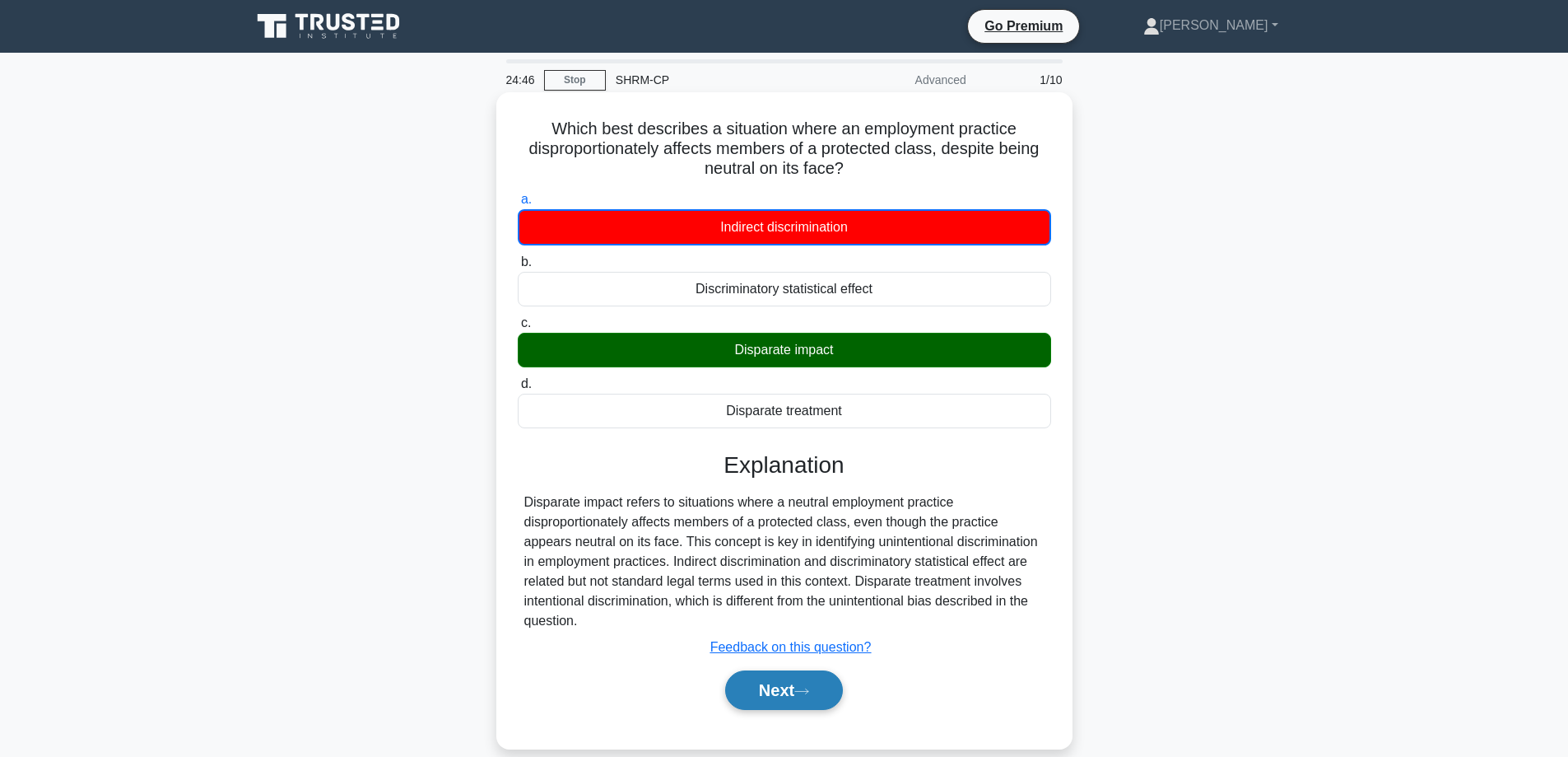
click at [784, 693] on button "Next" at bounding box center [784, 690] width 118 height 39
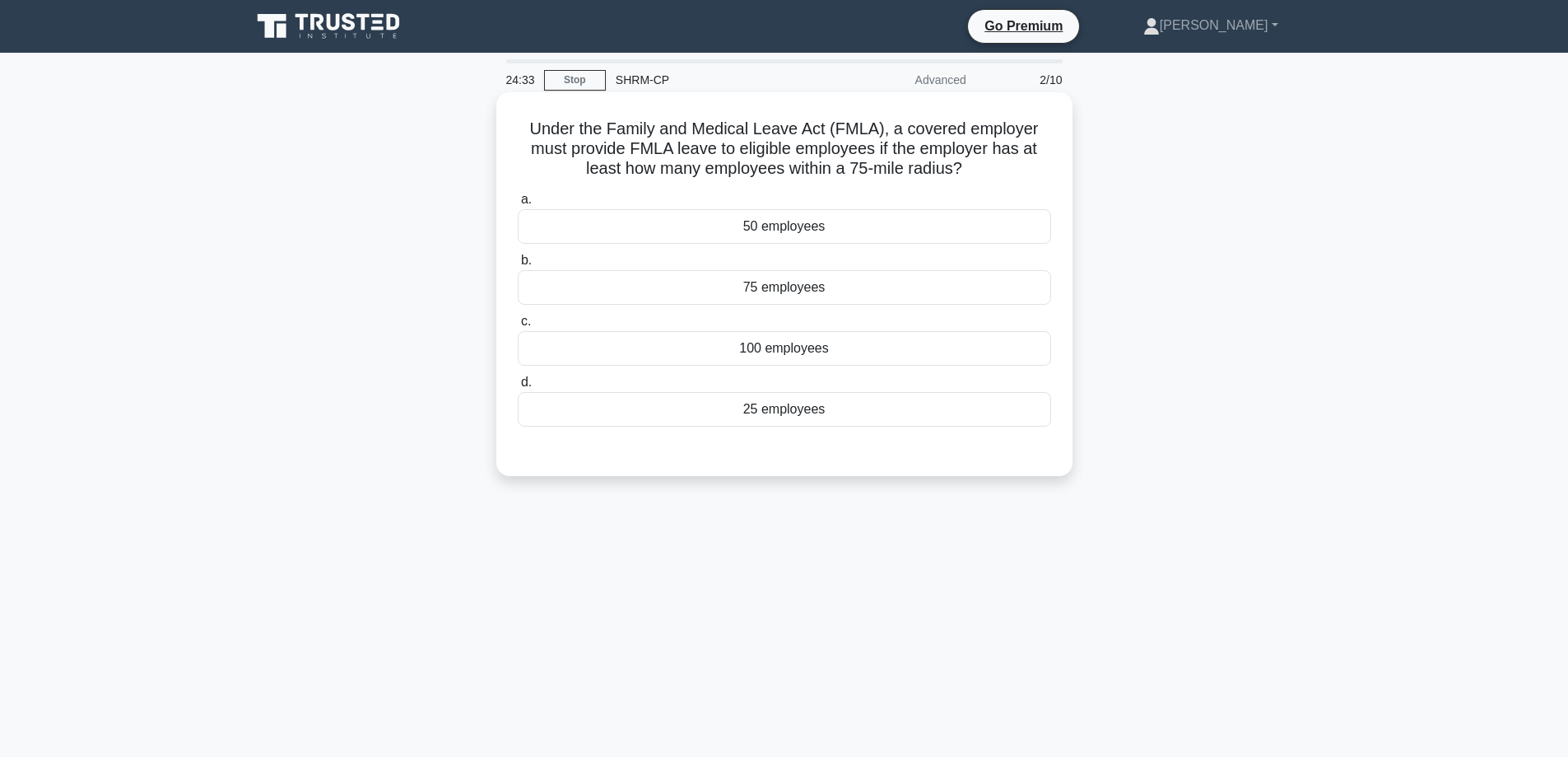
click at [750, 225] on div "50 employees" at bounding box center [784, 226] width 533 height 35
click at [518, 205] on input "a. 50 employees" at bounding box center [518, 199] width 0 height 11
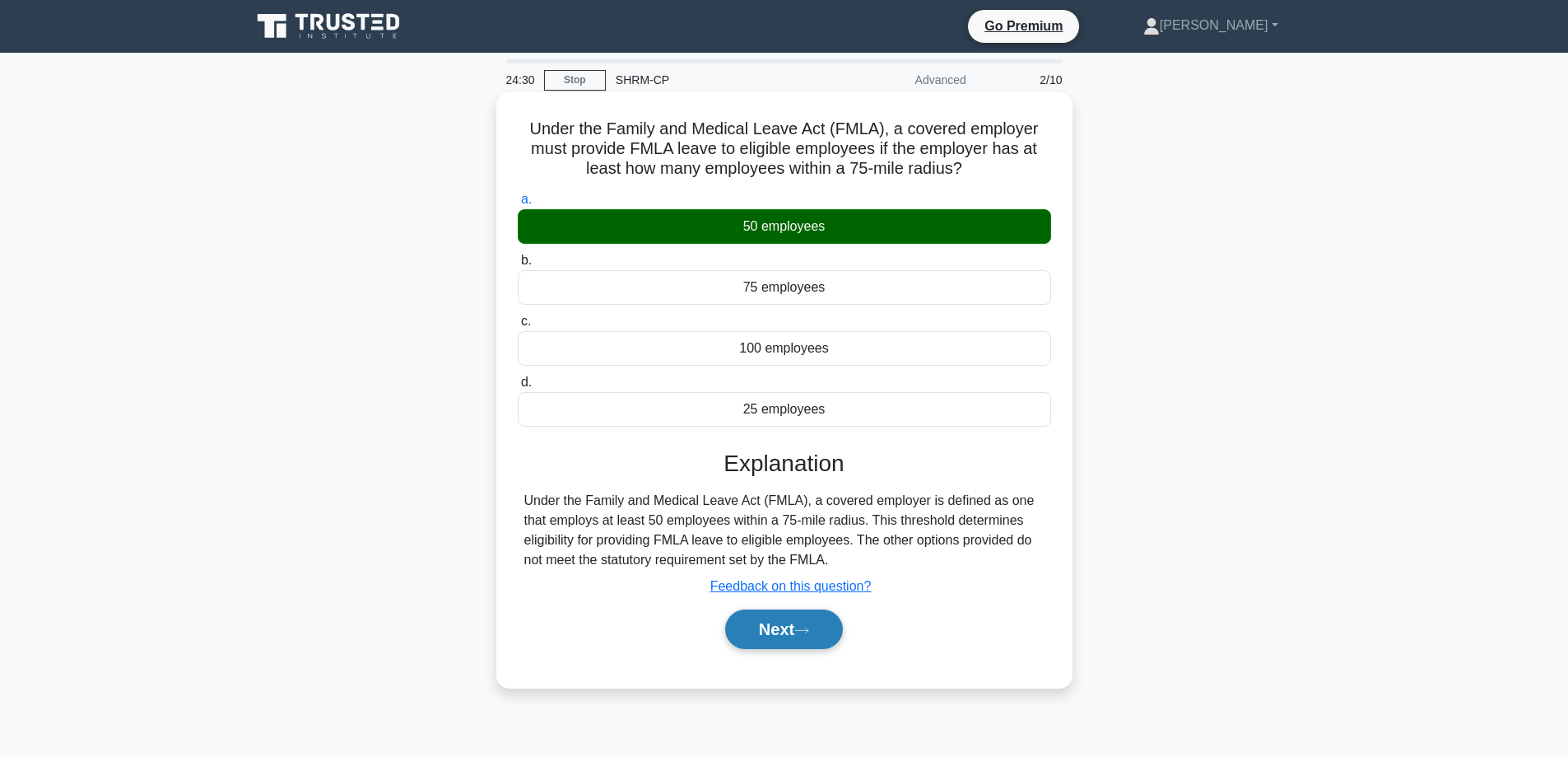
click at [805, 634] on icon at bounding box center [801, 630] width 15 height 9
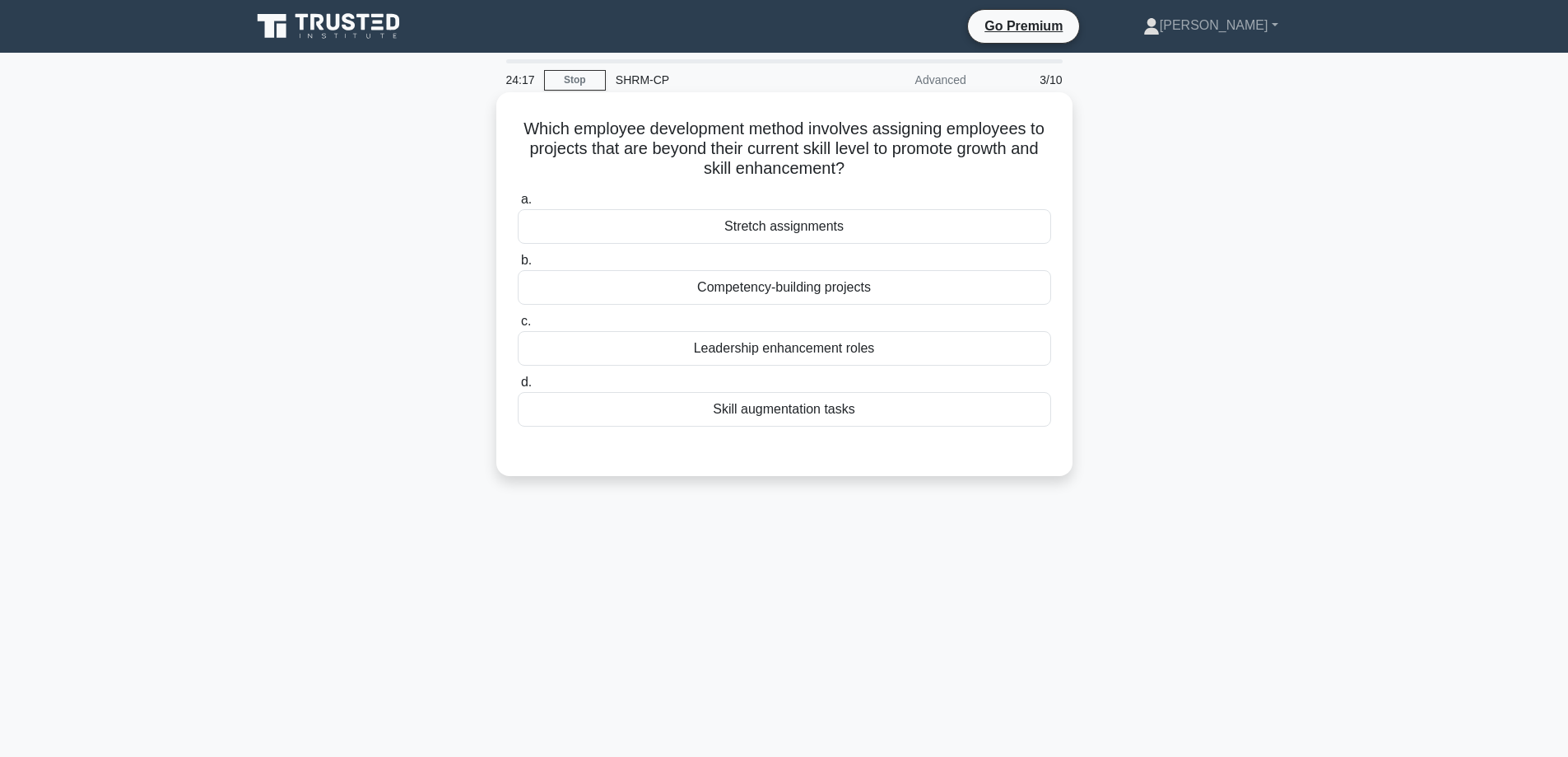
click at [799, 350] on div "Leadership enhancement roles" at bounding box center [784, 348] width 533 height 35
click at [518, 327] on input "c. Leadership enhancement roles" at bounding box center [518, 322] width 0 height 11
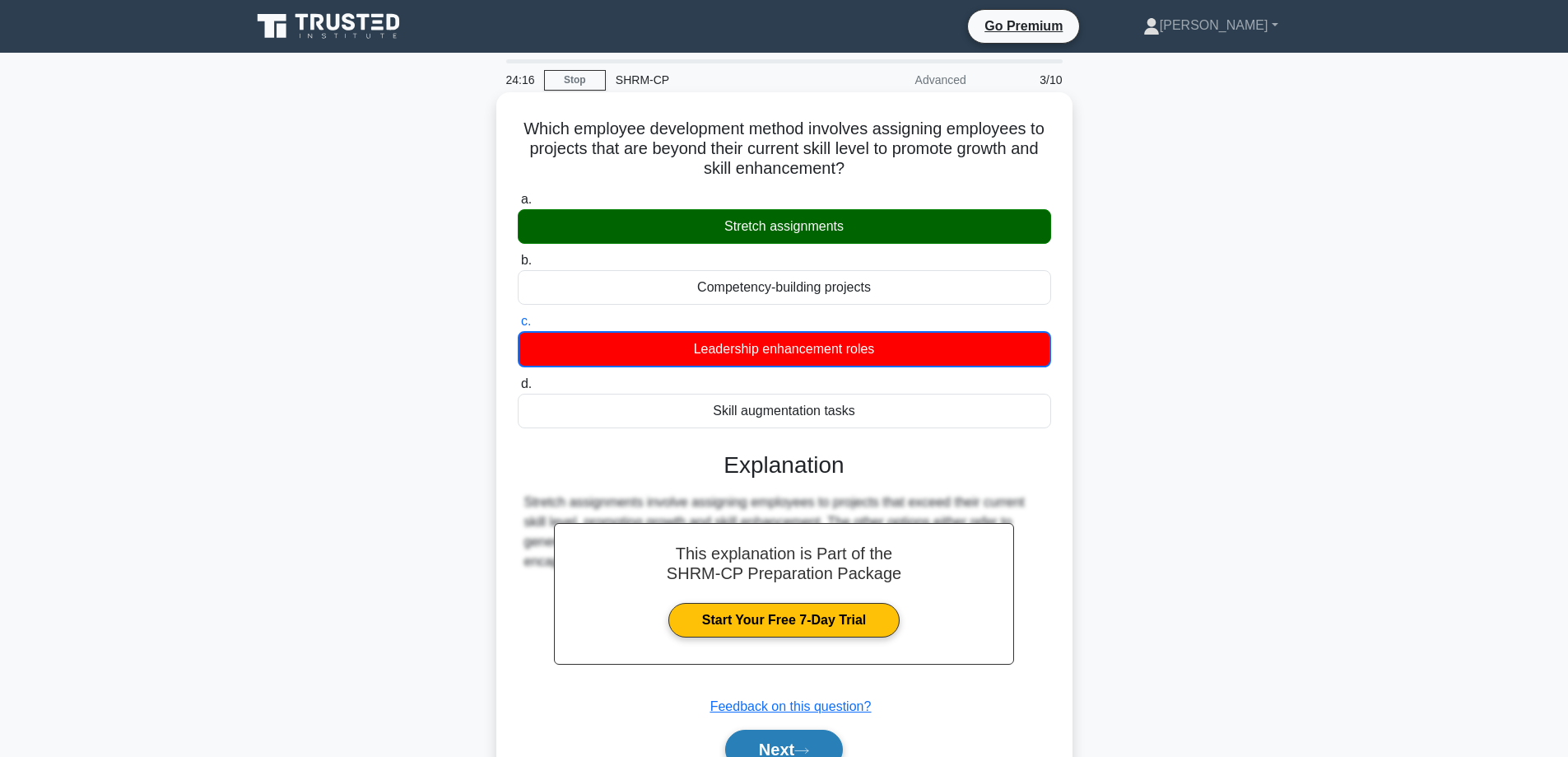
click at [801, 742] on button "Next" at bounding box center [784, 749] width 118 height 39
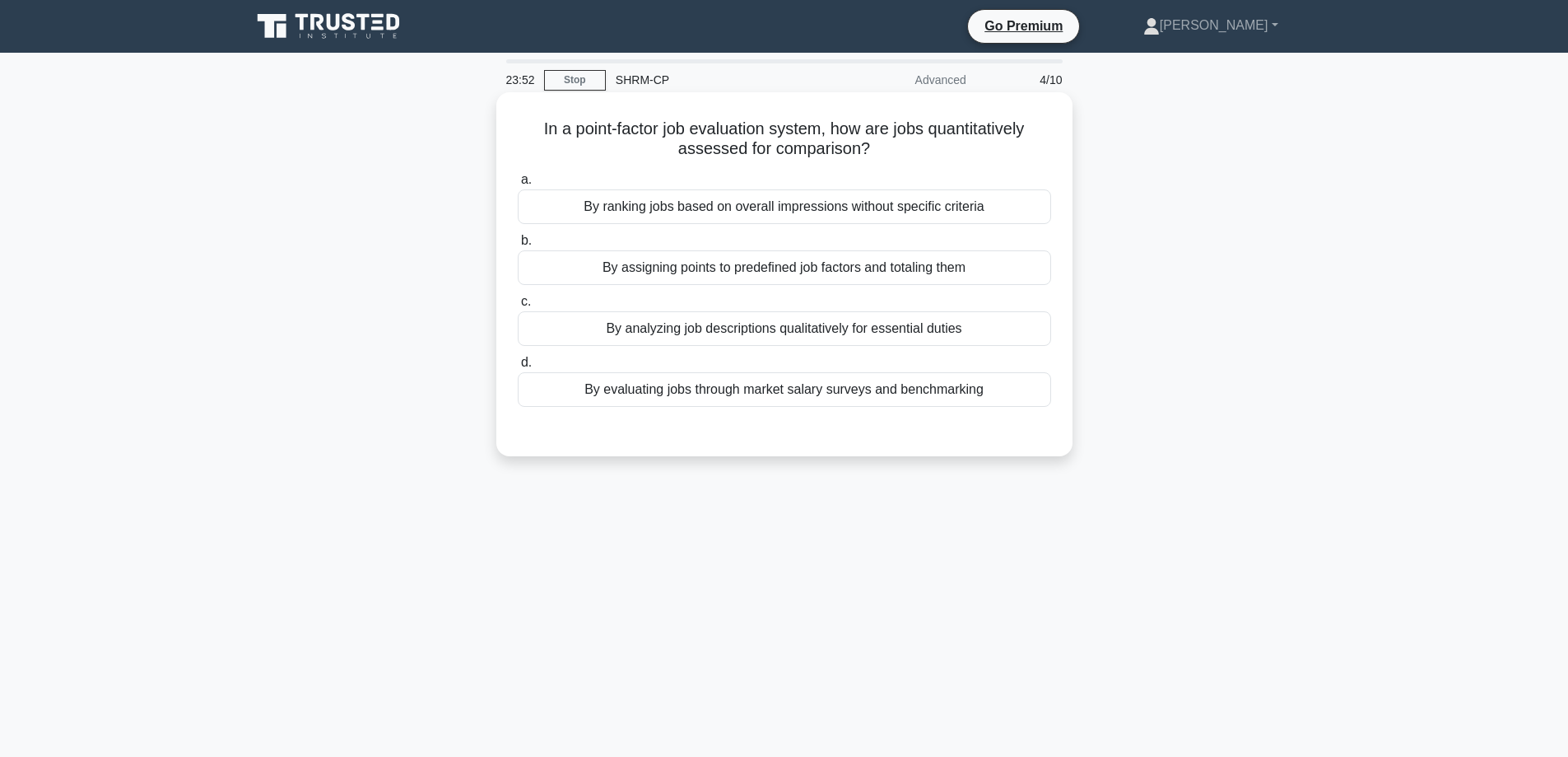
click at [898, 390] on div "By evaluating jobs through market salary surveys and benchmarking" at bounding box center [784, 389] width 533 height 35
click at [518, 368] on input "d. By evaluating jobs through market salary surveys and benchmarking" at bounding box center [518, 363] width 0 height 11
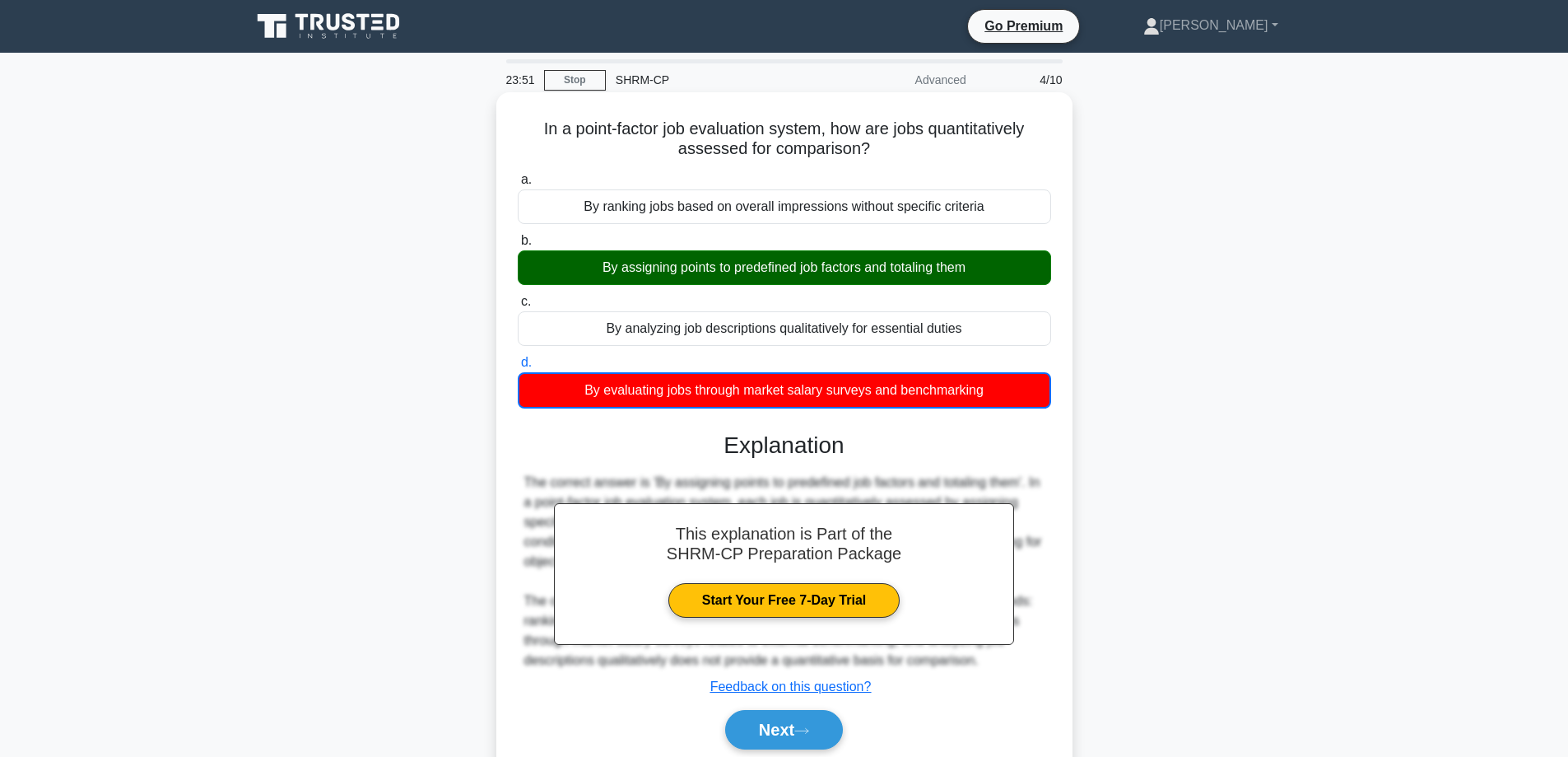
click at [787, 273] on div "By assigning points to predefined job factors and totaling them" at bounding box center [784, 267] width 533 height 35
click at [518, 246] on input "b. By assigning points to predefined job factors and totaling them" at bounding box center [518, 241] width 0 height 11
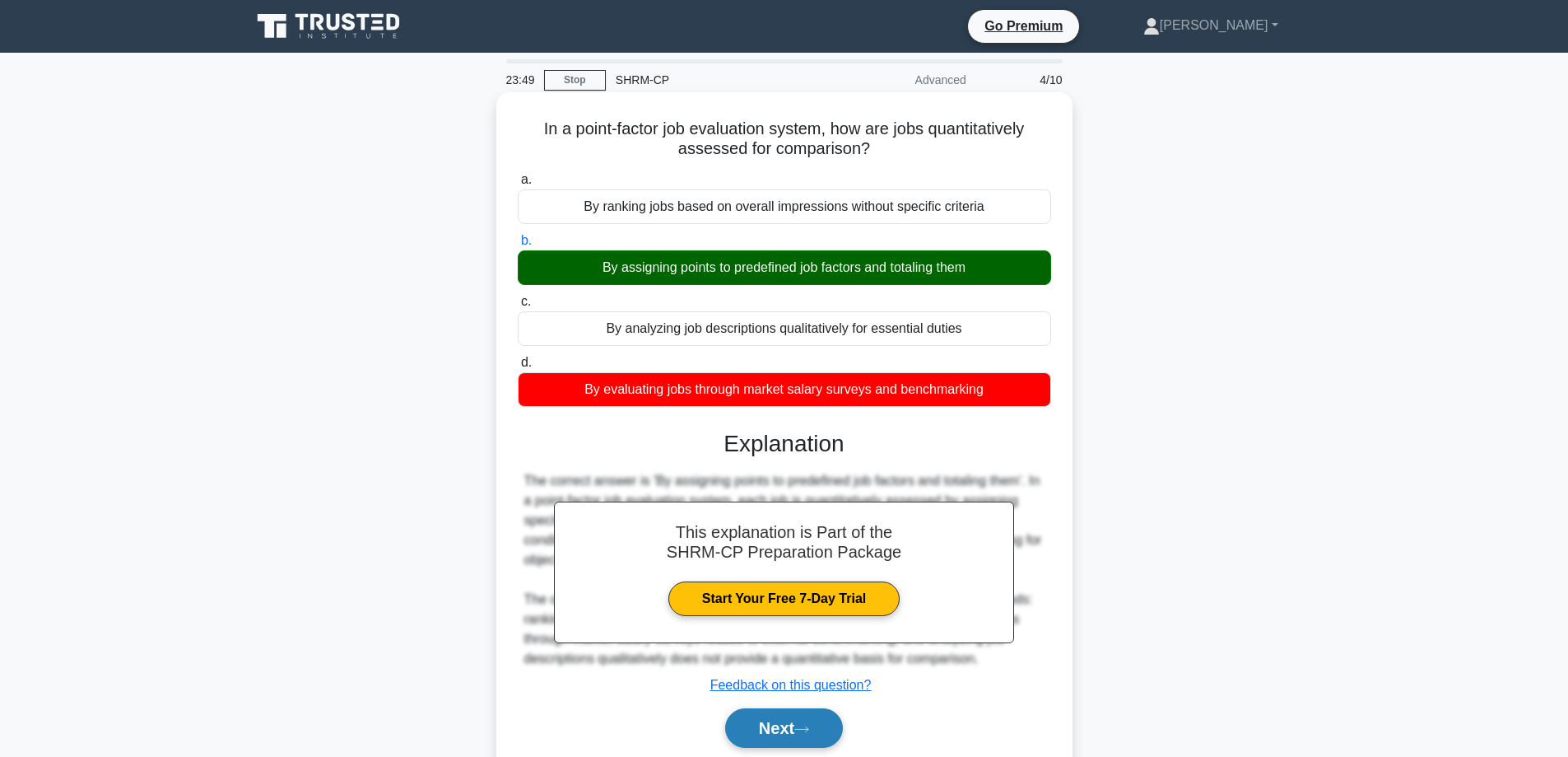
click at [794, 738] on button "Next" at bounding box center [784, 728] width 118 height 39
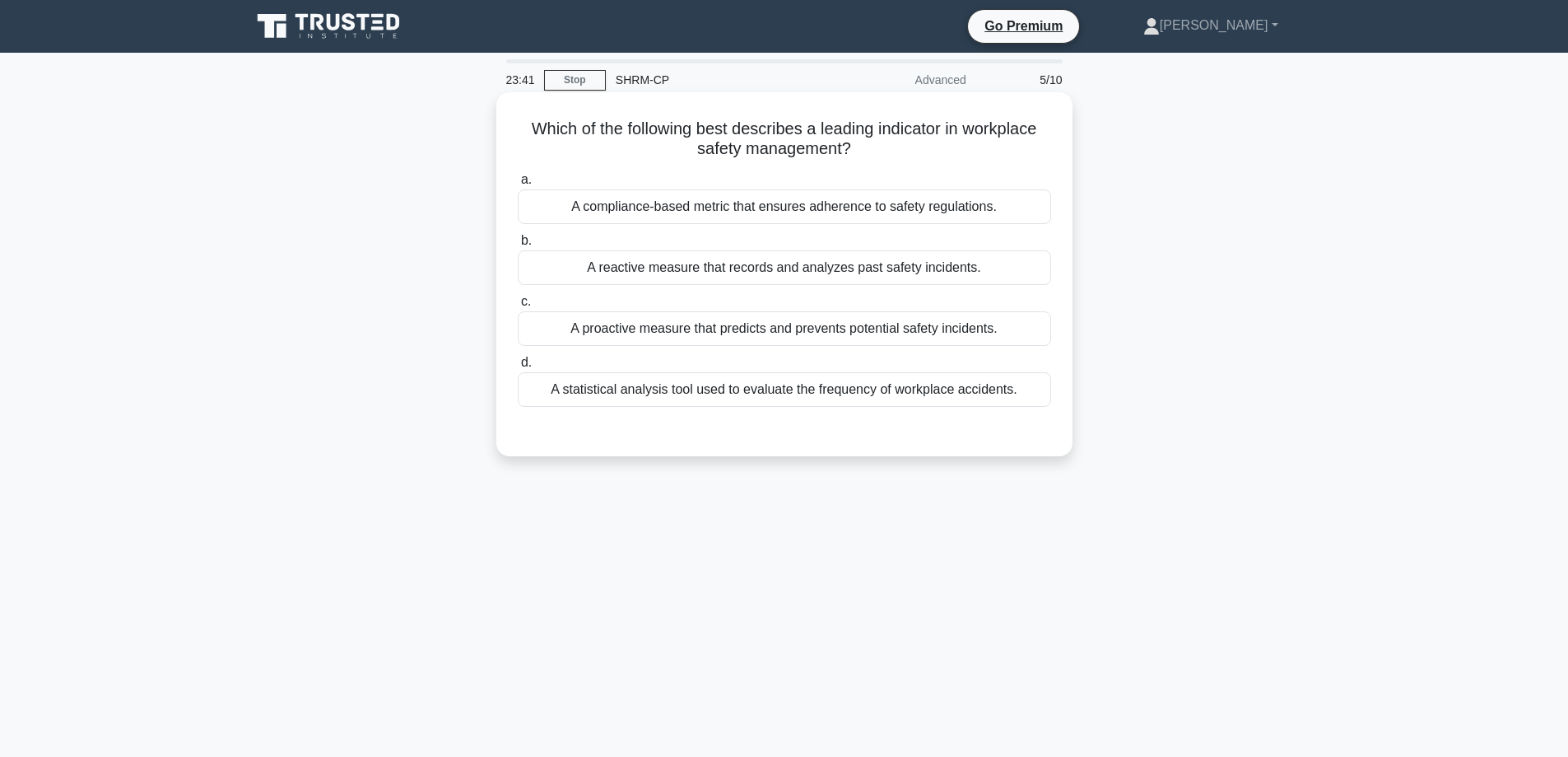
click at [727, 218] on div "A compliance-based metric that ensures adherence to safety regulations." at bounding box center [784, 206] width 533 height 35
click at [518, 185] on input "a. A compliance-based metric that ensures adherence to safety regulations." at bounding box center [518, 180] width 0 height 11
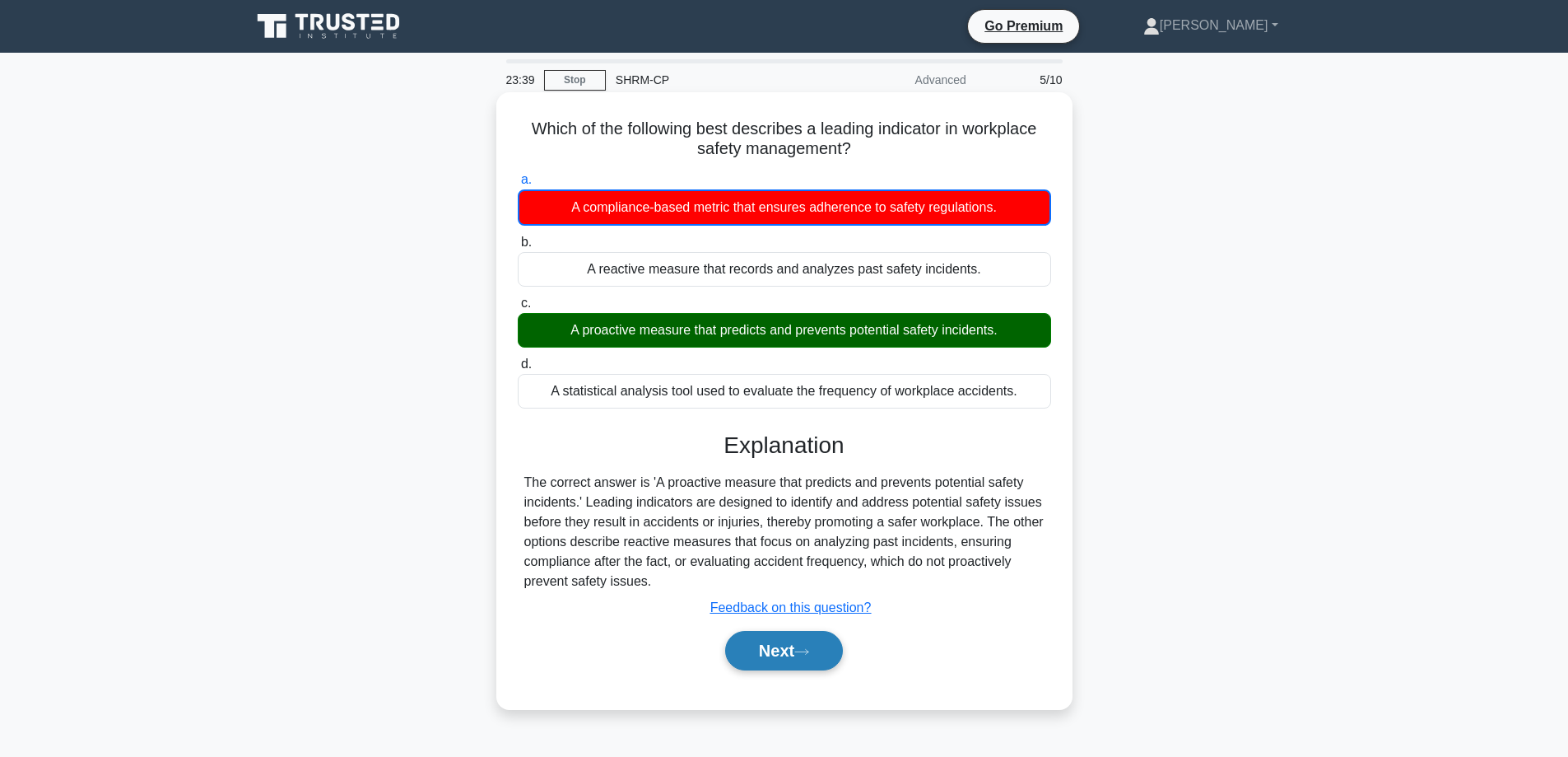
click at [792, 635] on button "Next" at bounding box center [784, 651] width 118 height 39
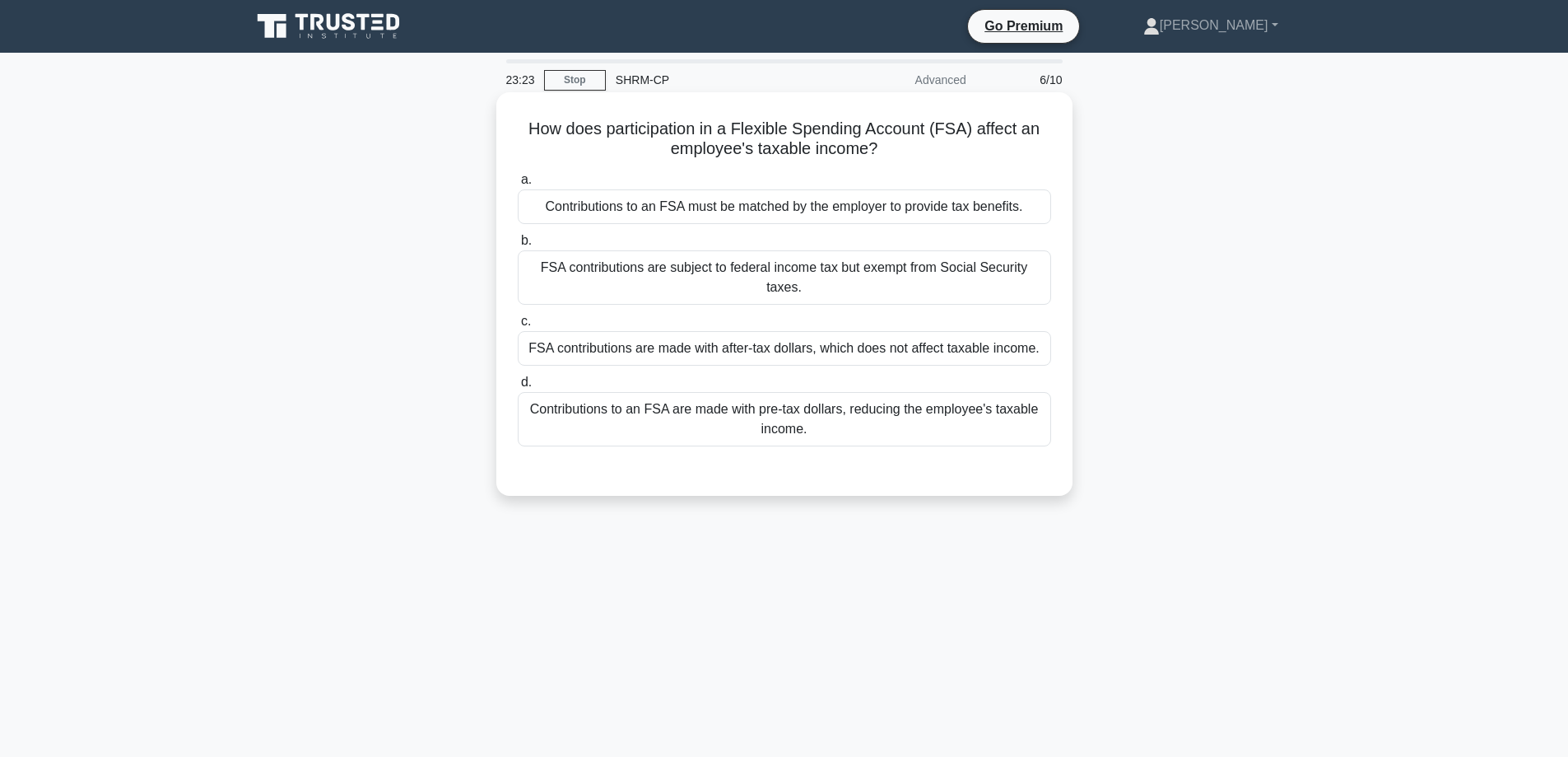
click at [813, 291] on div "FSA contributions are subject to federal income tax but exempt from Social Secu…" at bounding box center [784, 277] width 533 height 55
click at [518, 246] on input "b. FSA contributions are subject to federal income tax but exempt from Social S…" at bounding box center [518, 241] width 0 height 11
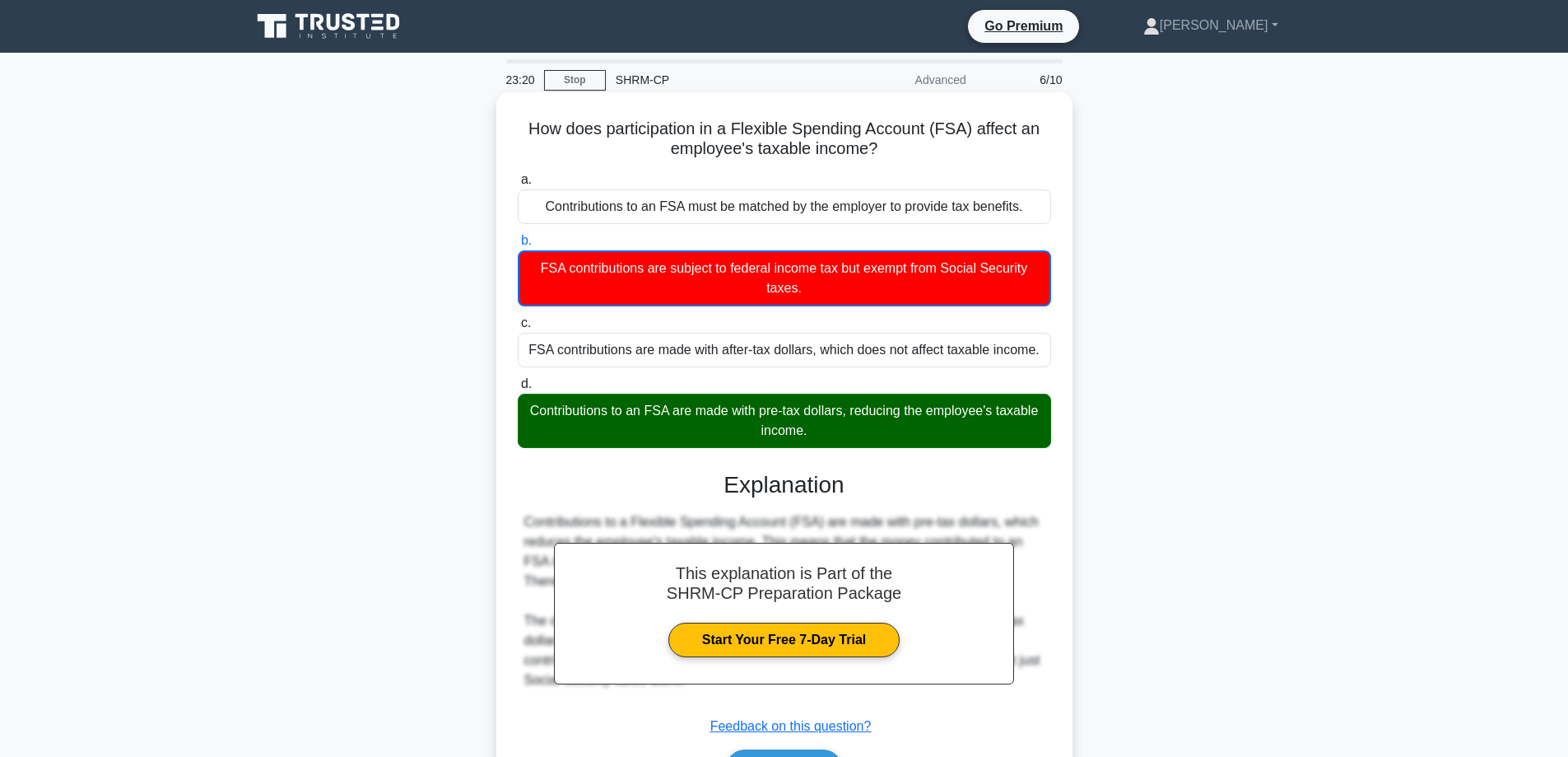
scroll to position [82, 0]
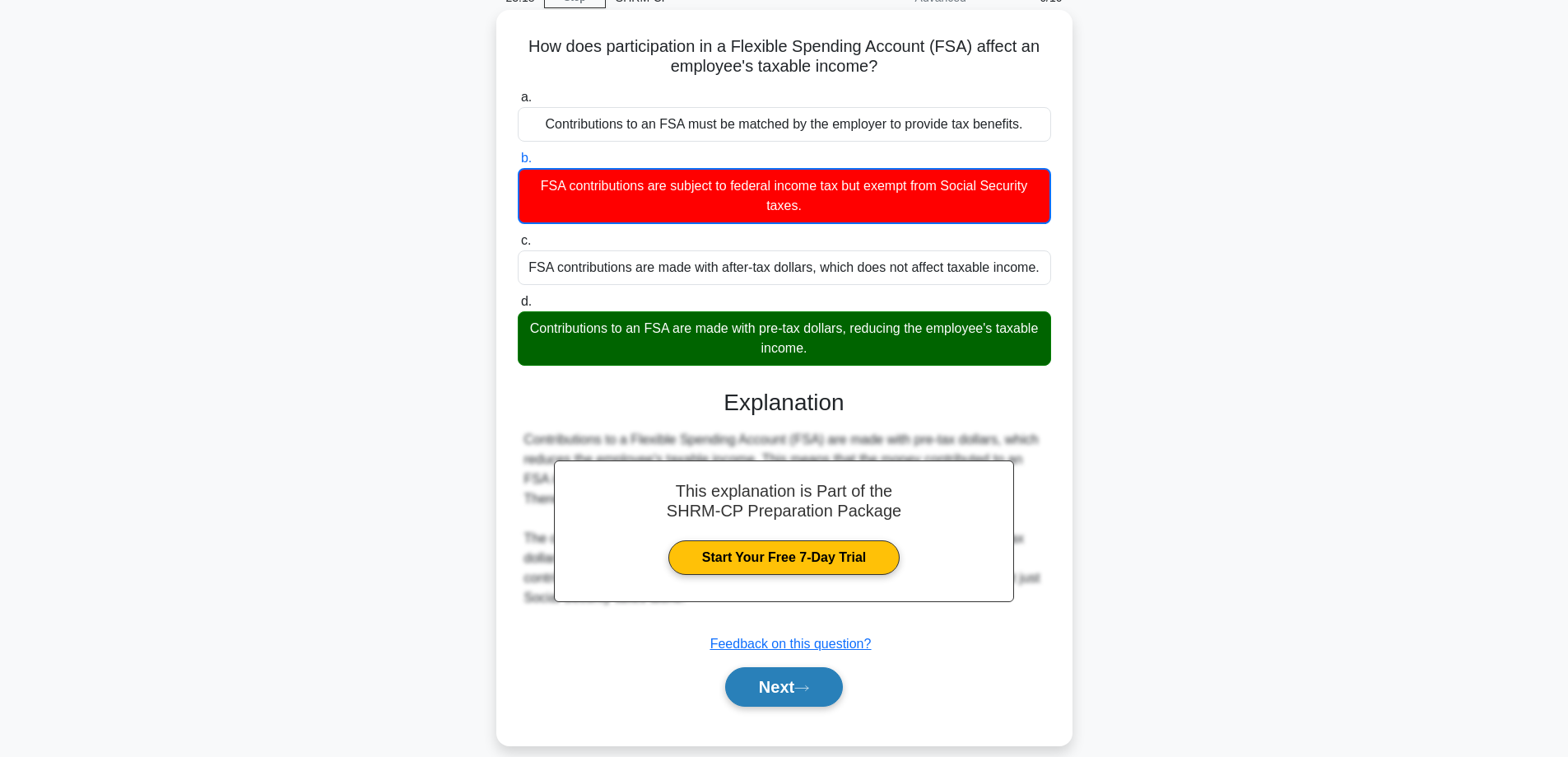
click at [763, 691] on button "Next" at bounding box center [784, 686] width 118 height 39
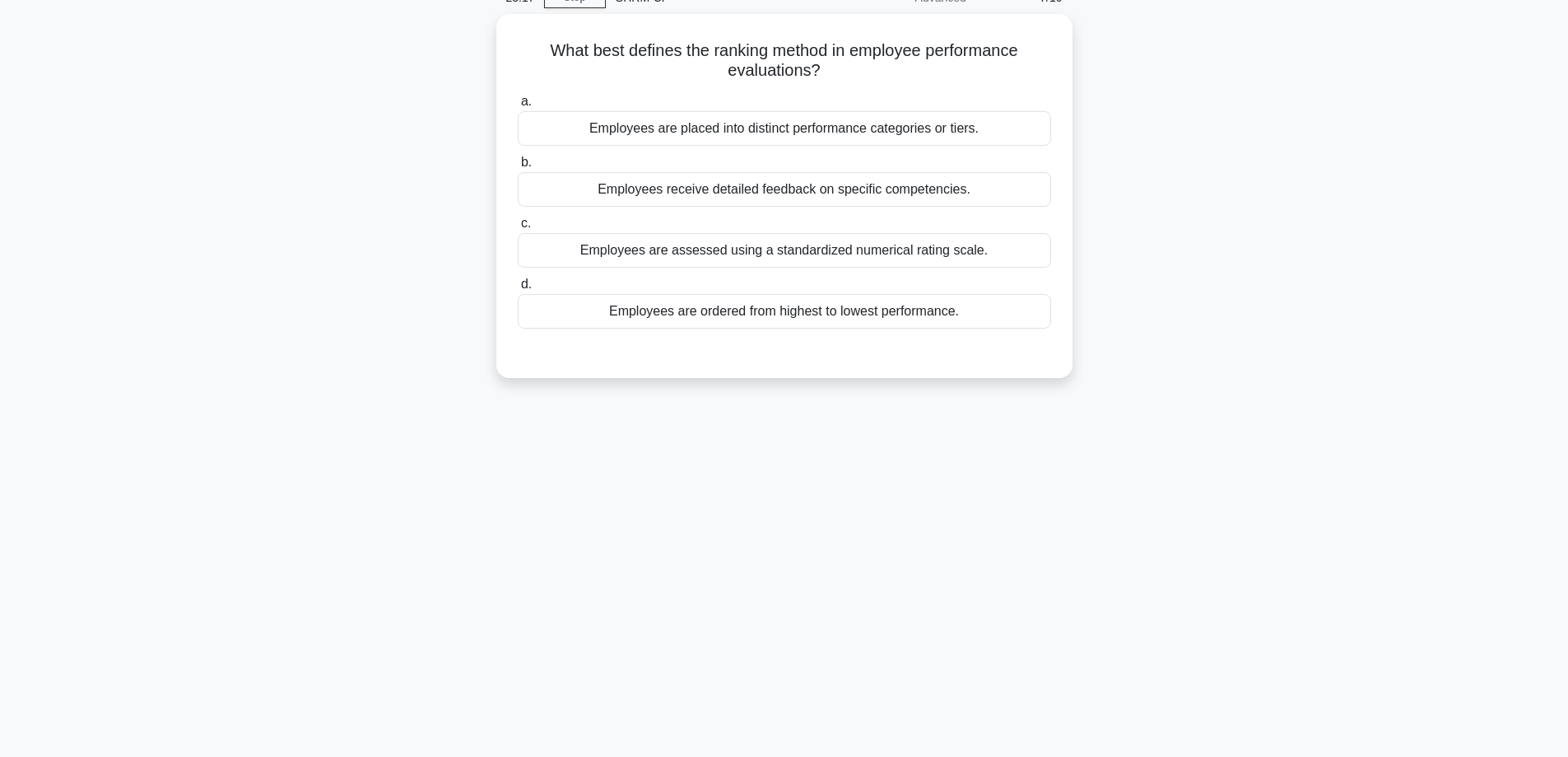
scroll to position [0, 0]
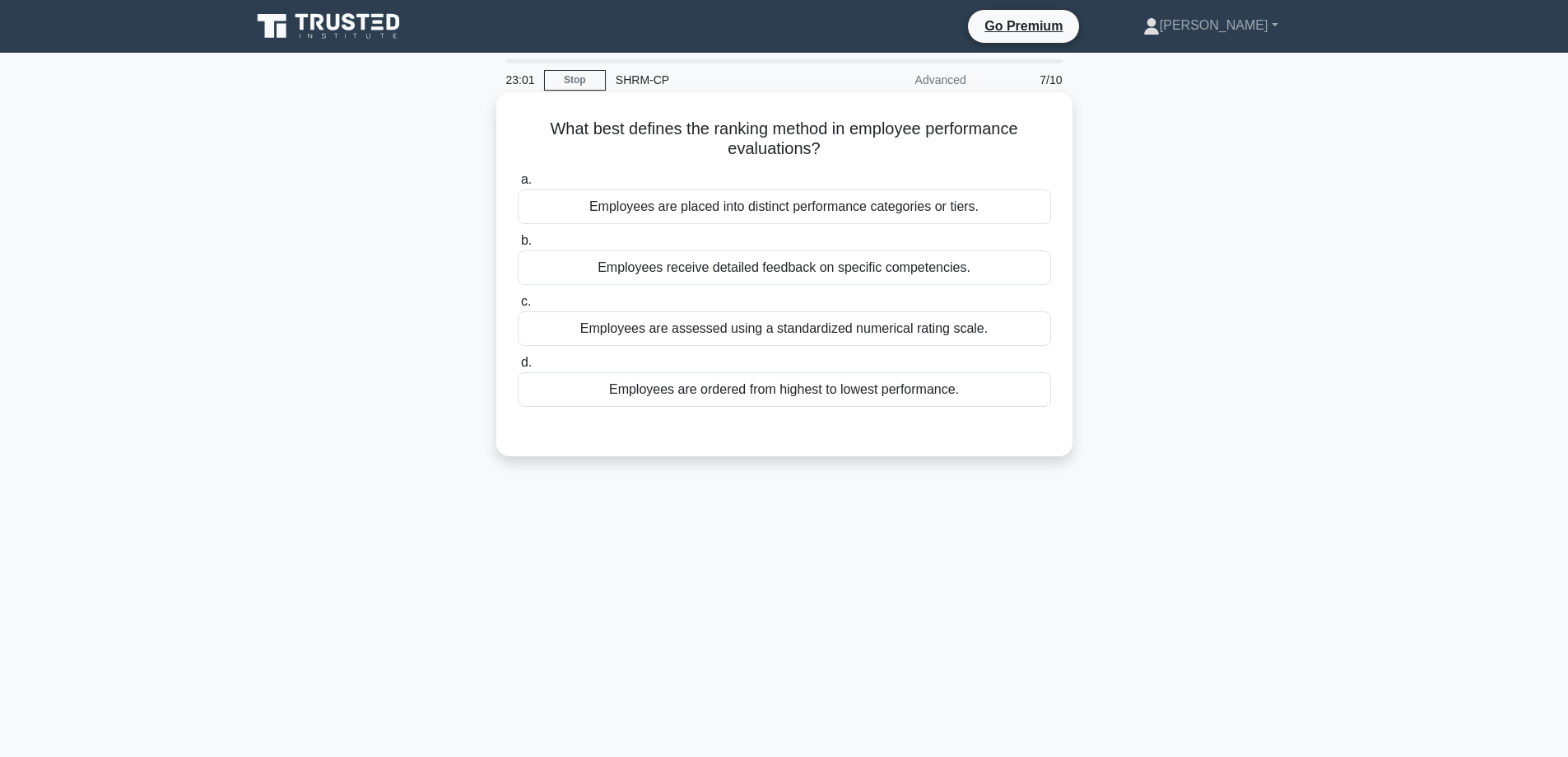
click at [739, 196] on div "Employees are placed into distinct performance categories or tiers." at bounding box center [784, 206] width 533 height 35
click at [518, 185] on input "a. Employees are placed into distinct performance categories or tiers." at bounding box center [518, 180] width 0 height 11
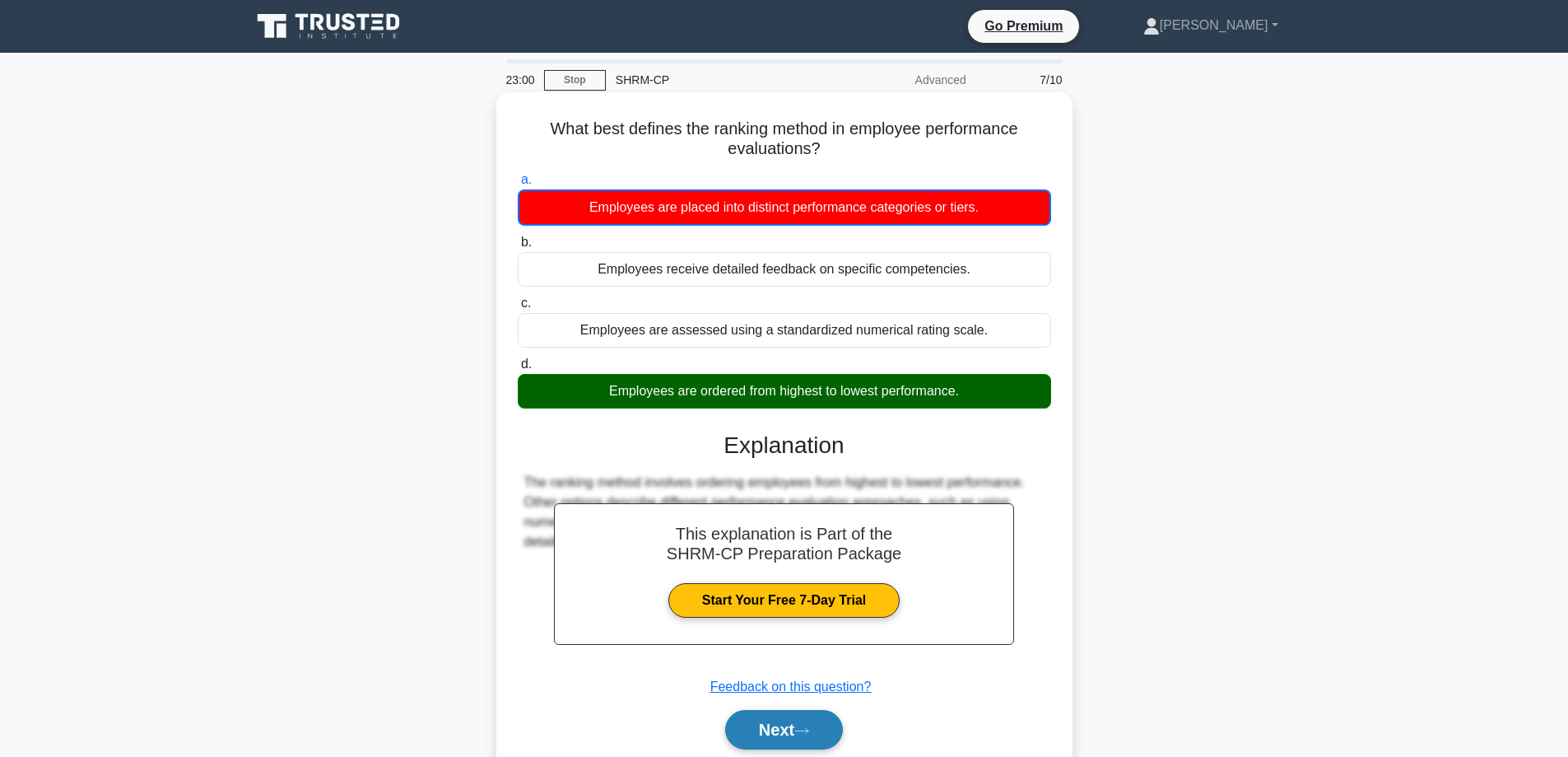
click at [777, 748] on button "Next" at bounding box center [784, 729] width 118 height 39
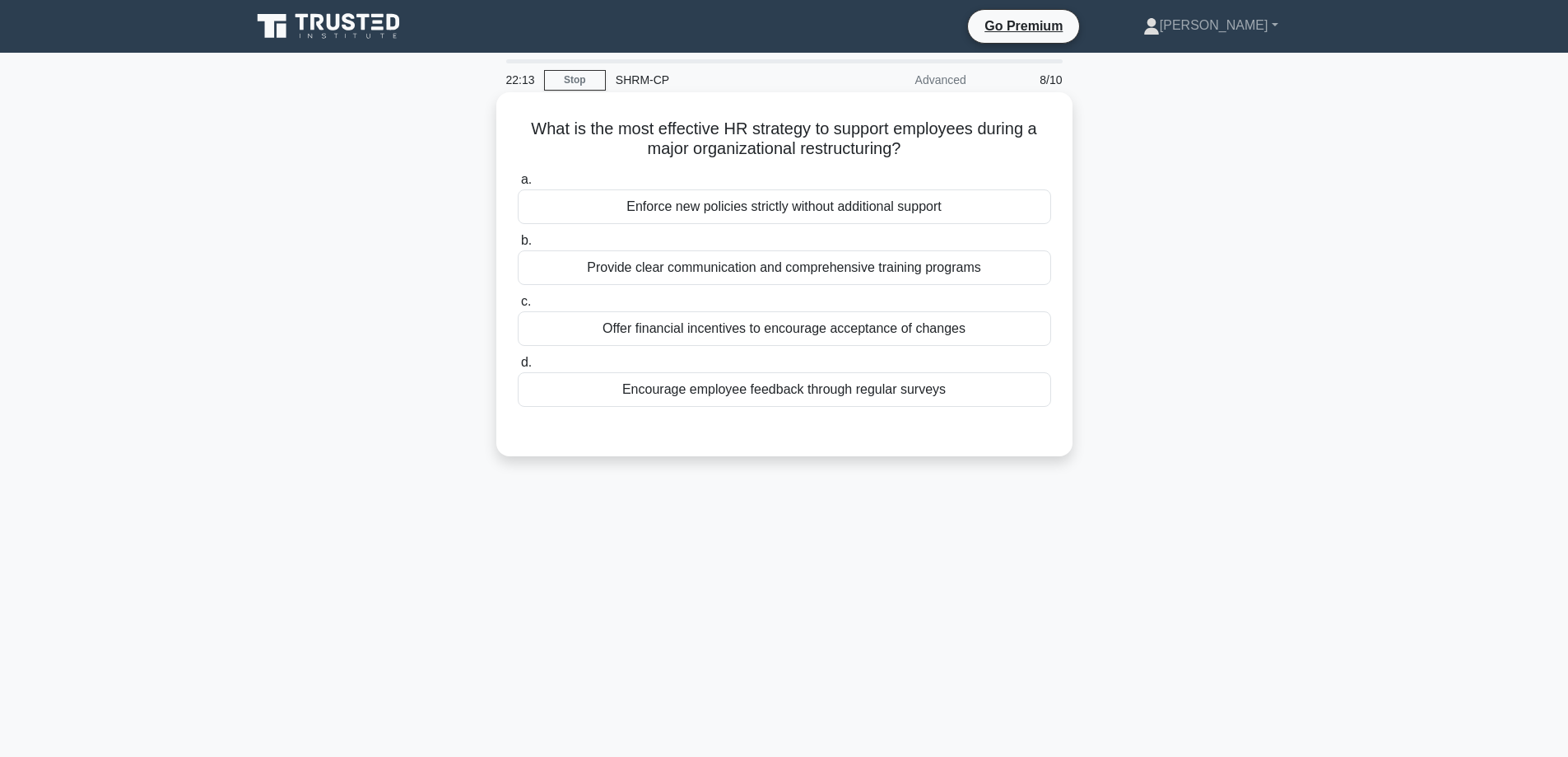
click at [881, 276] on div "Provide clear communication and comprehensive training programs" at bounding box center [784, 267] width 533 height 35
click at [518, 246] on input "b. Provide clear communication and comprehensive training programs" at bounding box center [518, 241] width 0 height 11
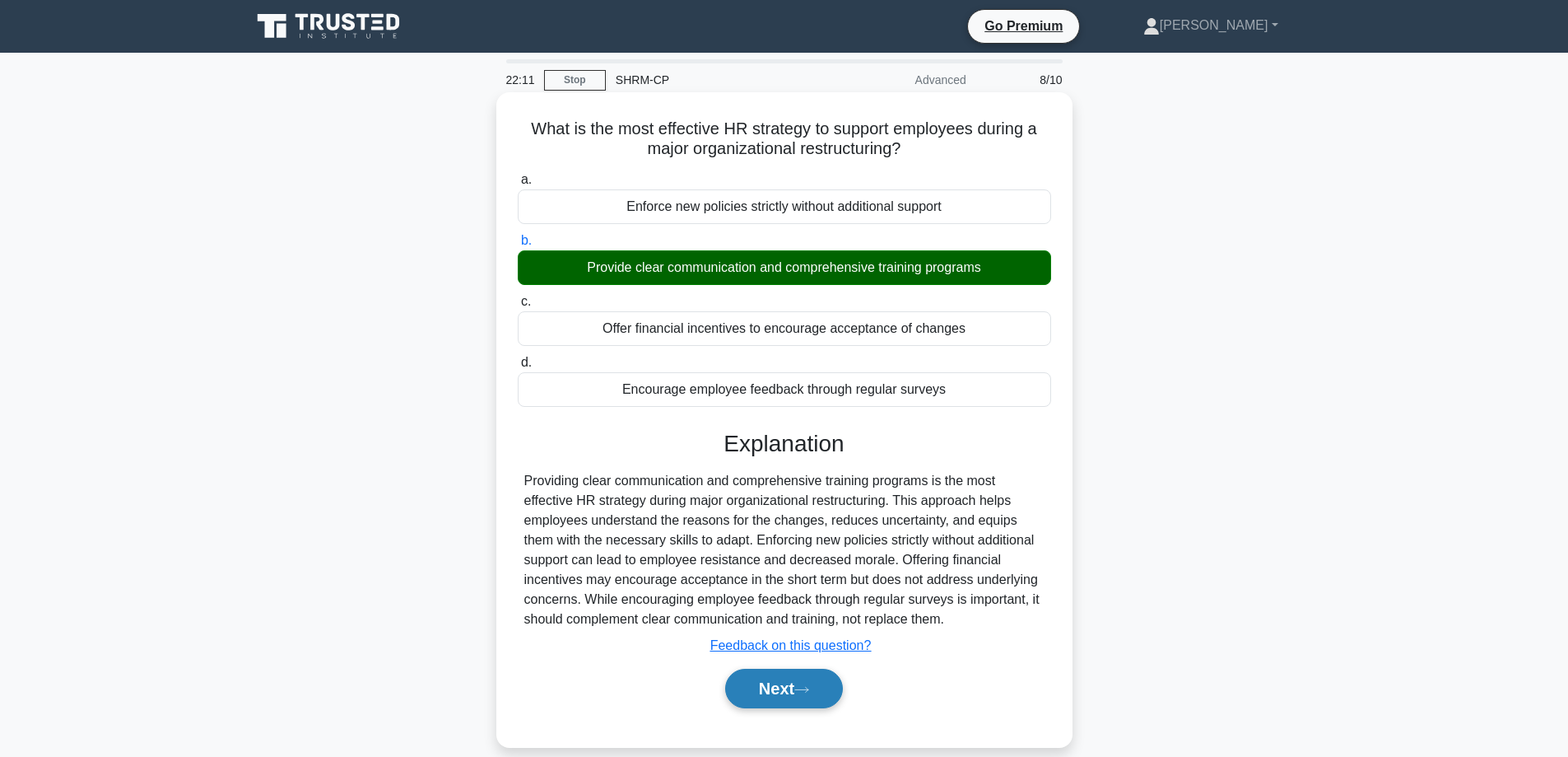
click at [774, 686] on button "Next" at bounding box center [784, 688] width 118 height 39
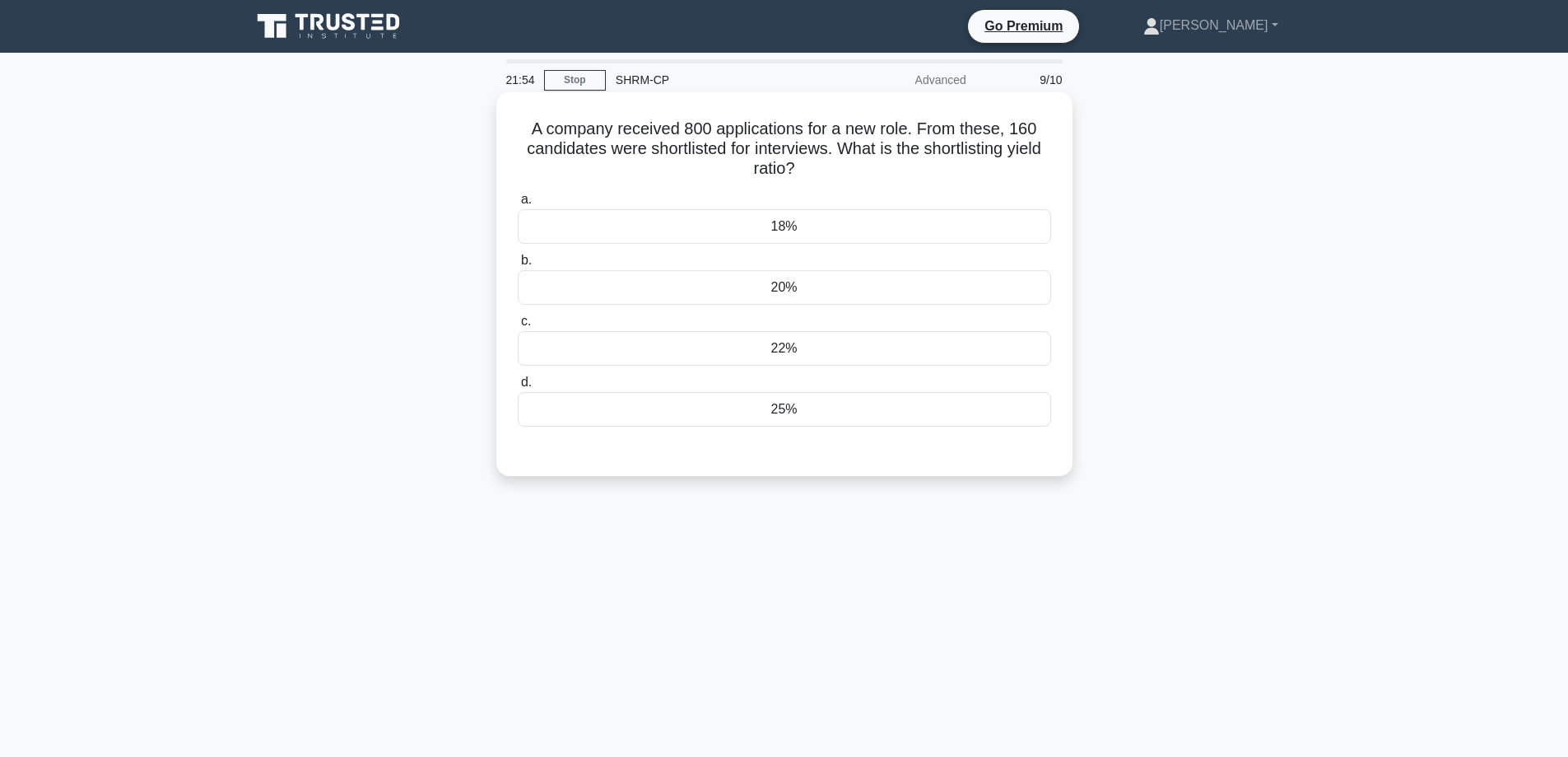
click at [908, 273] on div "20%" at bounding box center [784, 287] width 533 height 35
click at [518, 266] on input "b. 20%" at bounding box center [518, 261] width 0 height 11
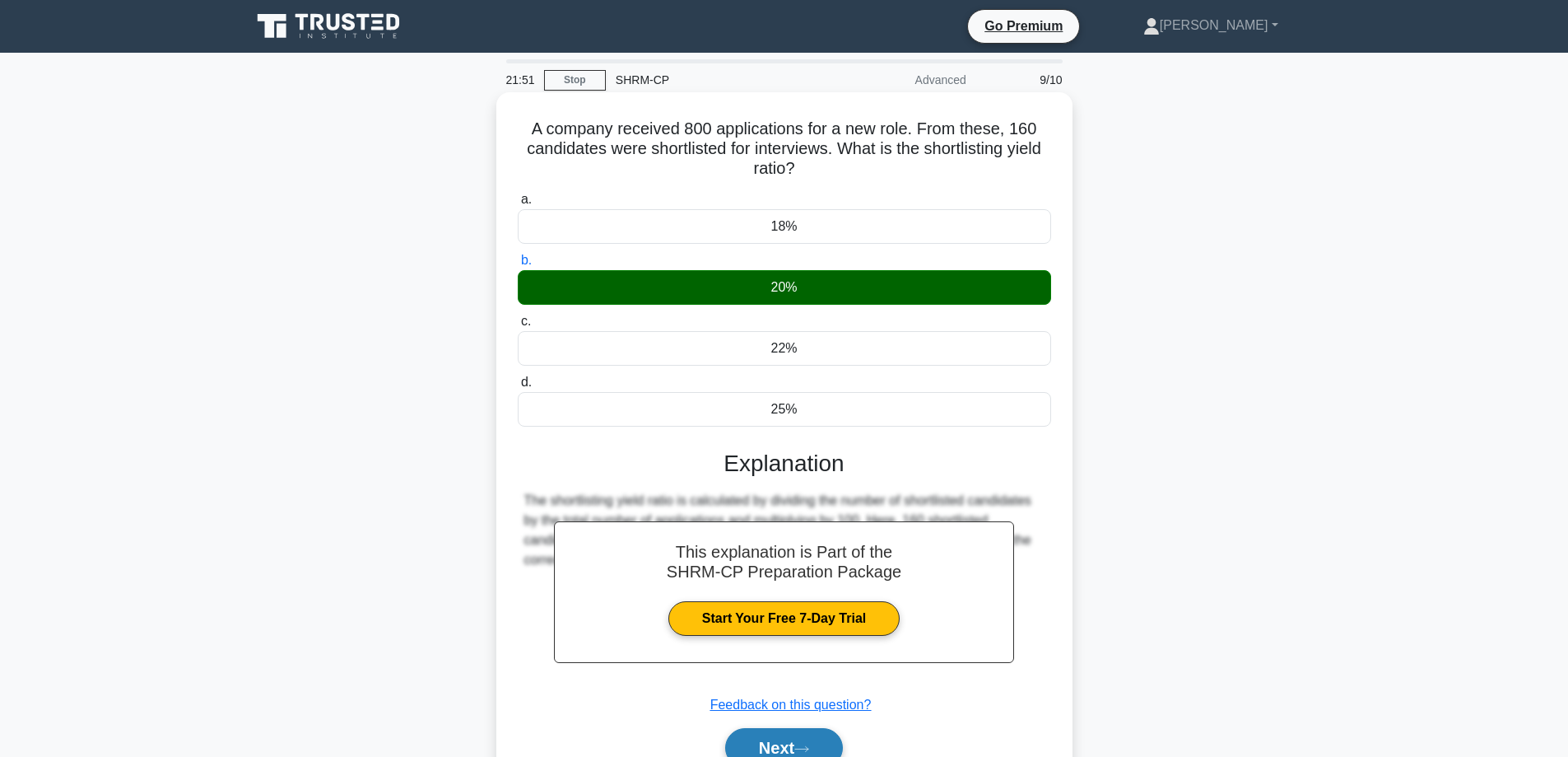
click at [791, 731] on button "Next" at bounding box center [784, 747] width 118 height 39
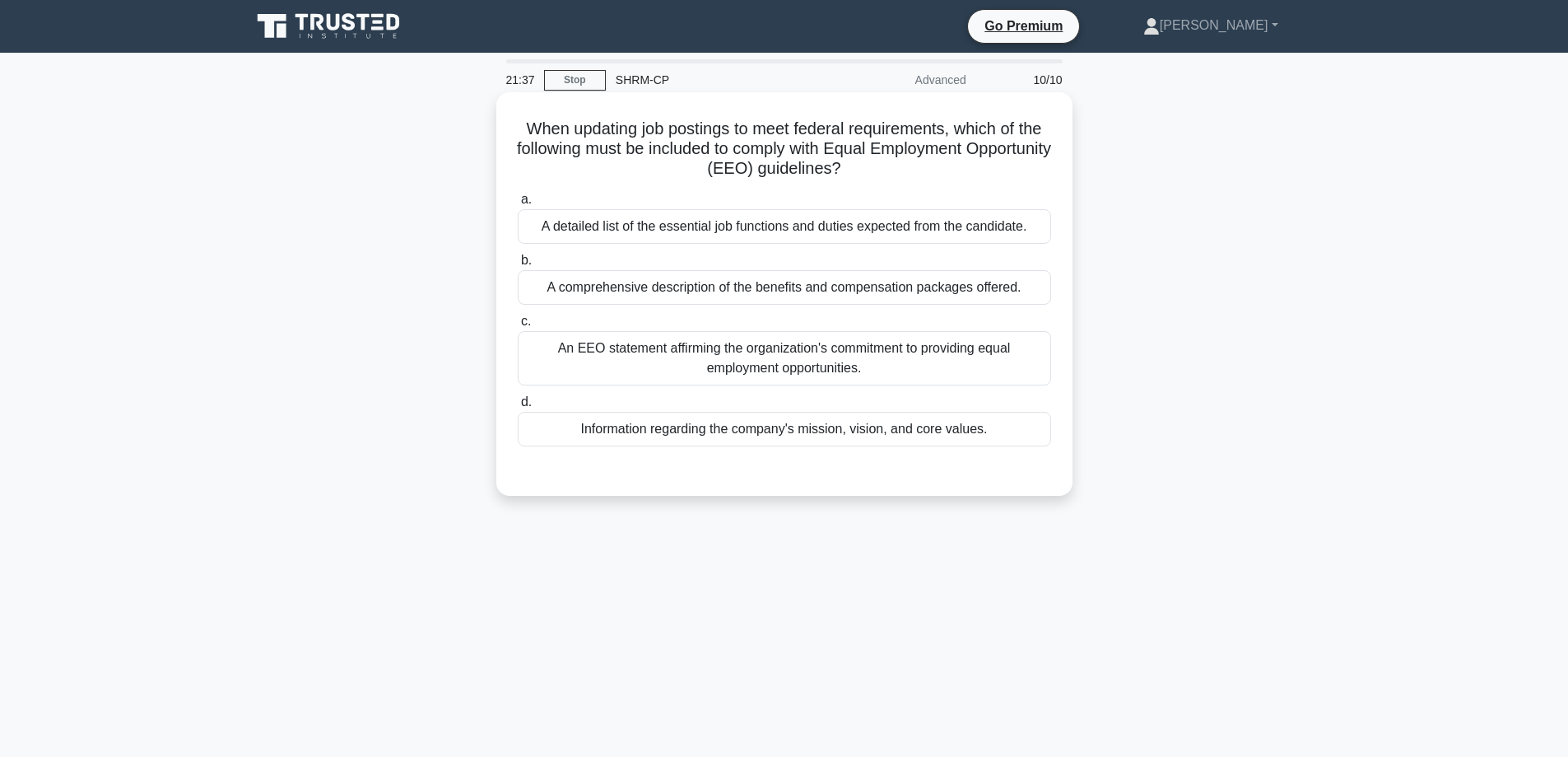
click at [801, 366] on div "An EEO statement affirming the organization's commitment to providing equal emp…" at bounding box center [784, 357] width 533 height 55
click at [518, 327] on input "c. An EEO statement affirming the organization's commitment to providing equal …" at bounding box center [518, 322] width 0 height 11
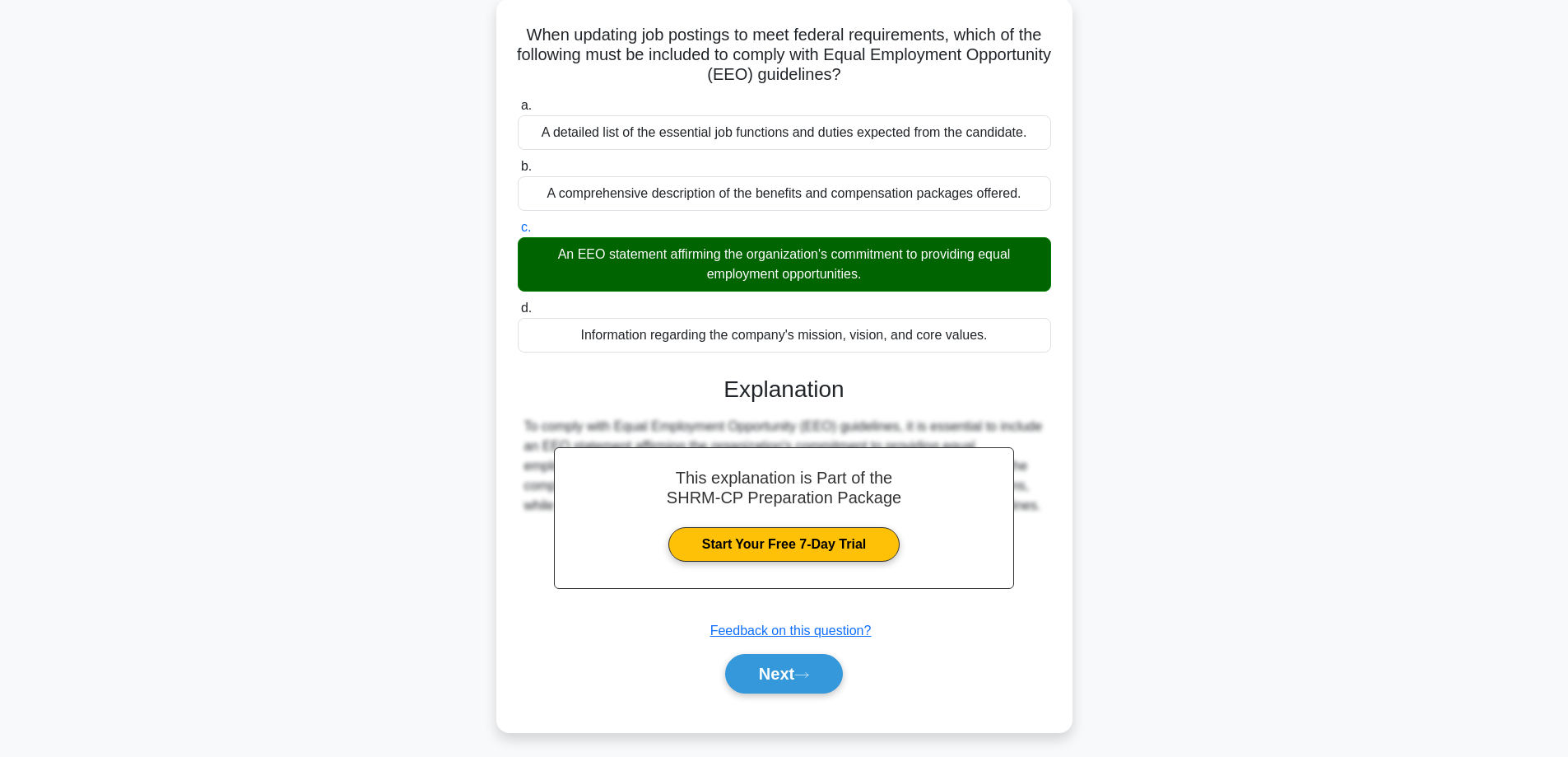
scroll to position [132, 0]
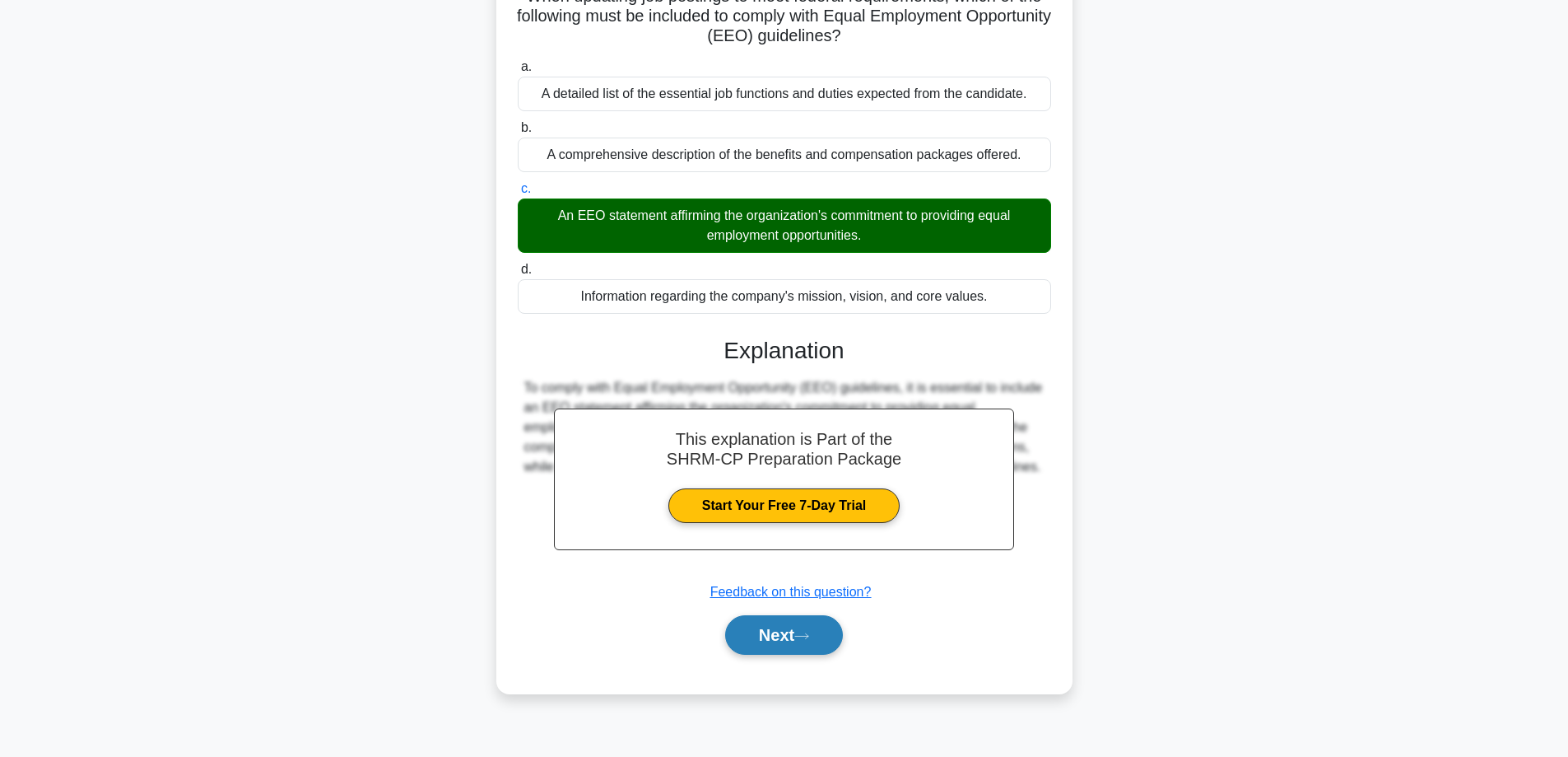
click at [790, 626] on button "Next" at bounding box center [784, 635] width 118 height 39
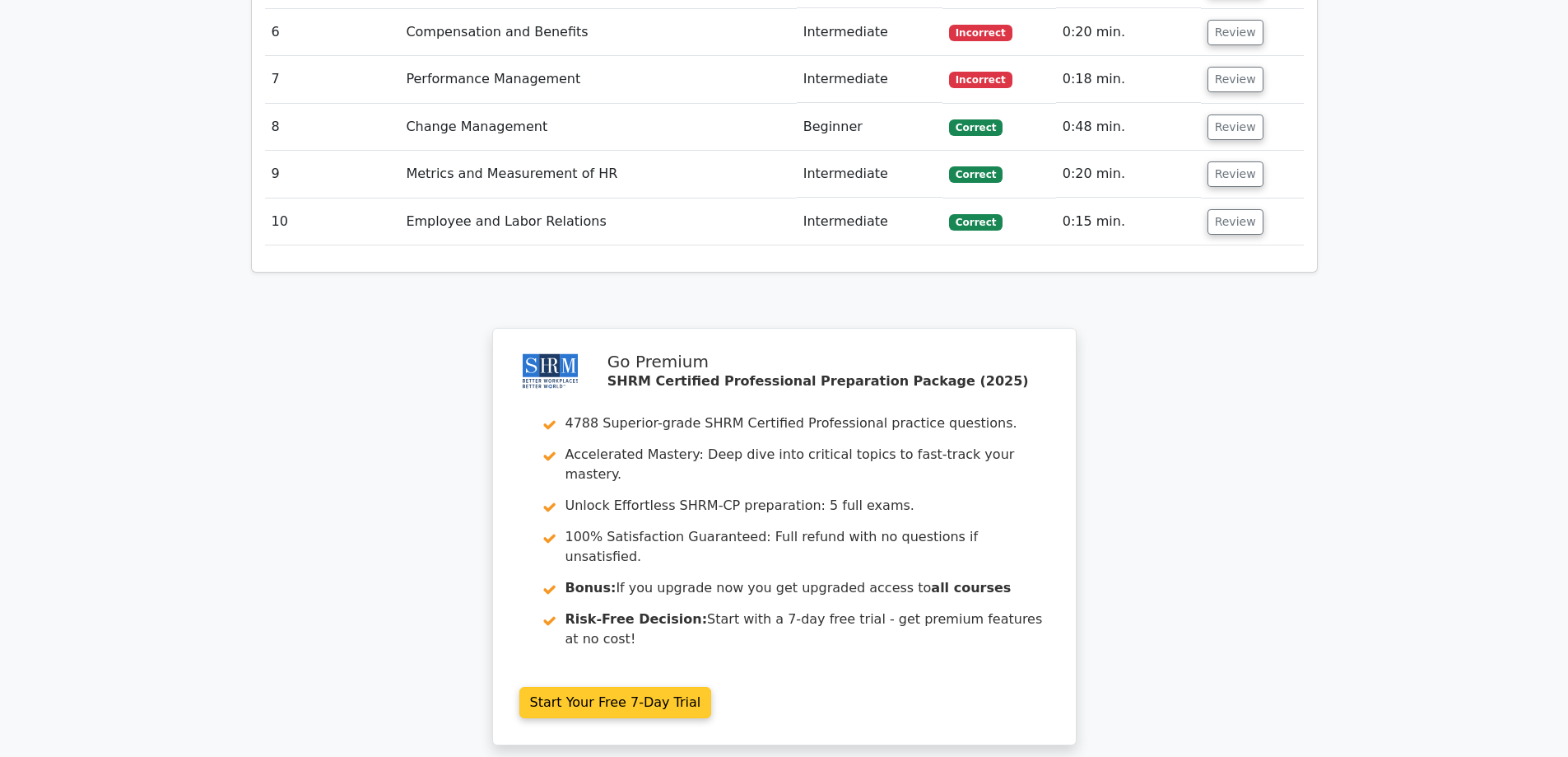
scroll to position [2306, 0]
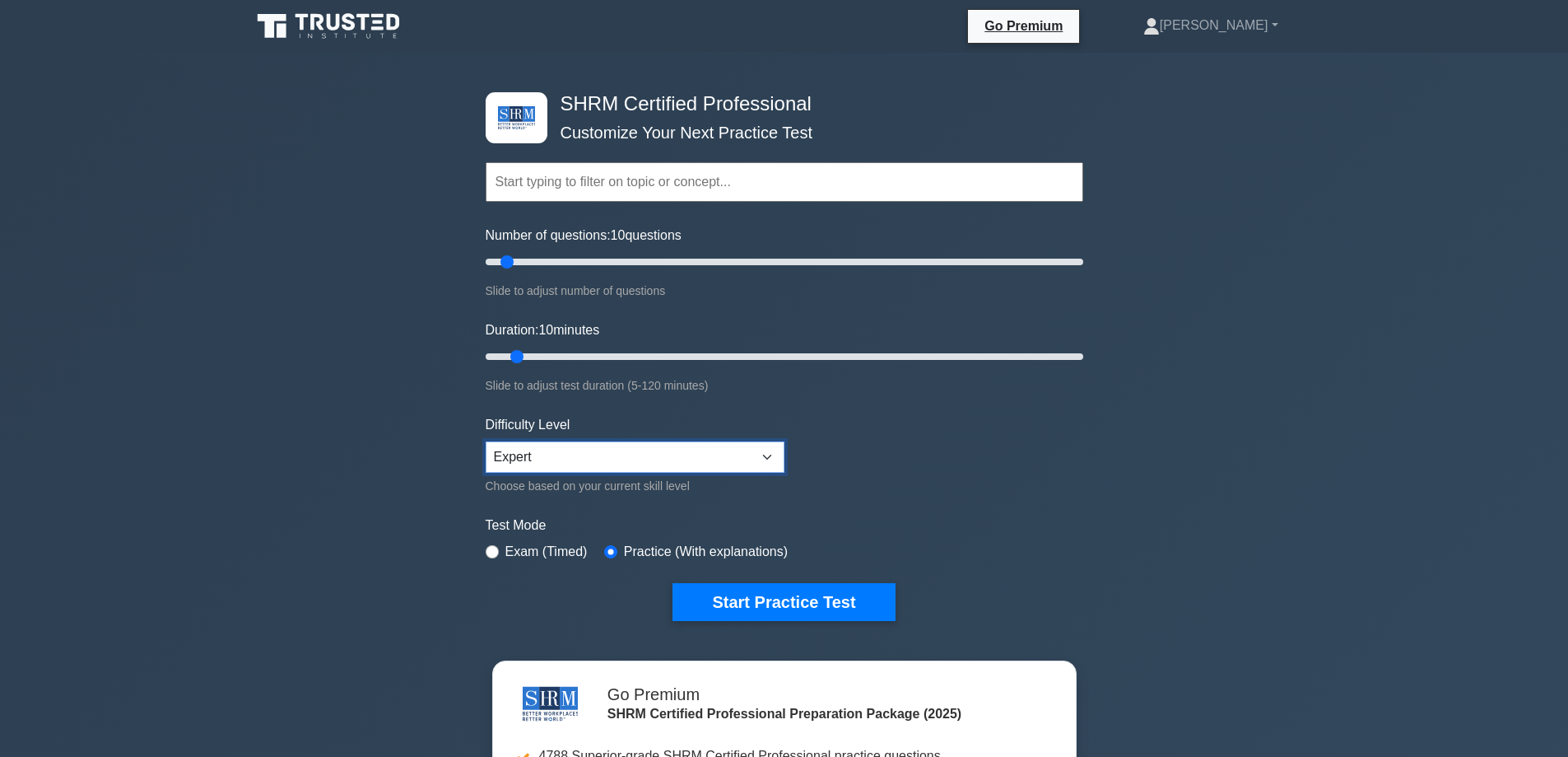
click at [689, 453] on select "Beginner Intermediate Expert" at bounding box center [635, 457] width 298 height 31
select select "intermediate"
click at [486, 442] on select "Beginner Intermediate Expert" at bounding box center [635, 457] width 298 height 31
click at [809, 592] on button "Start Practice Test" at bounding box center [784, 601] width 222 height 38
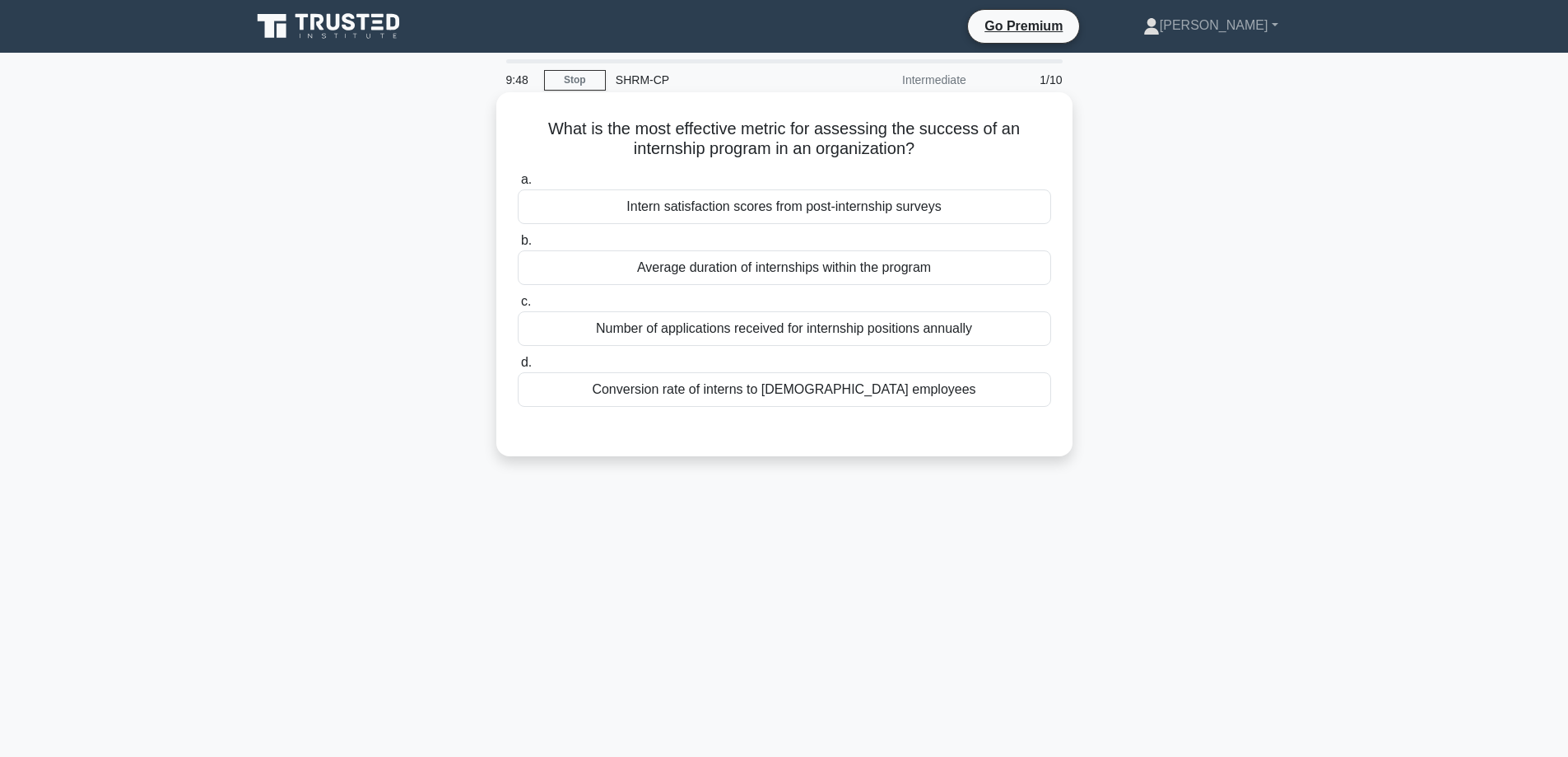
click at [748, 214] on div "Intern satisfaction scores from post-internship surveys" at bounding box center [784, 206] width 533 height 35
click at [518, 185] on input "a. Intern satisfaction scores from post-internship surveys" at bounding box center [518, 180] width 0 height 11
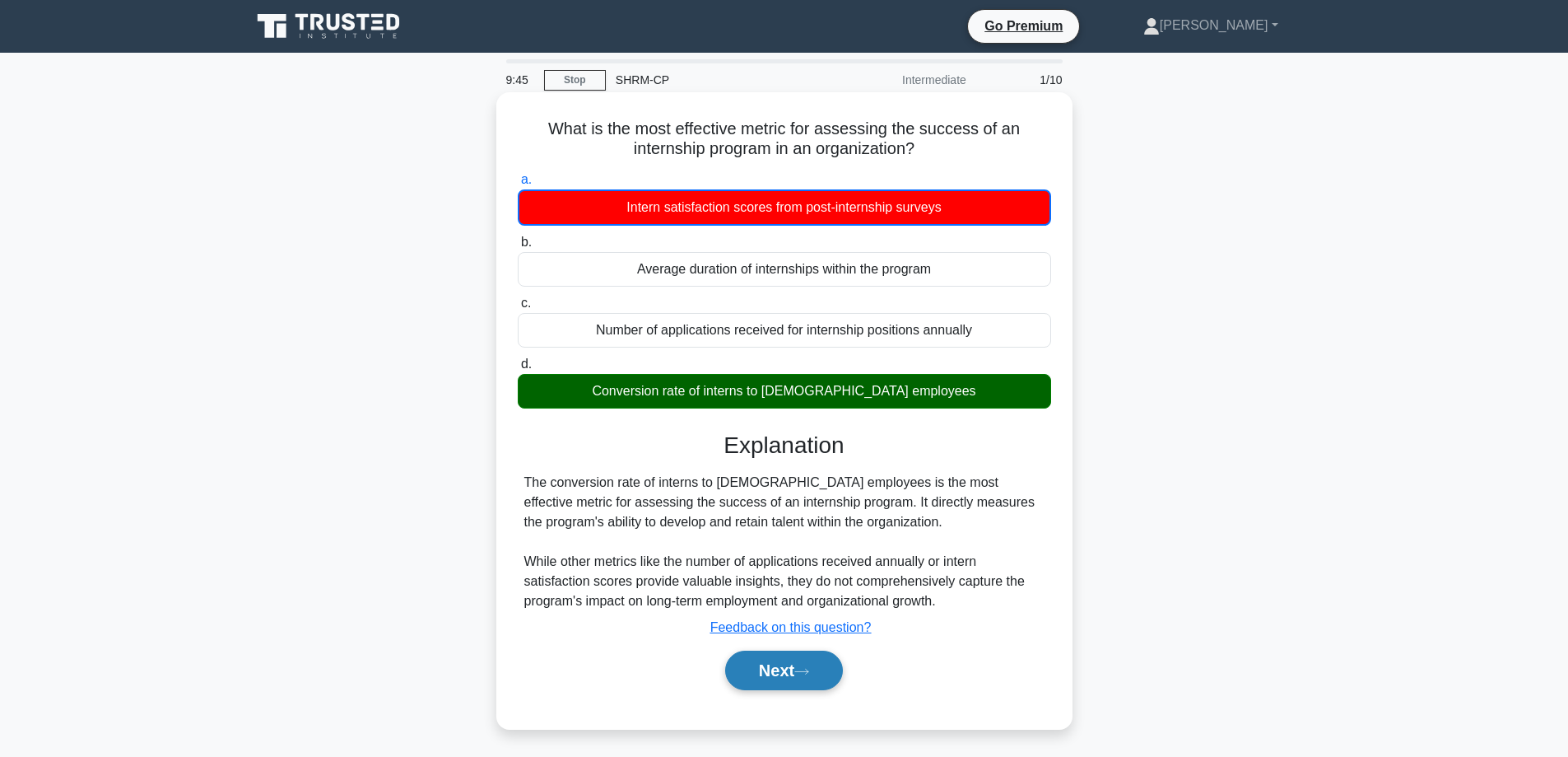
click at [754, 663] on button "Next" at bounding box center [784, 670] width 118 height 39
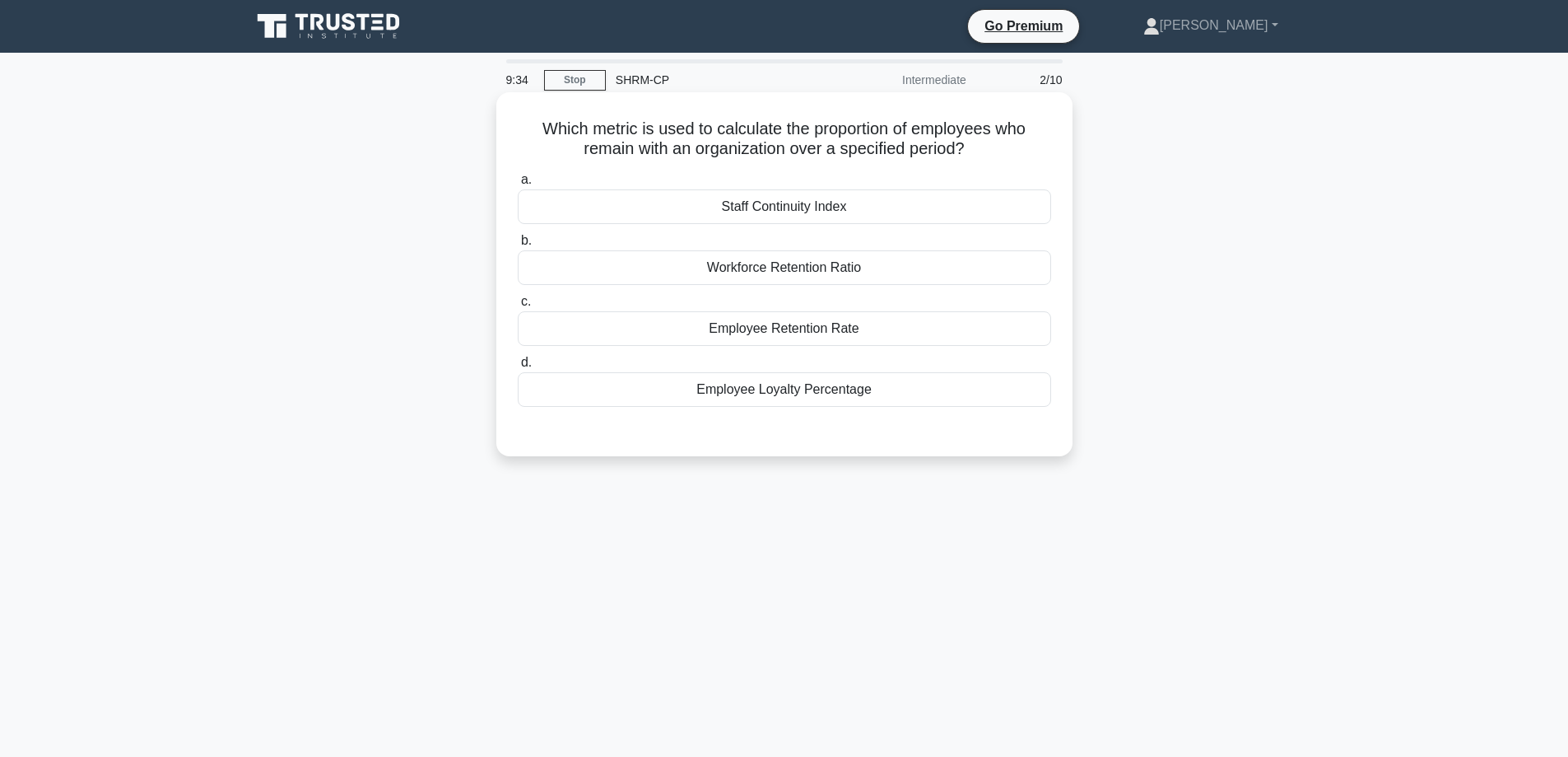
click at [837, 324] on div "Employee Retention Rate" at bounding box center [784, 328] width 533 height 35
click at [518, 307] on input "c. Employee Retention Rate" at bounding box center [518, 302] width 0 height 11
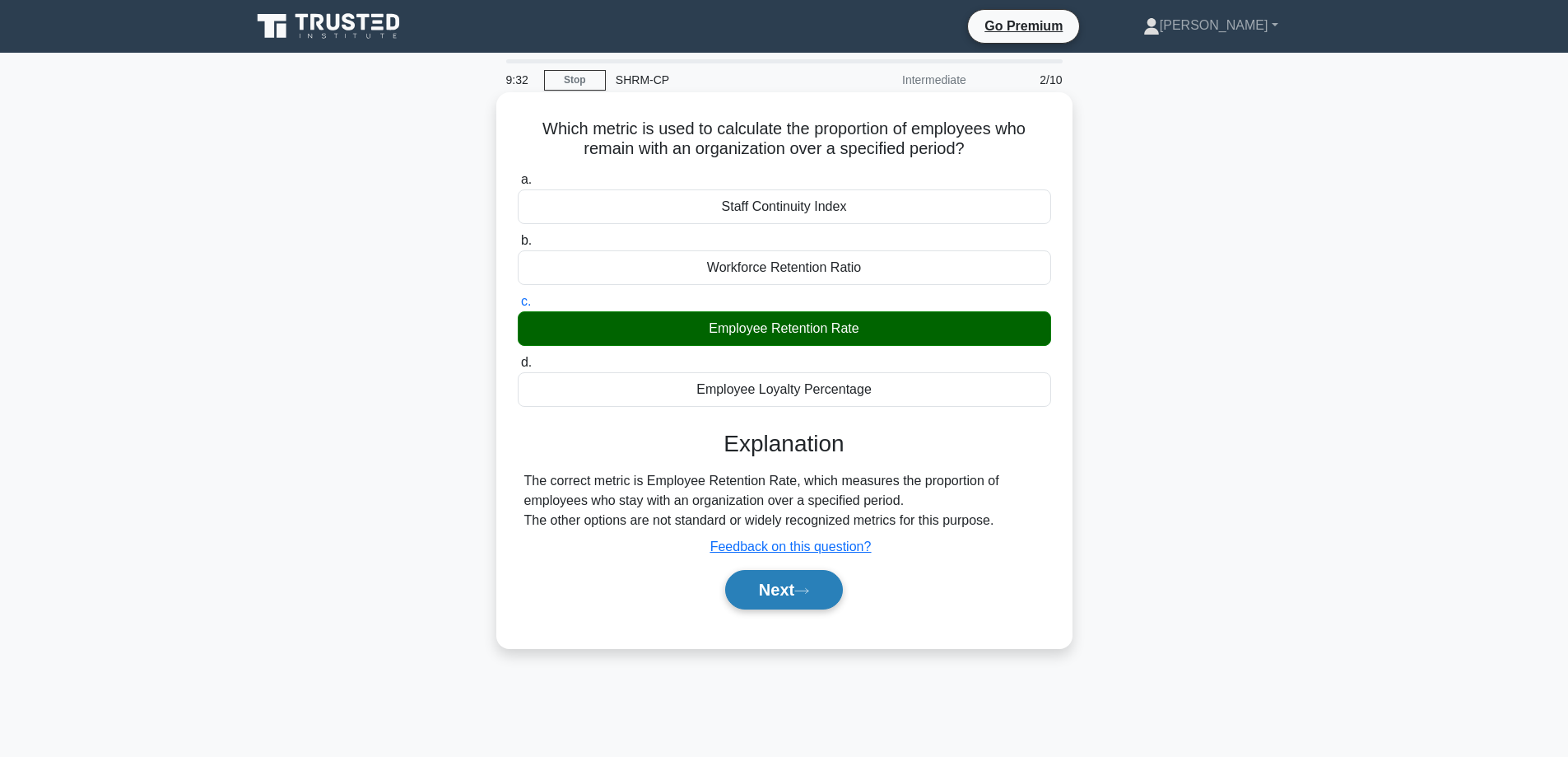
click at [803, 595] on icon at bounding box center [801, 591] width 15 height 9
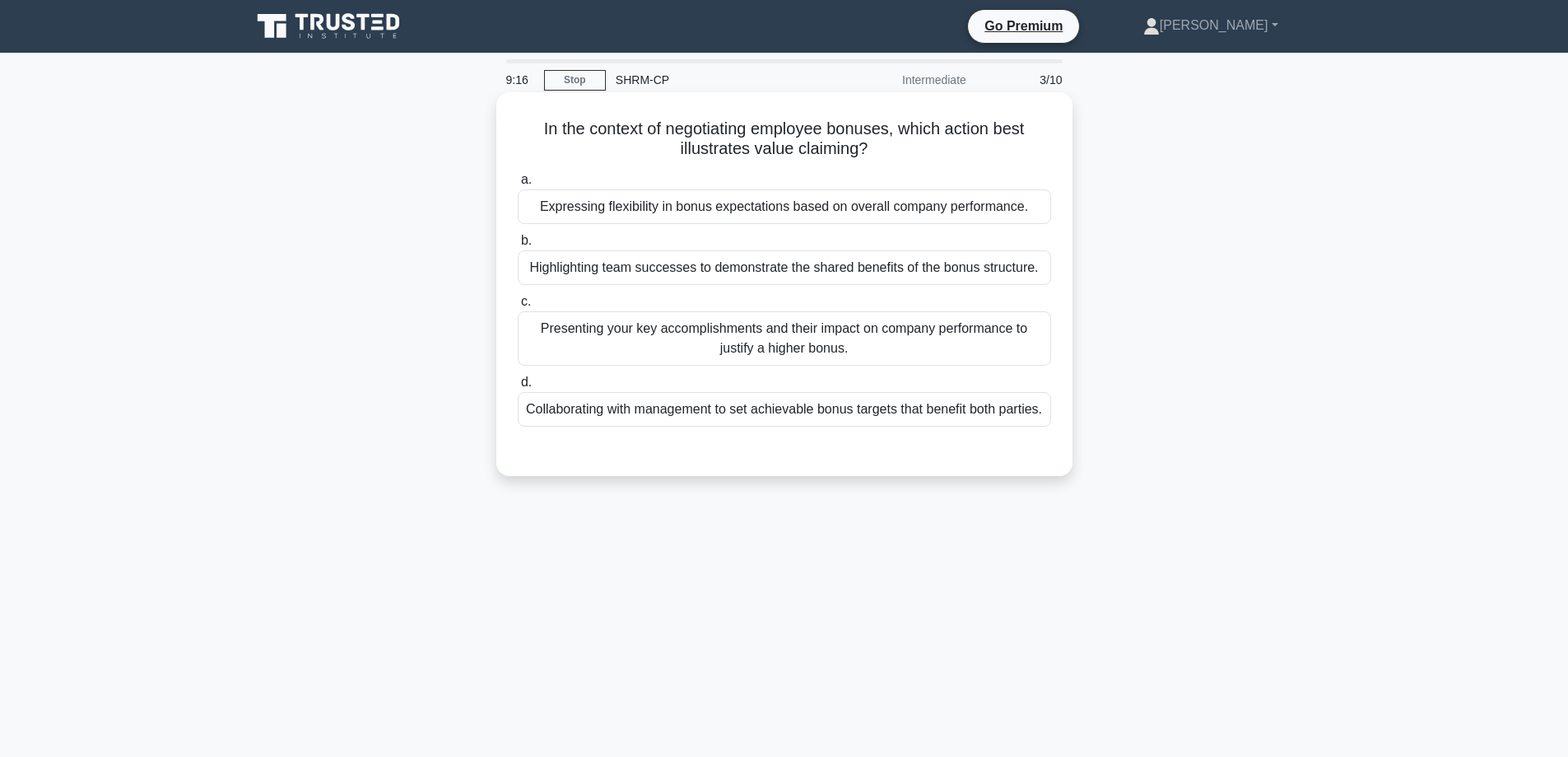
click at [790, 422] on div "Collaborating with management to set achievable bonus targets that benefit both…" at bounding box center [784, 409] width 533 height 35
click at [518, 388] on input "d. Collaborating with management to set achievable bonus targets that benefit b…" at bounding box center [518, 383] width 0 height 11
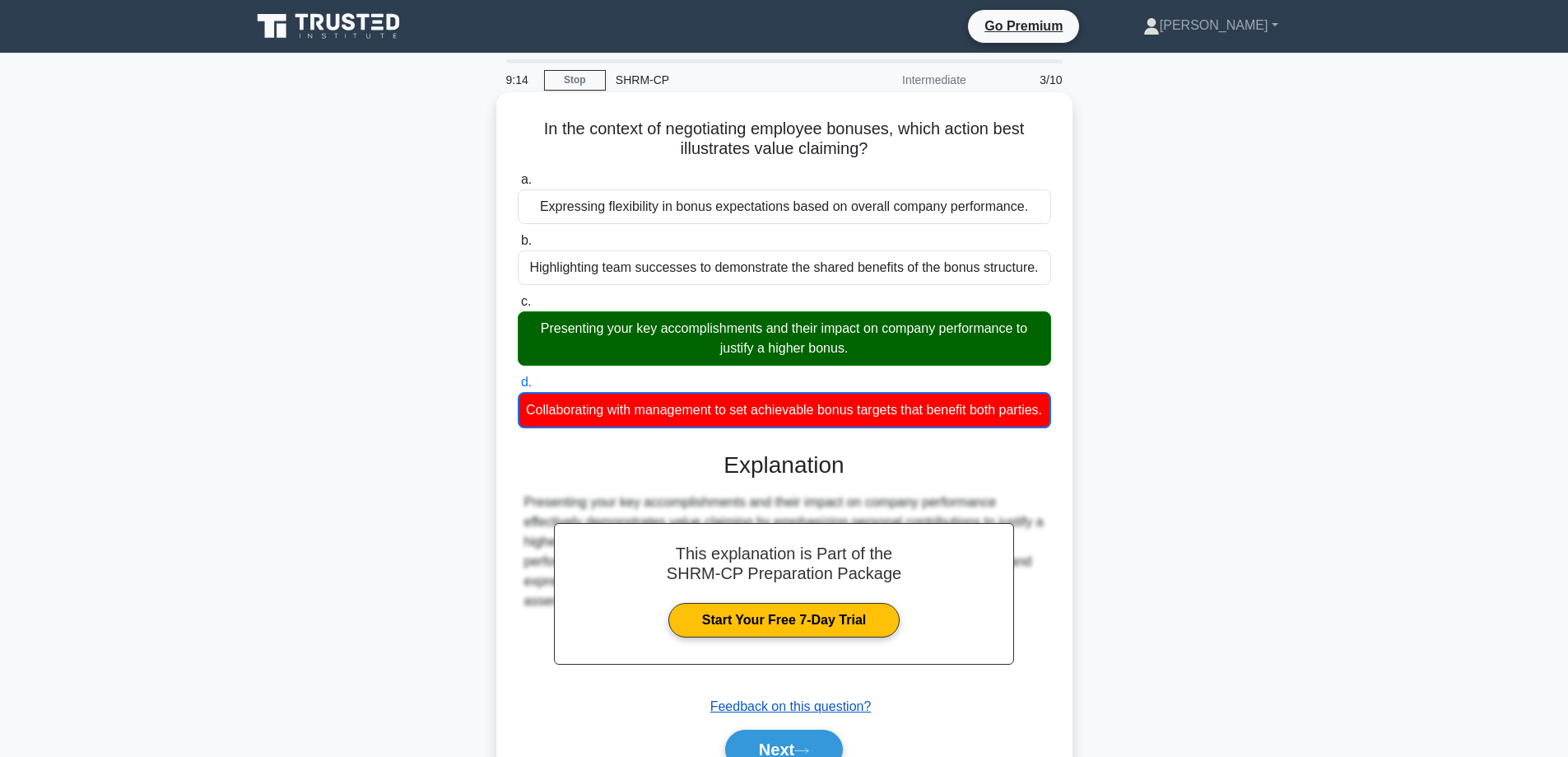
scroll to position [82, 0]
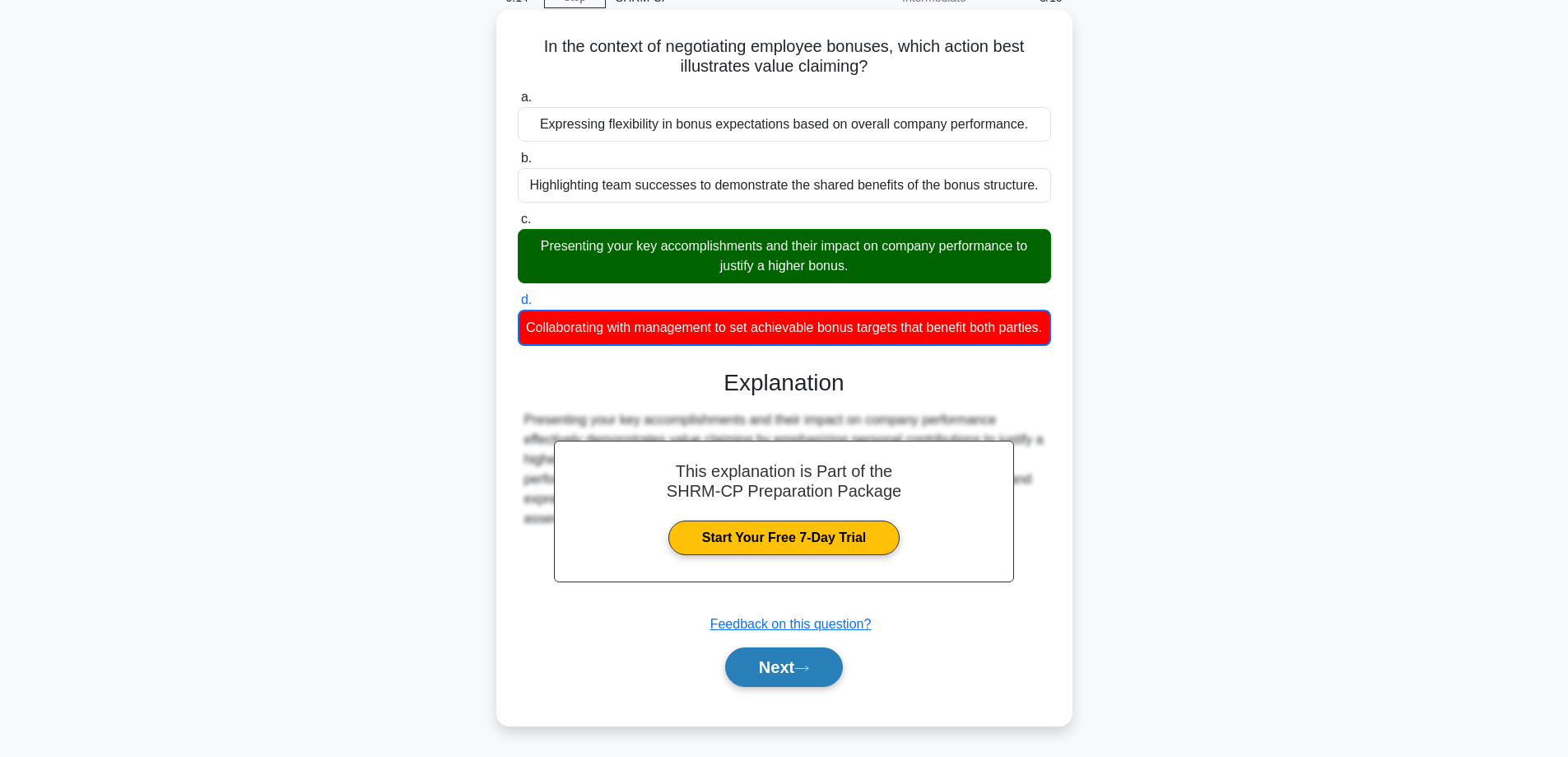
click at [798, 683] on button "Next" at bounding box center [784, 667] width 118 height 39
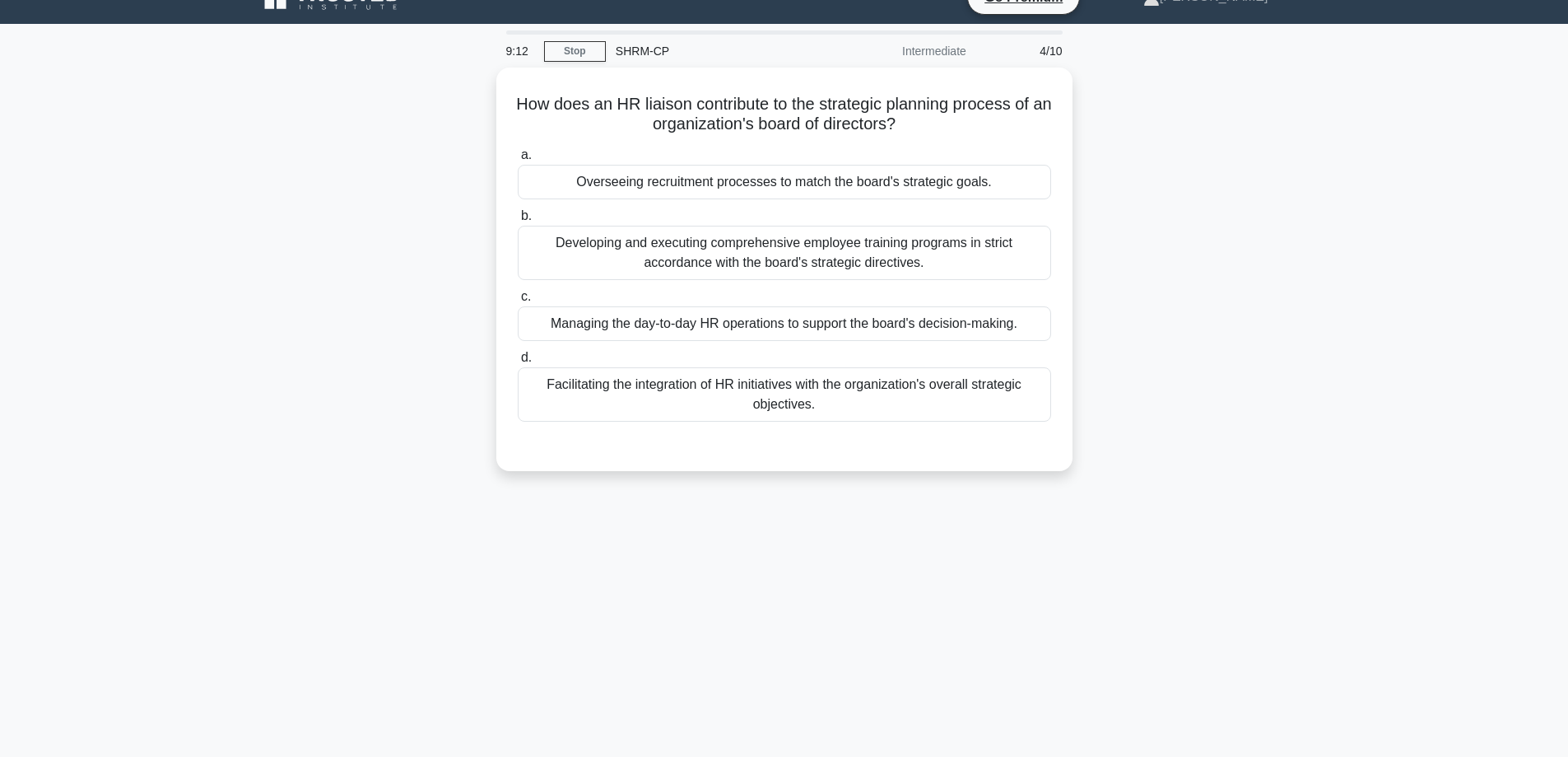
scroll to position [0, 0]
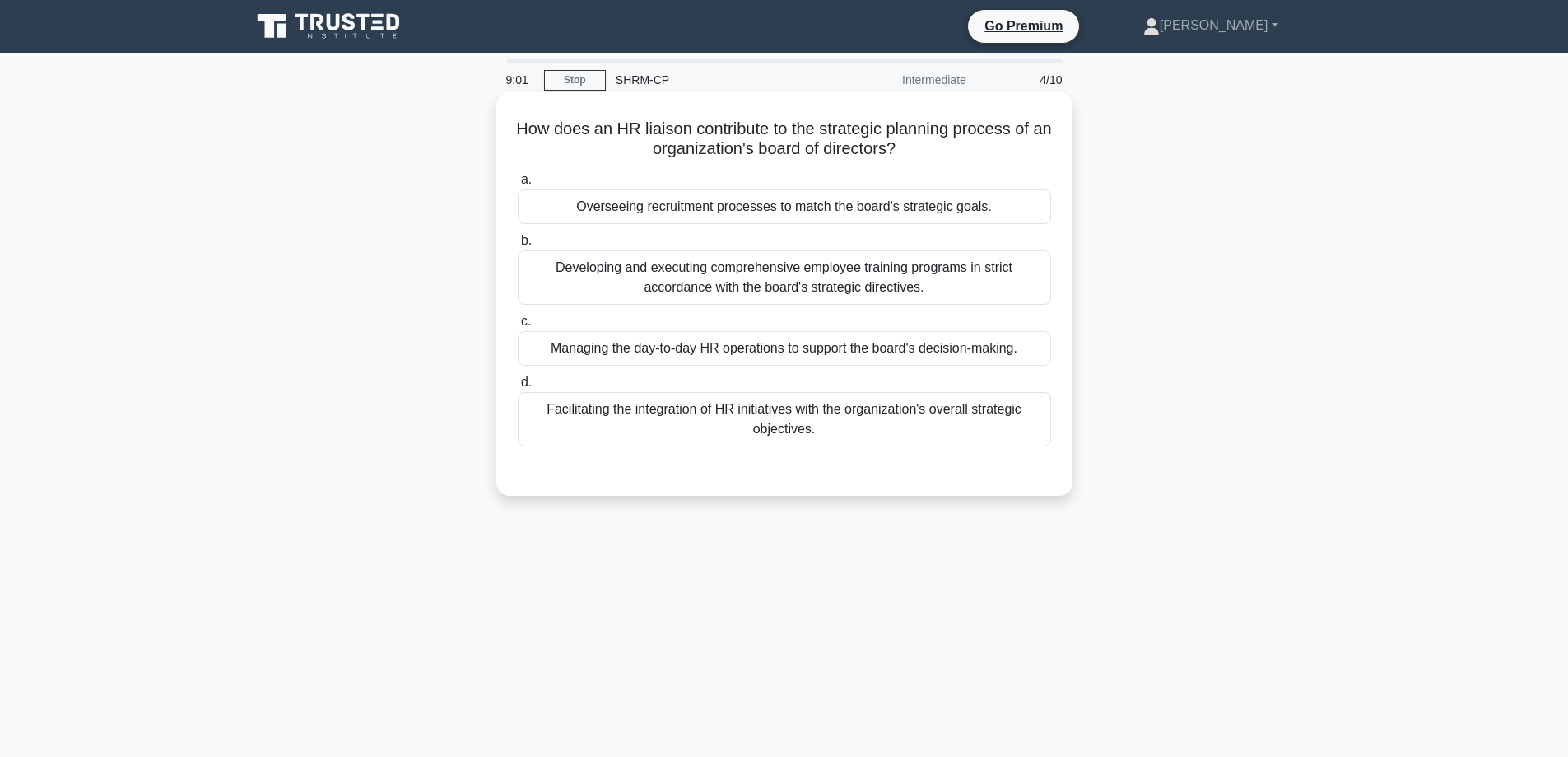
click at [834, 219] on div "Overseeing recruitment processes to match the board's strategic goals." at bounding box center [784, 206] width 533 height 35
click at [518, 185] on input "a. Overseeing recruitment processes to match the board's strategic goals." at bounding box center [518, 180] width 0 height 11
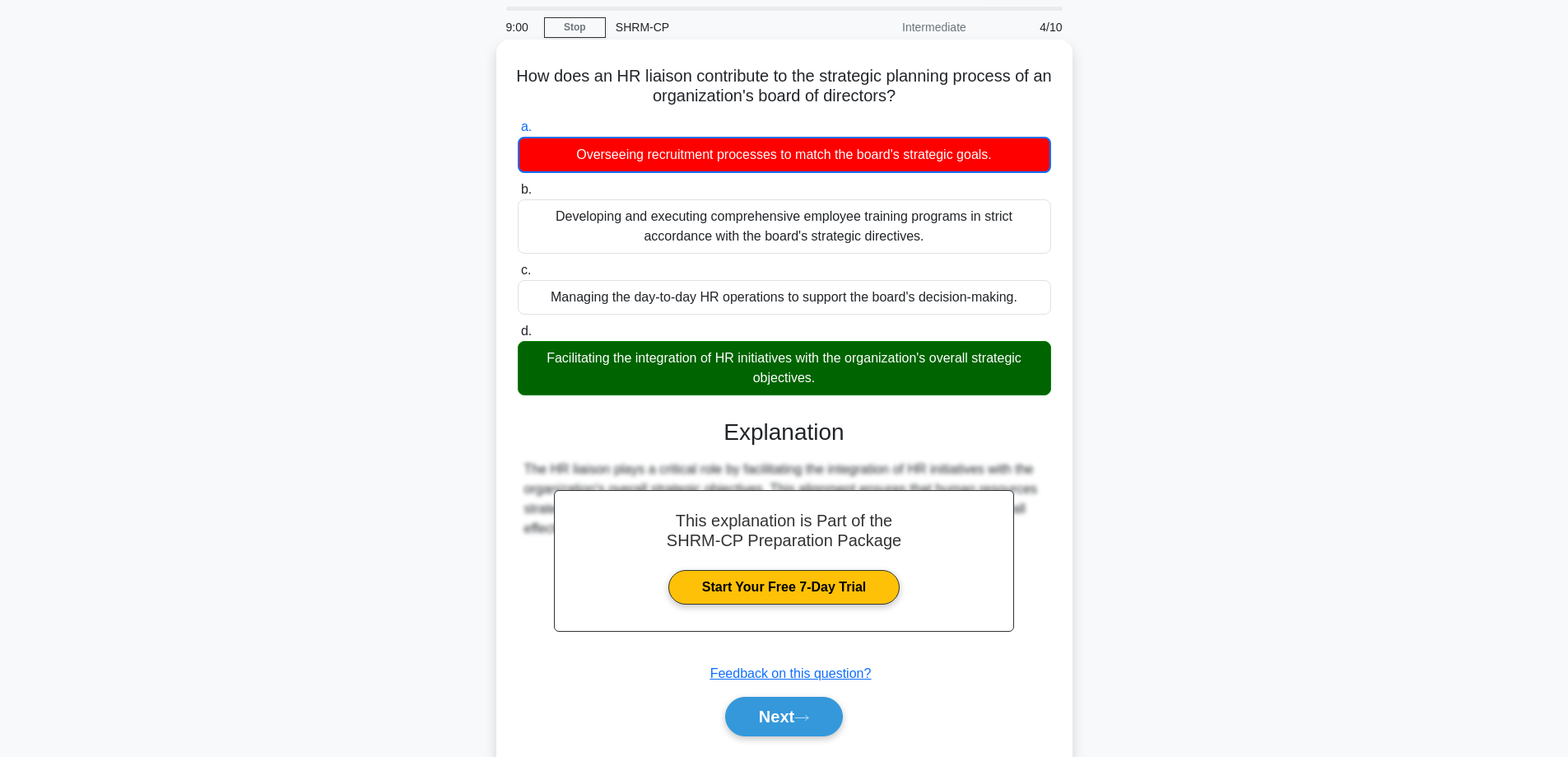
scroll to position [82, 0]
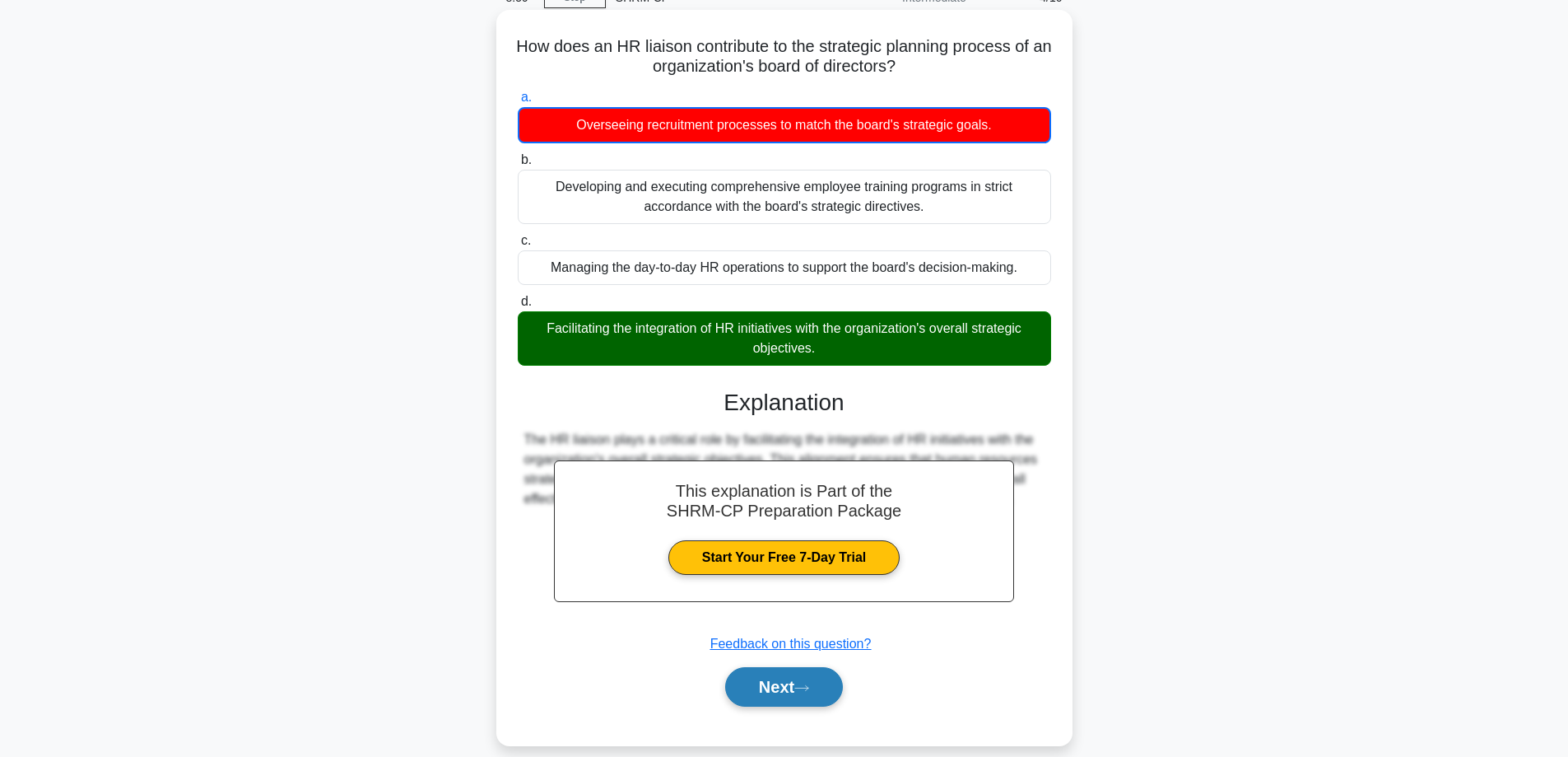
click at [801, 686] on icon at bounding box center [801, 688] width 15 height 9
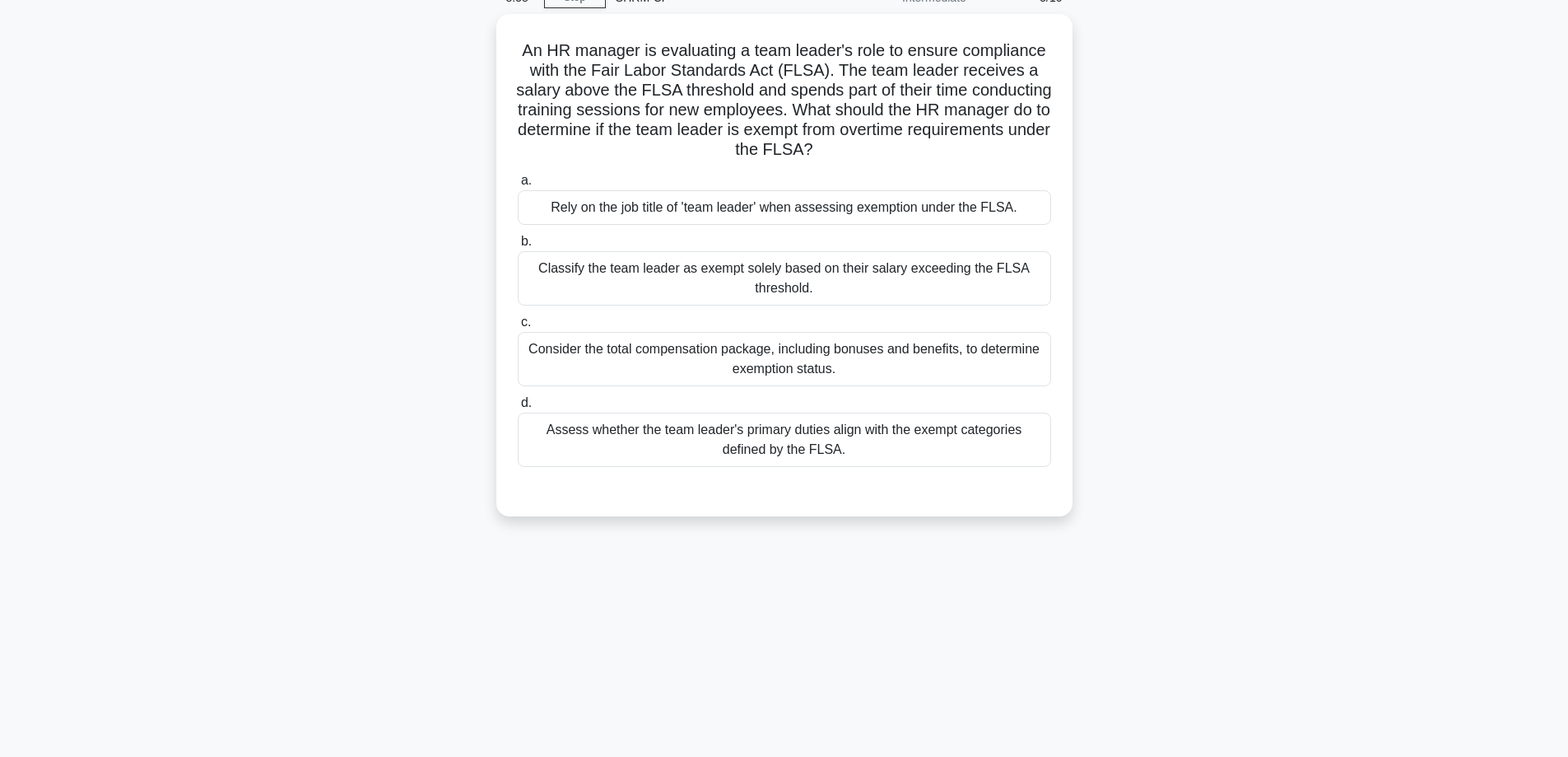
scroll to position [0, 0]
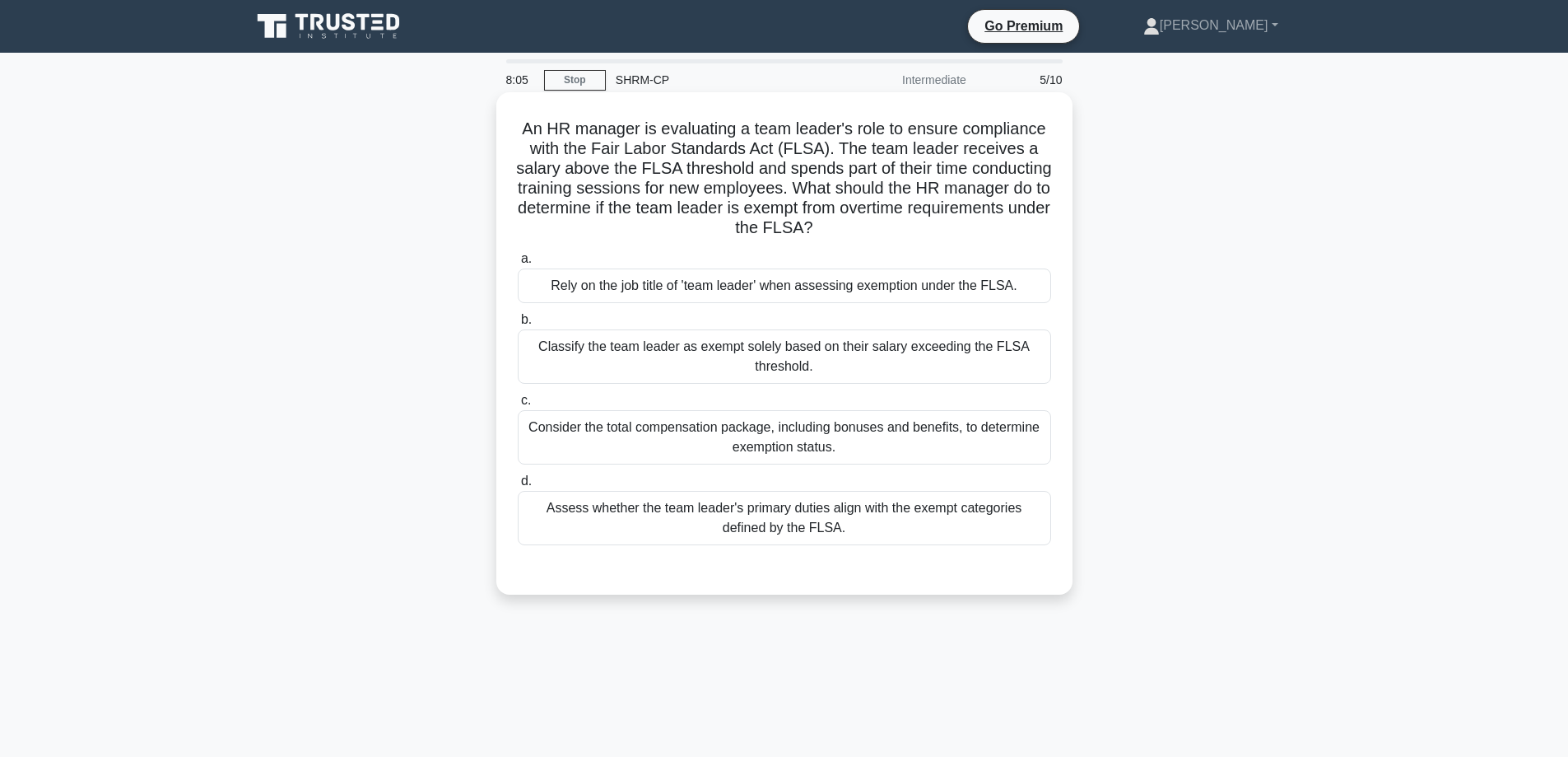
click at [730, 433] on div "Consider the total compensation package, including bonuses and benefits, to det…" at bounding box center [784, 437] width 533 height 55
click at [518, 406] on input "c. Consider the total compensation package, including bonuses and benefits, to …" at bounding box center [518, 400] width 0 height 11
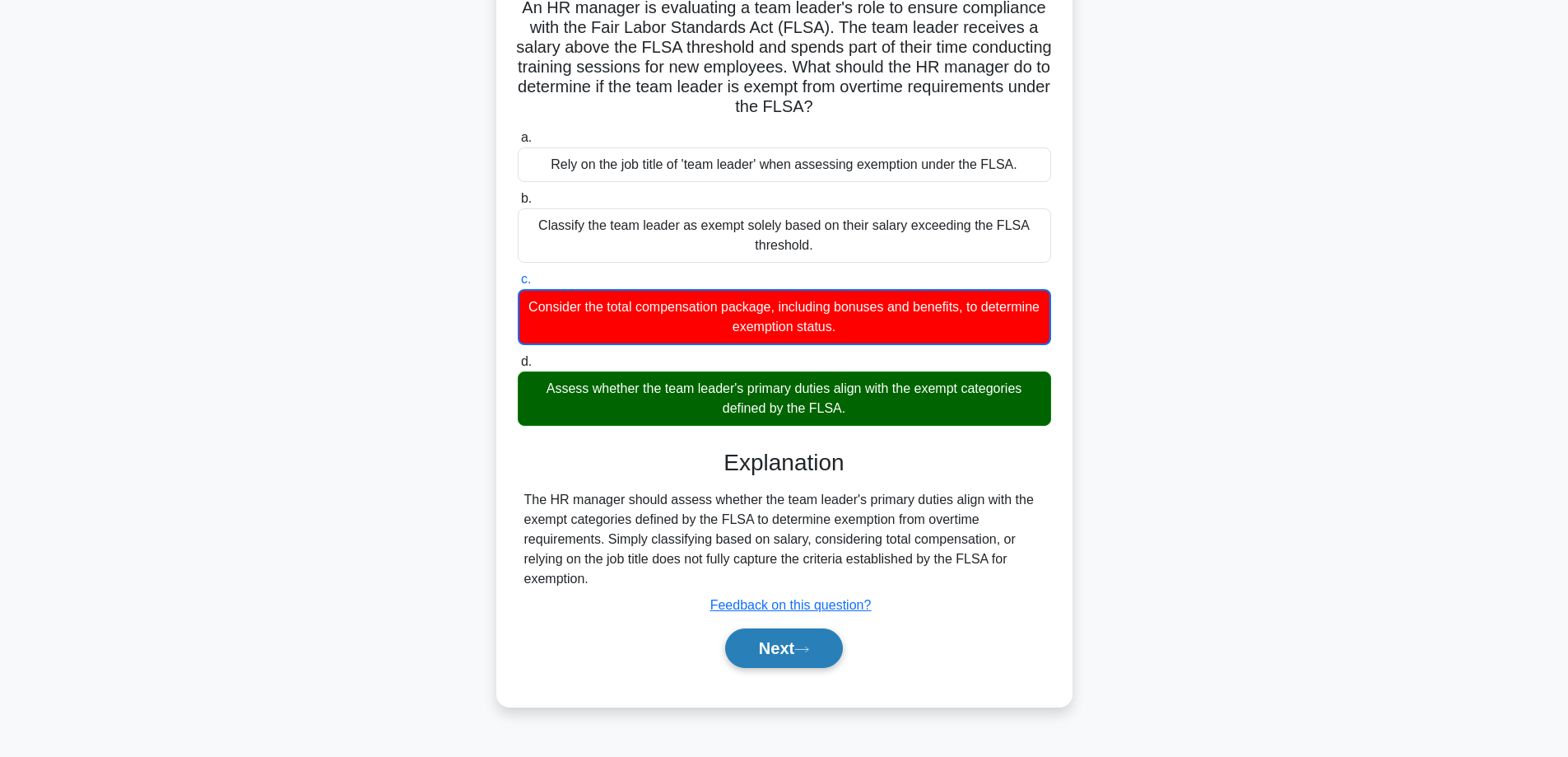
scroll to position [132, 0]
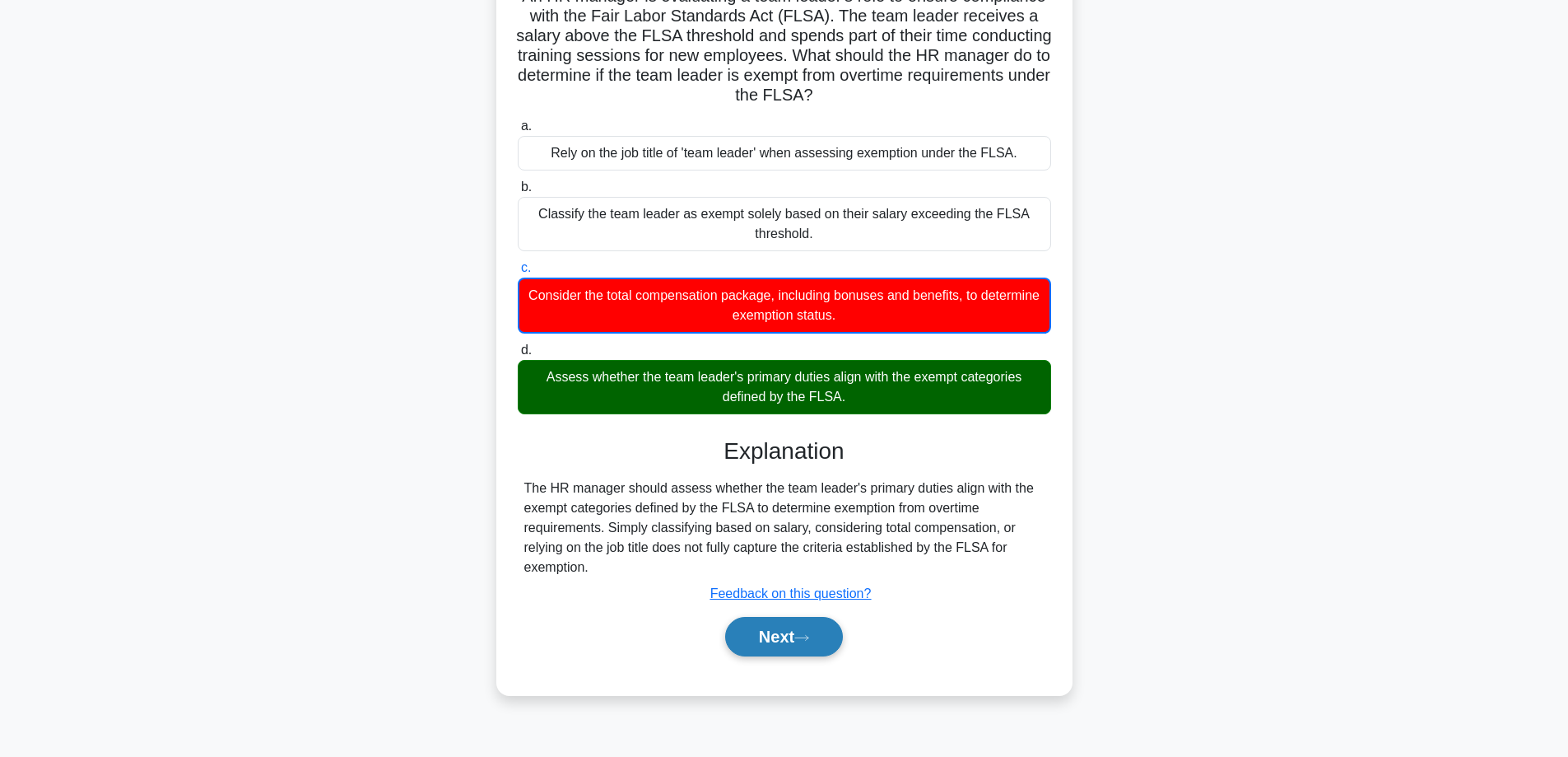
click at [781, 648] on button "Next" at bounding box center [784, 636] width 118 height 39
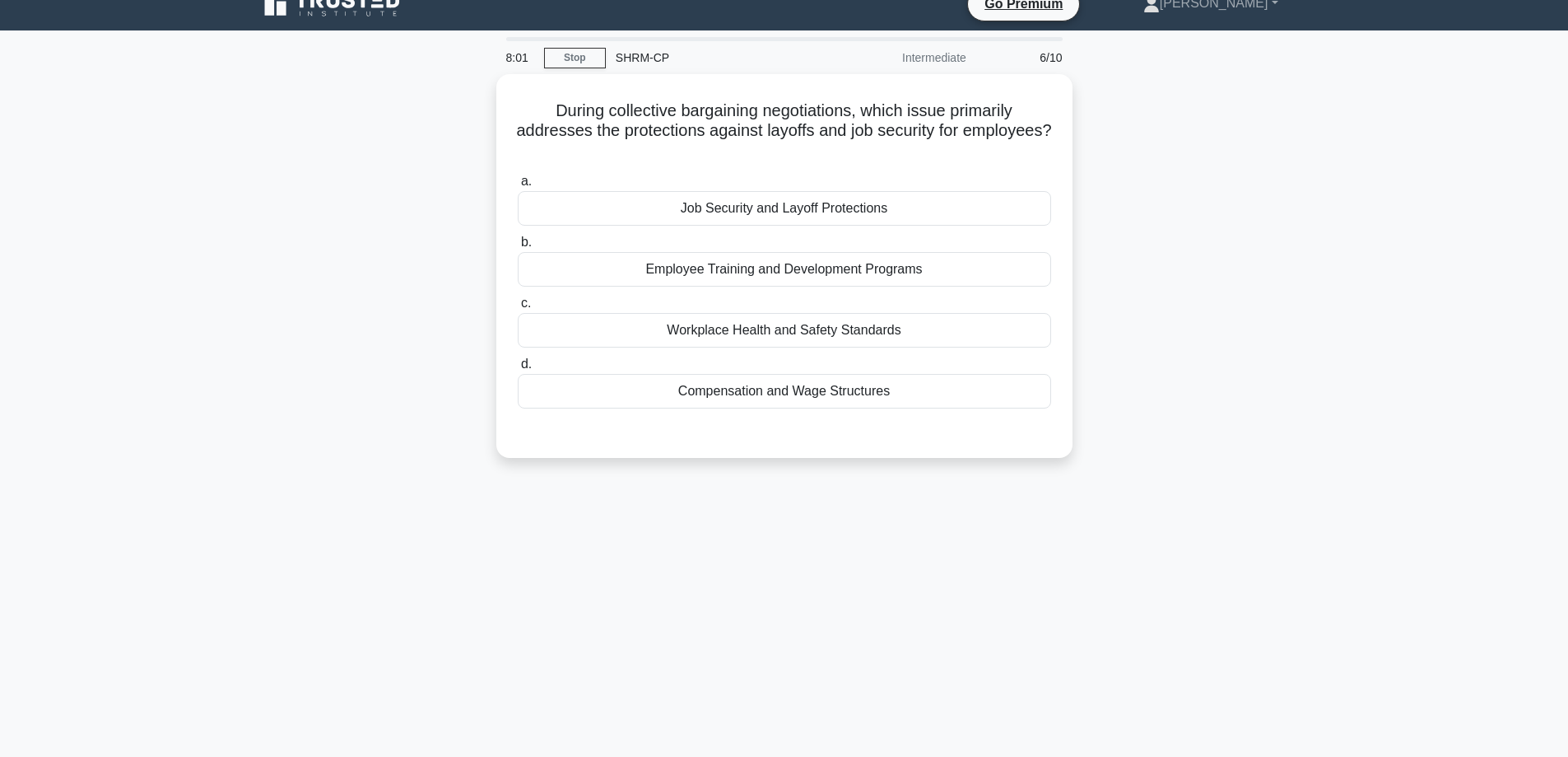
scroll to position [0, 0]
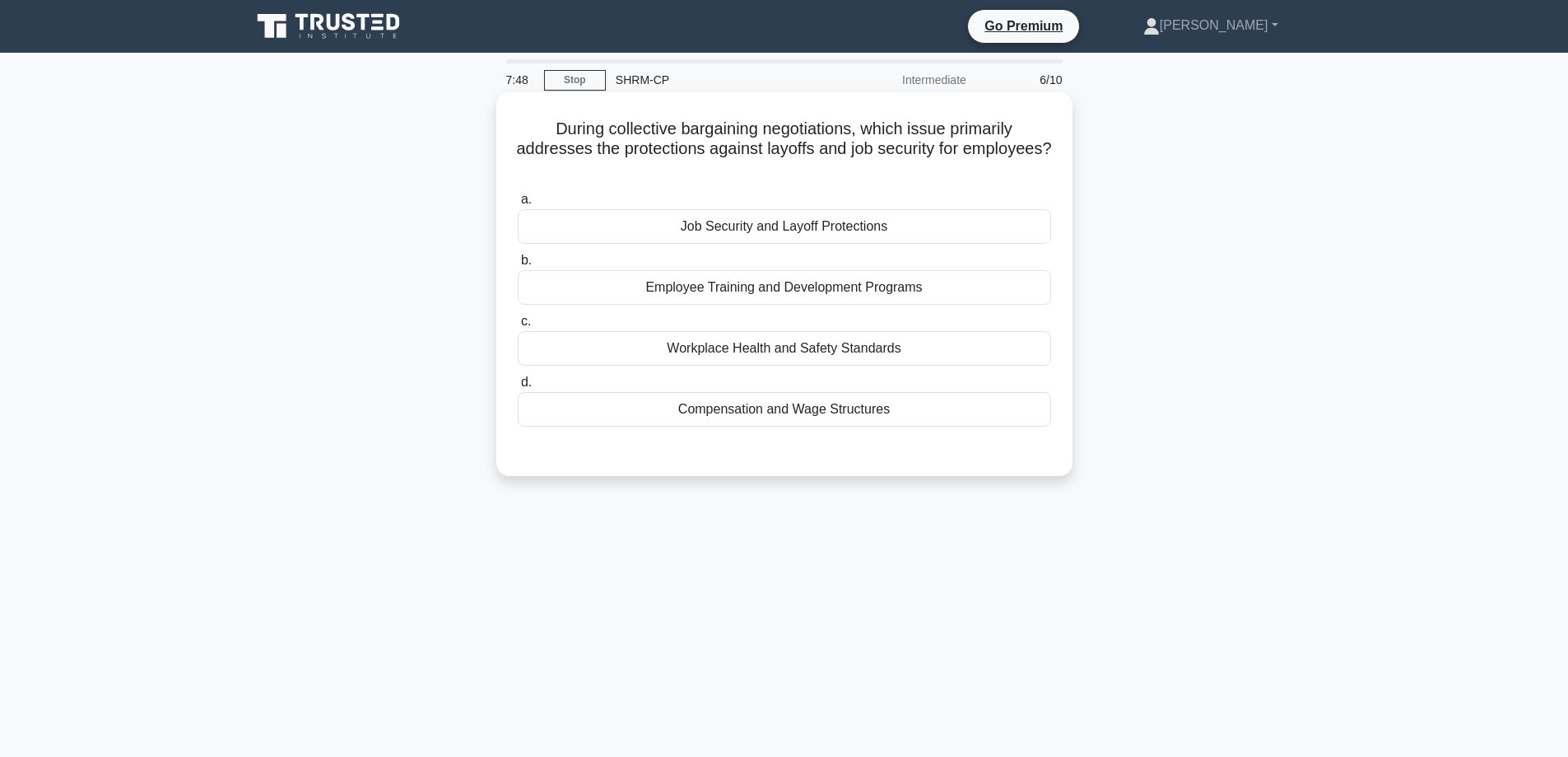
click at [632, 222] on div "Job Security and Layoff Protections" at bounding box center [784, 226] width 533 height 35
click at [518, 205] on input "a. Job Security and Layoff Protections" at bounding box center [518, 199] width 0 height 11
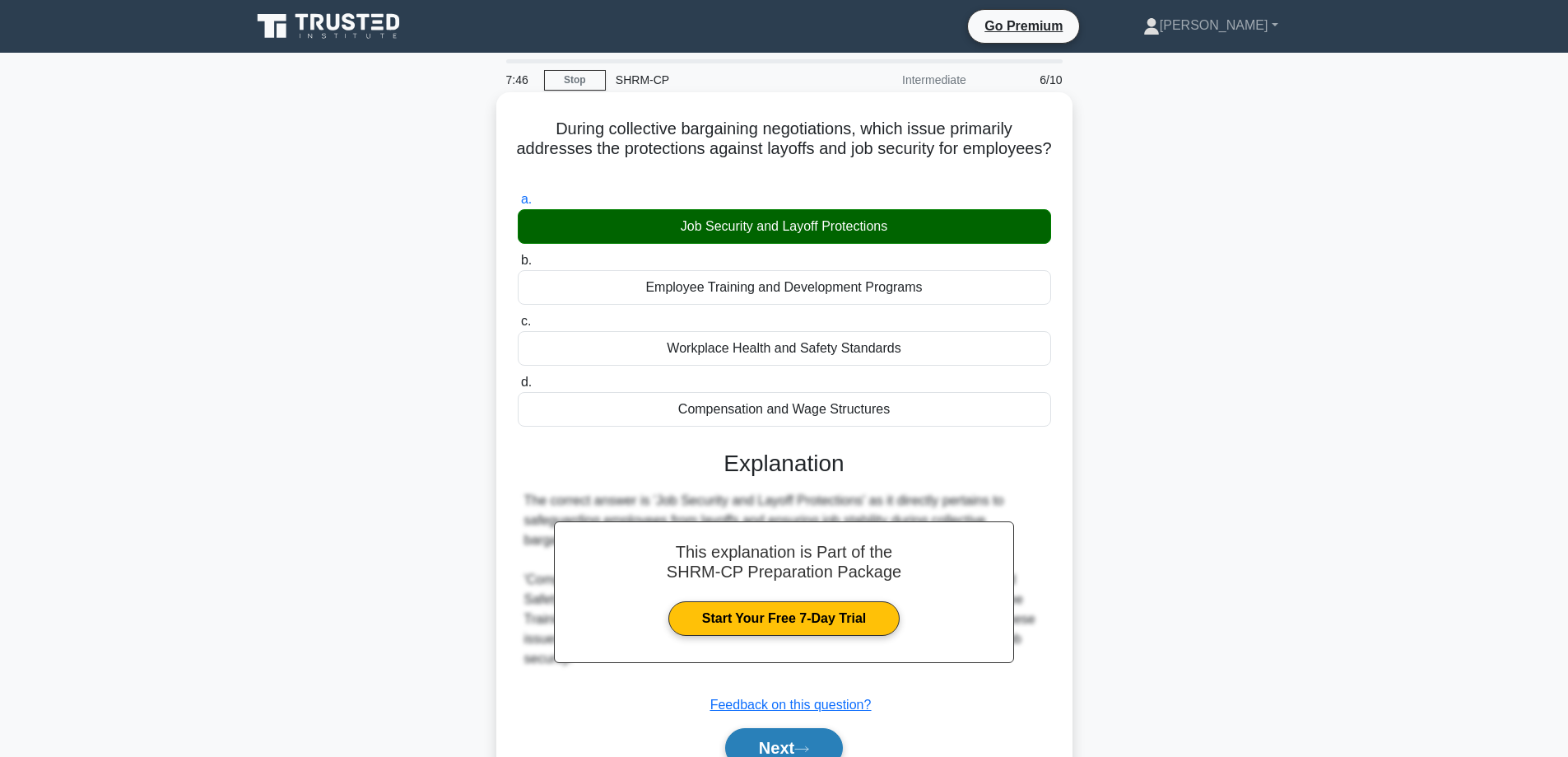
click at [762, 753] on button "Next" at bounding box center [784, 747] width 118 height 39
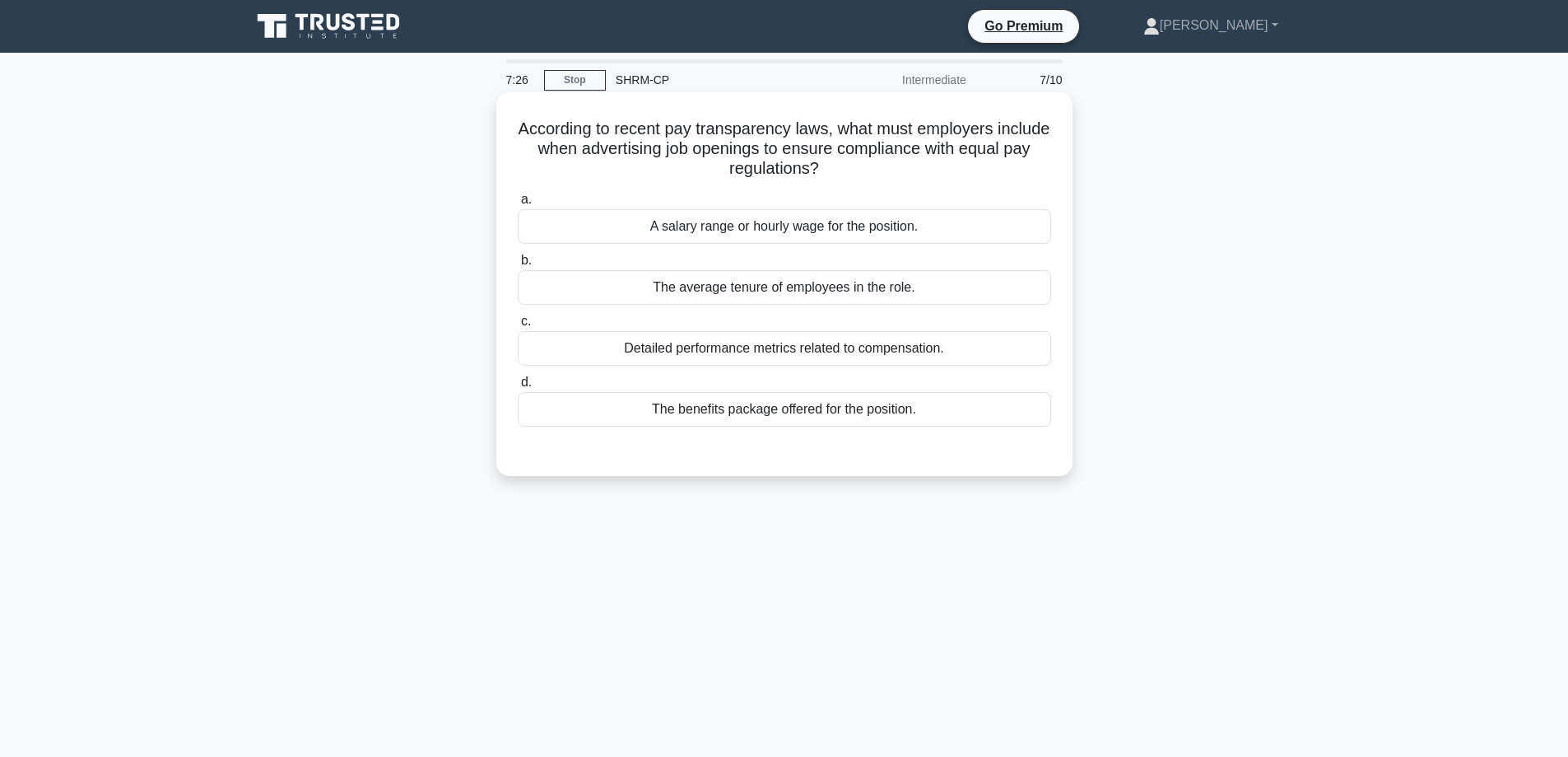
drag, startPoint x: 791, startPoint y: 232, endPoint x: 791, endPoint y: 241, distance: 9.0
click at [791, 241] on div "A salary range or hourly wage for the position." at bounding box center [784, 226] width 533 height 35
click at [518, 205] on input "a. A salary range or hourly wage for the position." at bounding box center [518, 199] width 0 height 11
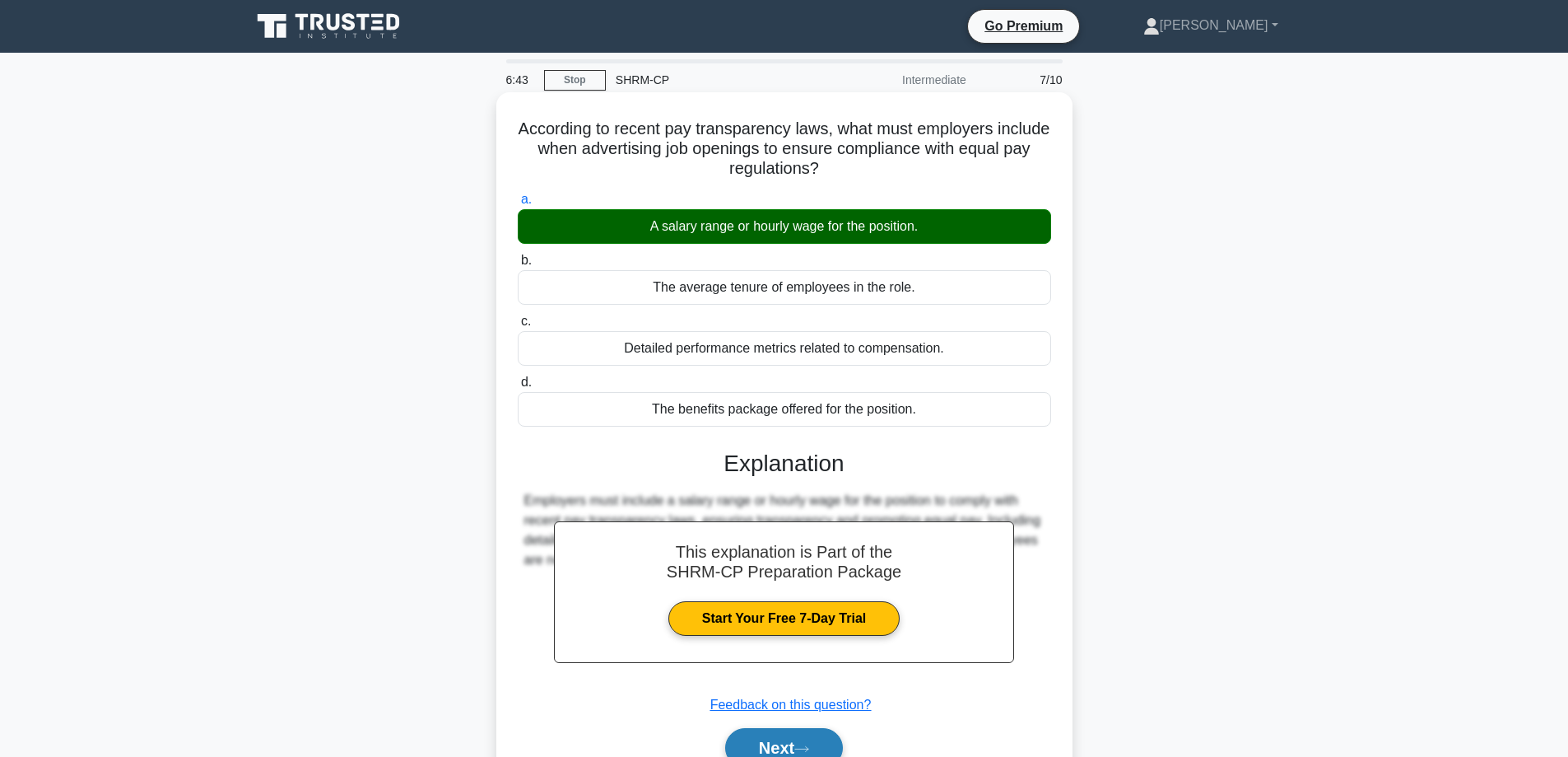
click at [795, 739] on button "Next" at bounding box center [784, 747] width 118 height 39
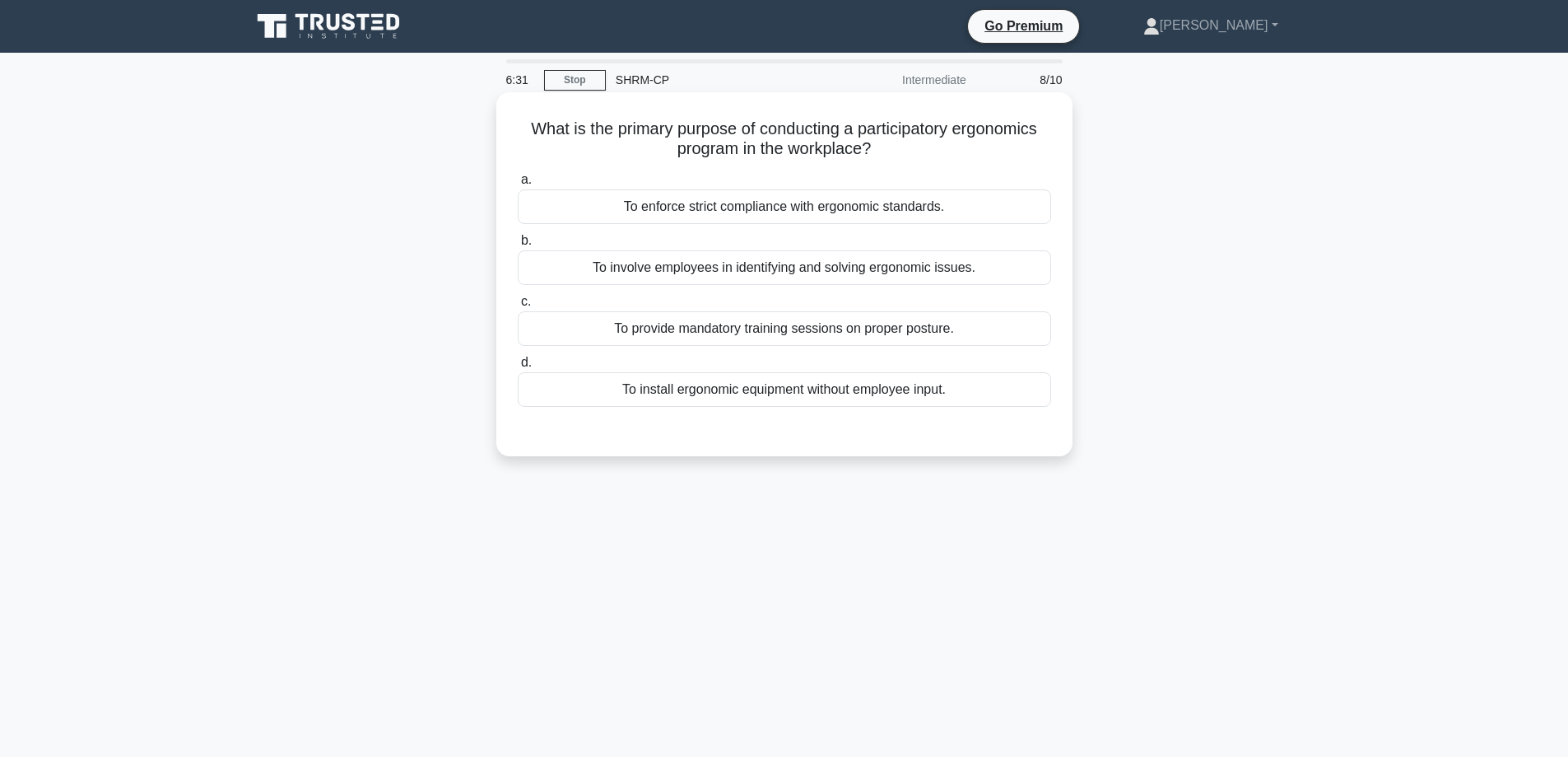
click at [875, 267] on div "To involve employees in identifying and solving ergonomic issues." at bounding box center [784, 267] width 533 height 35
click at [518, 246] on input "b. To involve employees in identifying and solving ergonomic issues." at bounding box center [518, 241] width 0 height 11
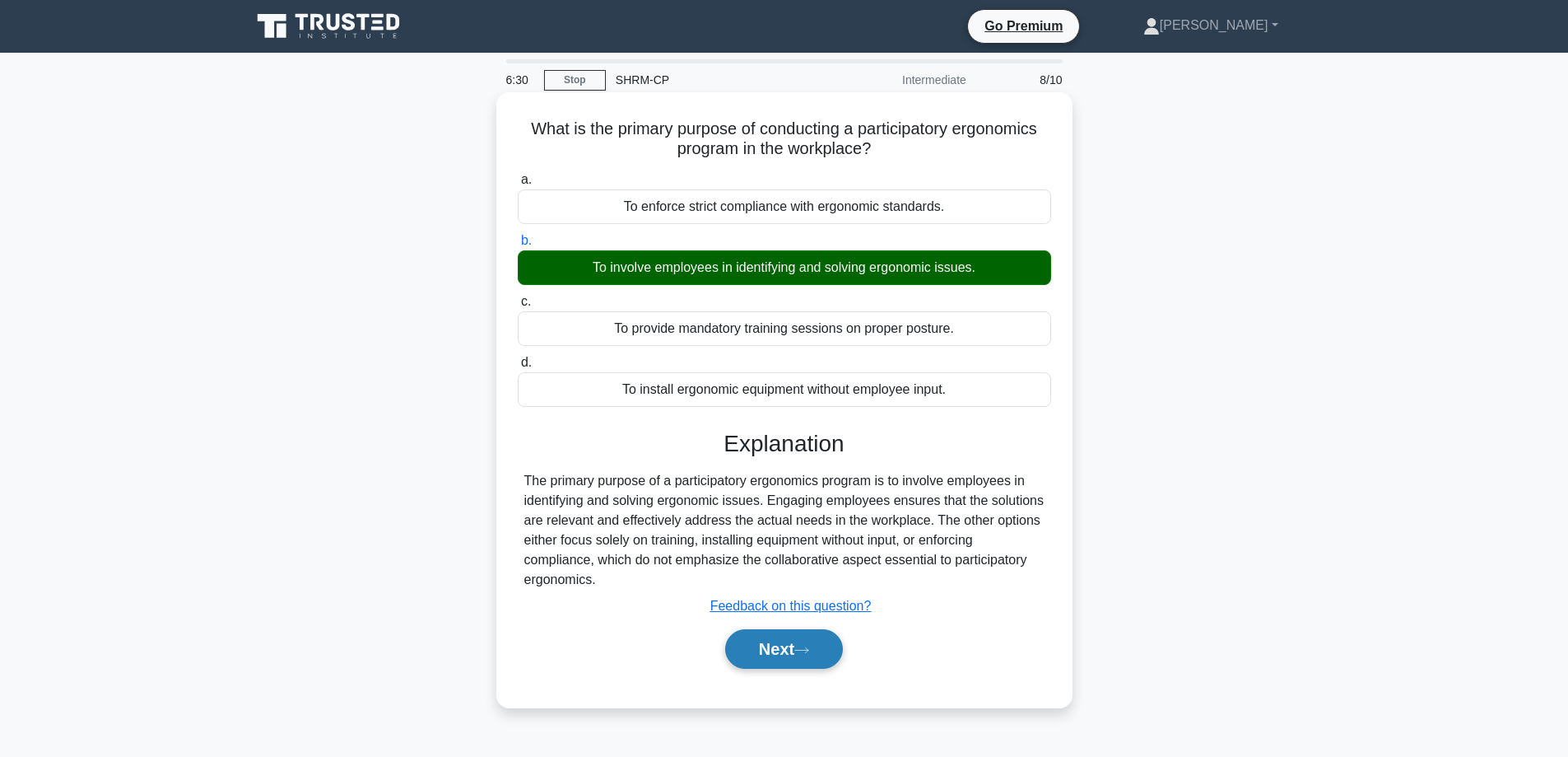
click at [790, 658] on button "Next" at bounding box center [784, 649] width 118 height 39
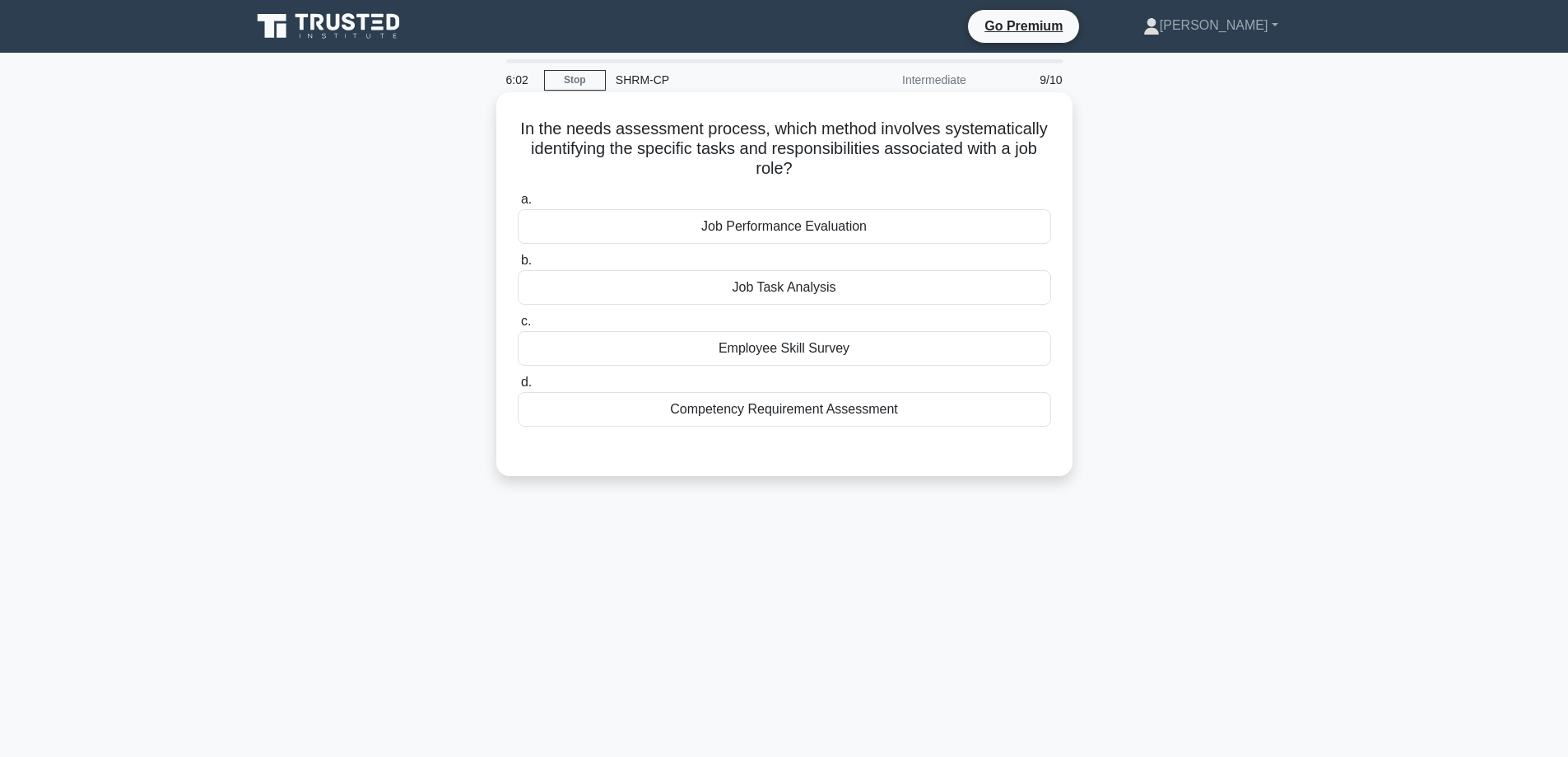
click at [767, 241] on div "Job Performance Evaluation" at bounding box center [784, 226] width 533 height 35
click at [518, 205] on input "a. Job Performance Evaluation" at bounding box center [518, 199] width 0 height 11
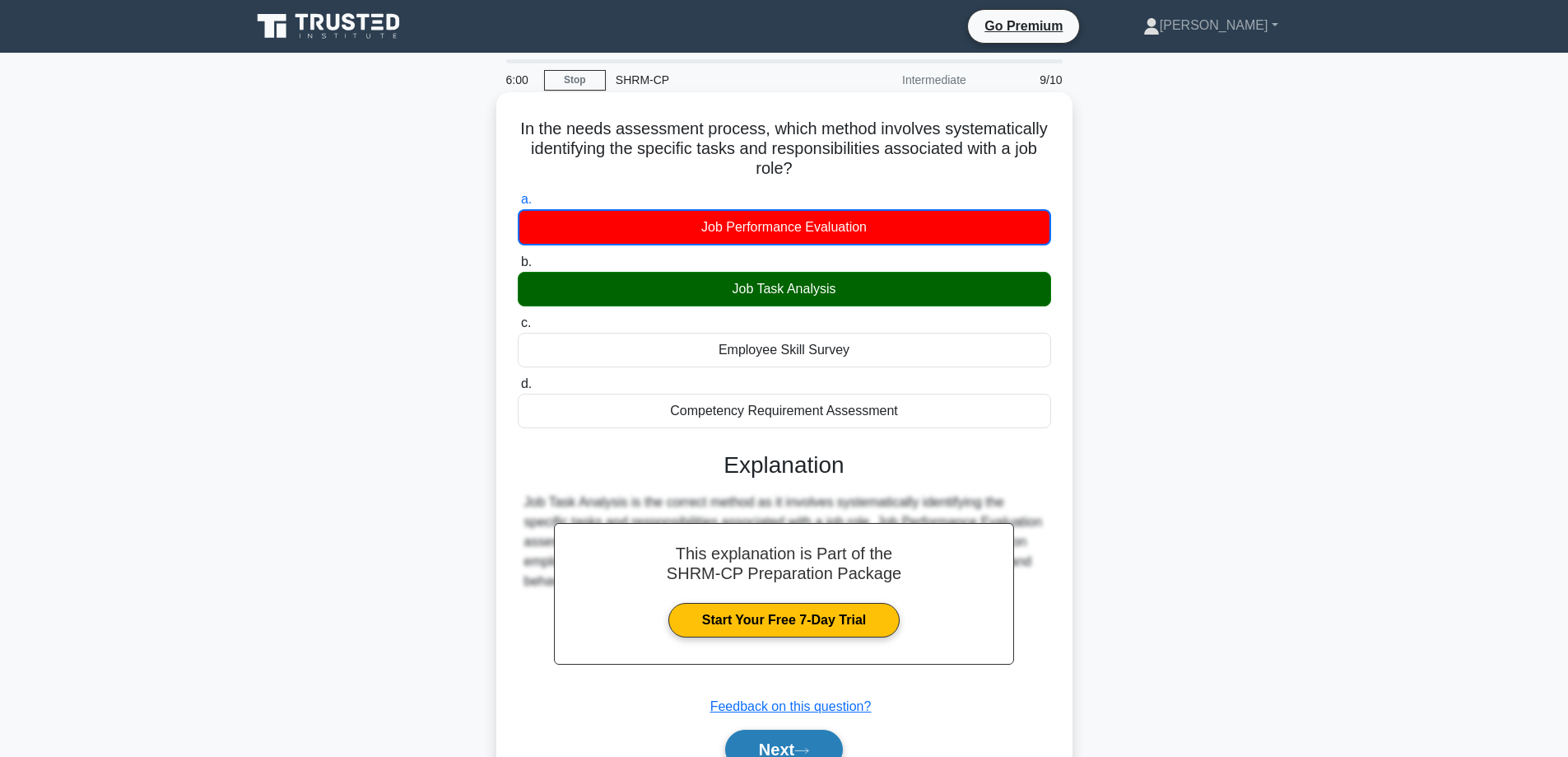
click at [809, 749] on icon at bounding box center [801, 751] width 15 height 9
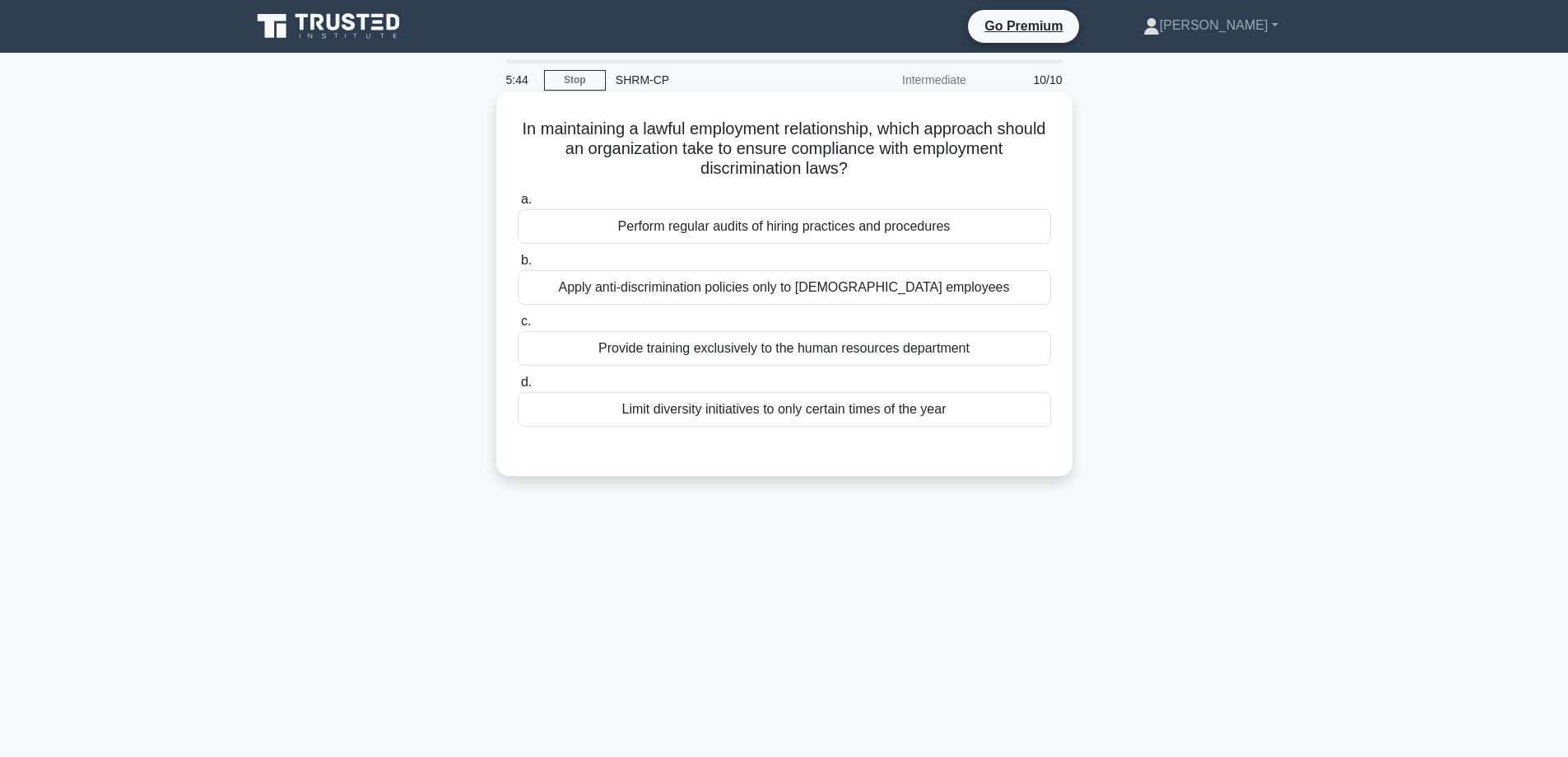
click at [709, 233] on div "Perform regular audits of hiring practices and procedures" at bounding box center [784, 226] width 533 height 35
click at [518, 205] on input "a. Perform regular audits of hiring practices and procedures" at bounding box center [518, 199] width 0 height 11
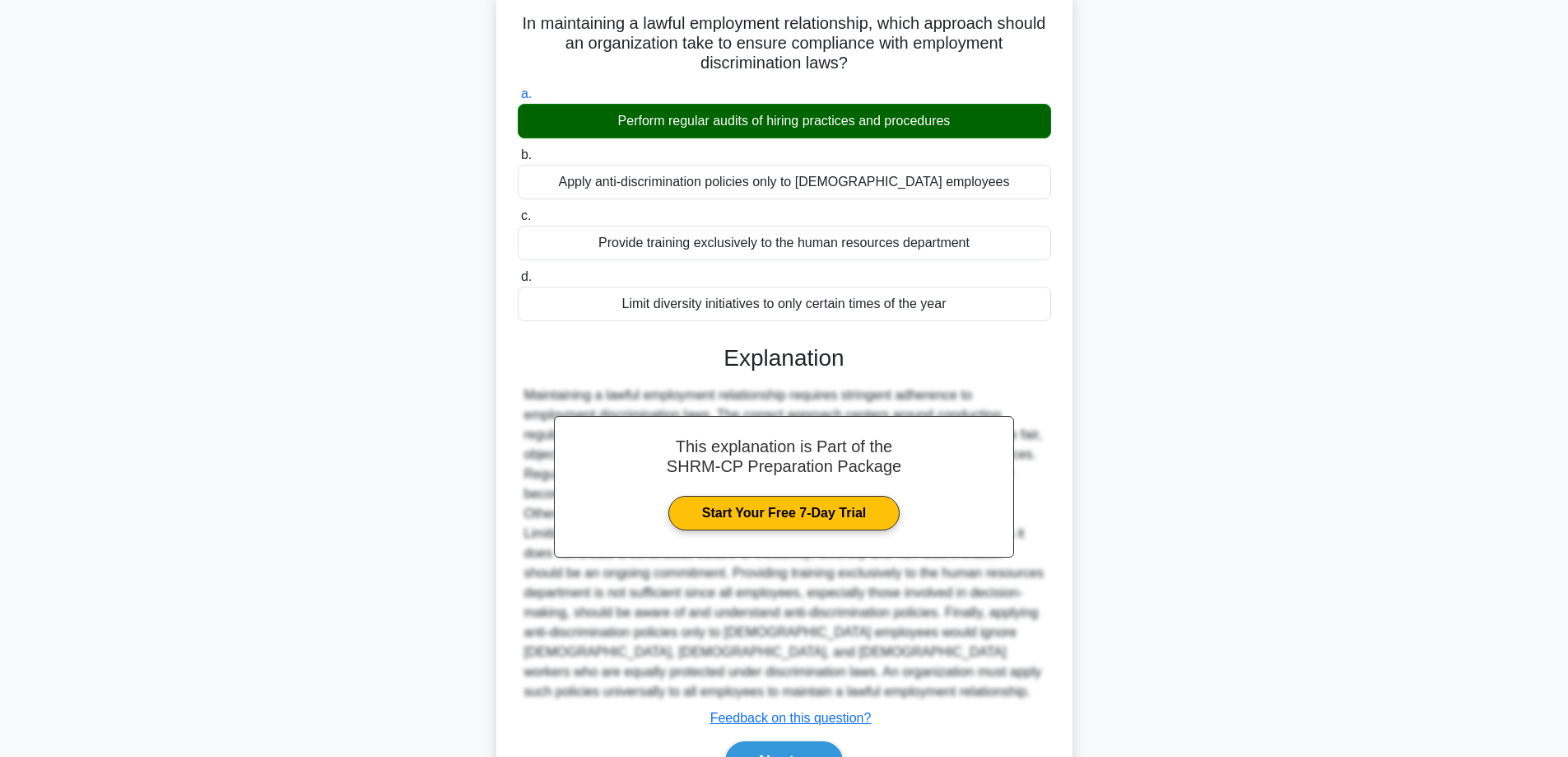
scroll to position [164, 0]
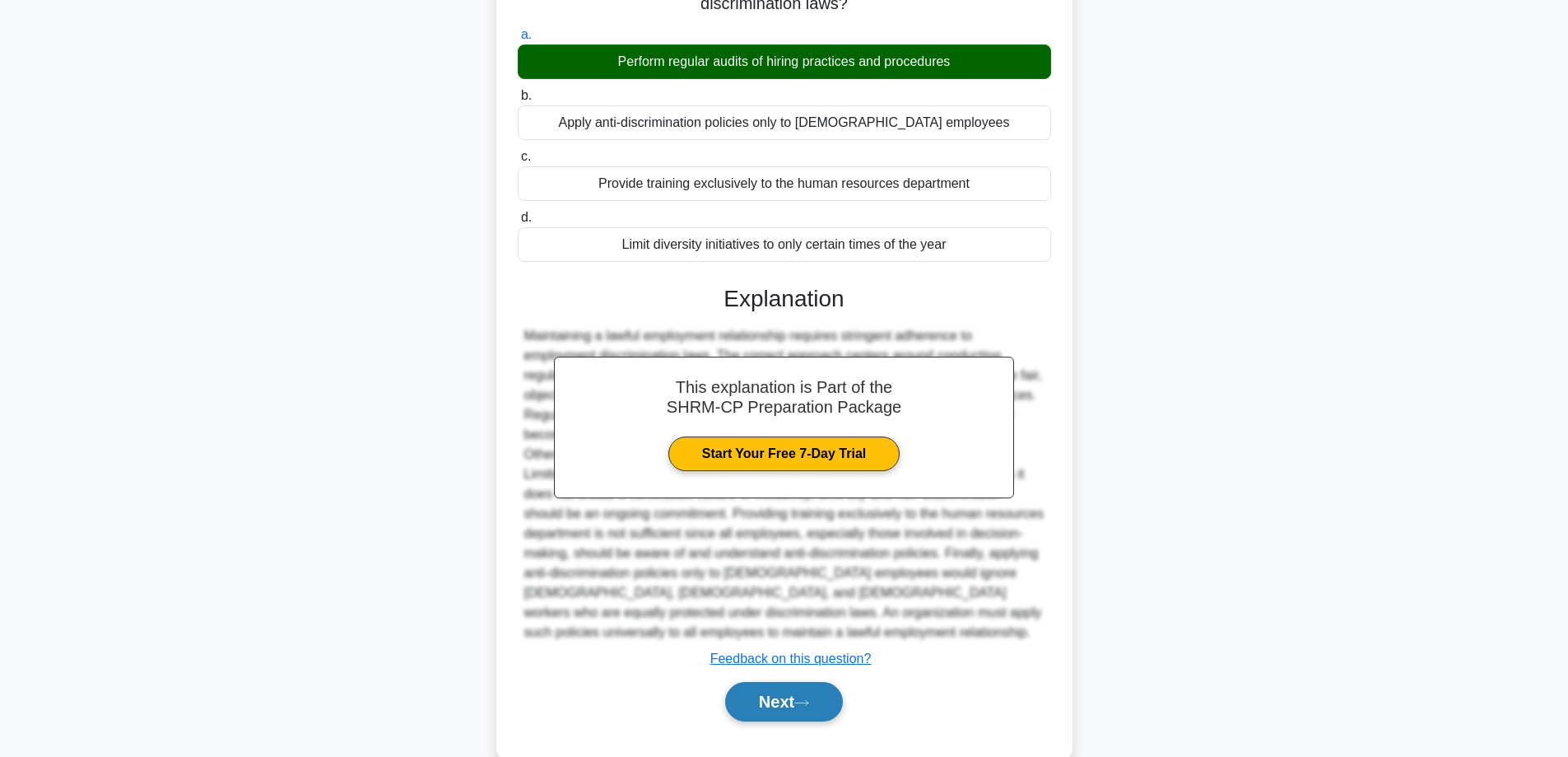
click at [765, 694] on button "Next" at bounding box center [784, 702] width 118 height 39
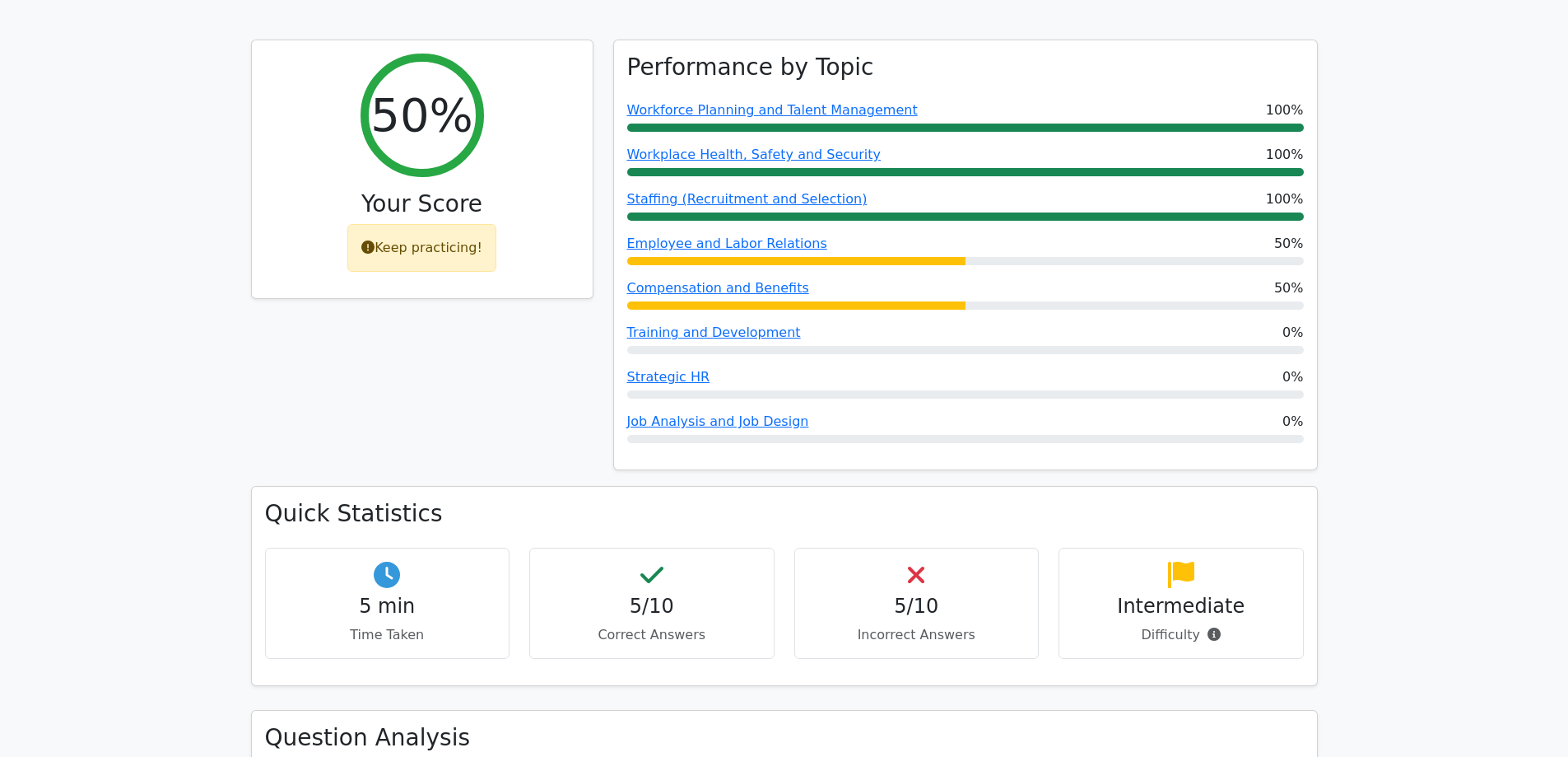
scroll to position [659, 0]
